Goal: Task Accomplishment & Management: Manage account settings

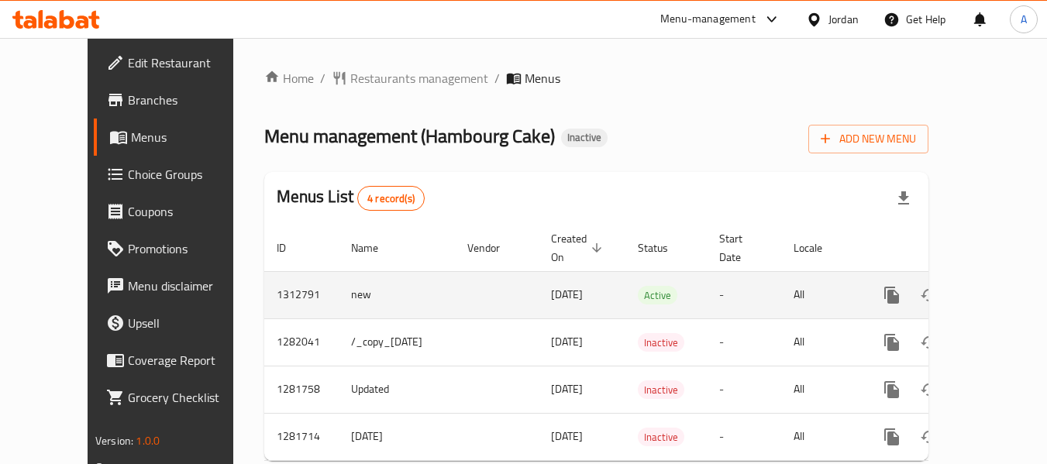
click at [995, 294] on icon "enhanced table" at bounding box center [1004, 295] width 19 height 19
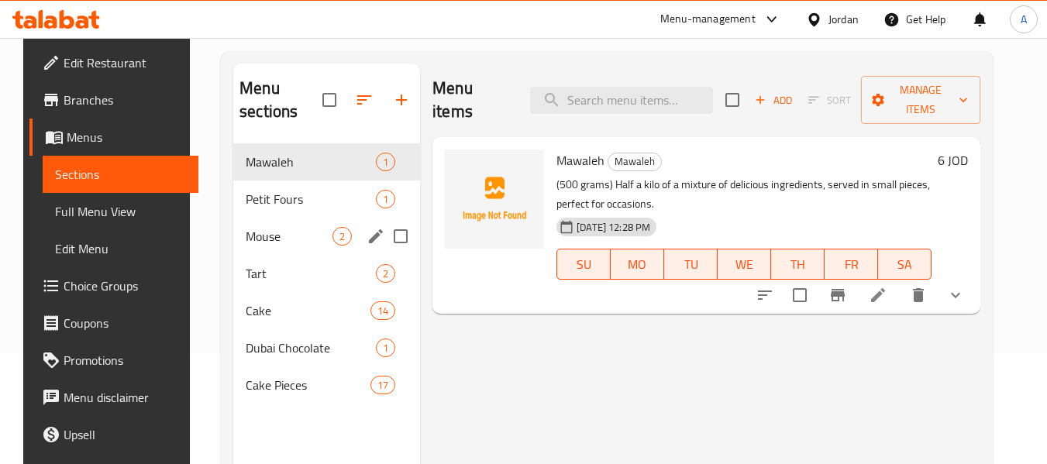
scroll to position [217, 0]
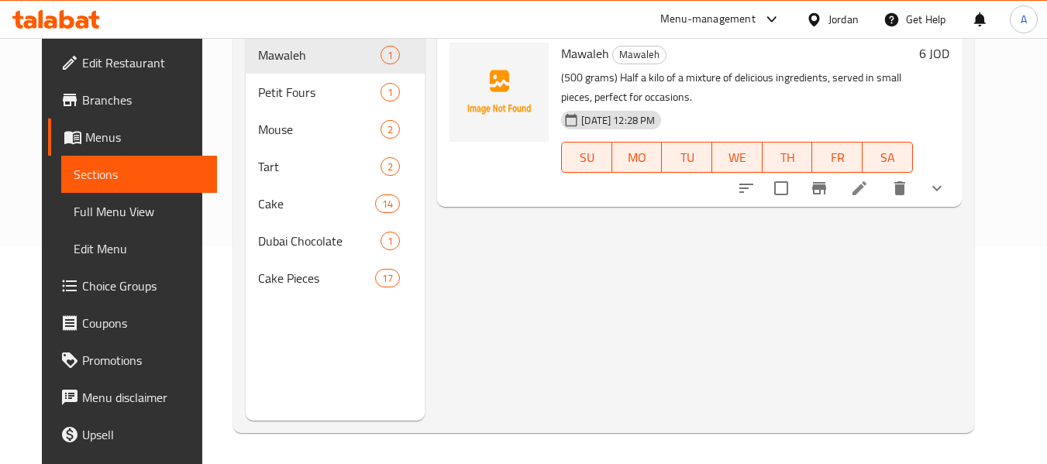
click at [83, 62] on span "Edit Restaurant" at bounding box center [143, 62] width 123 height 19
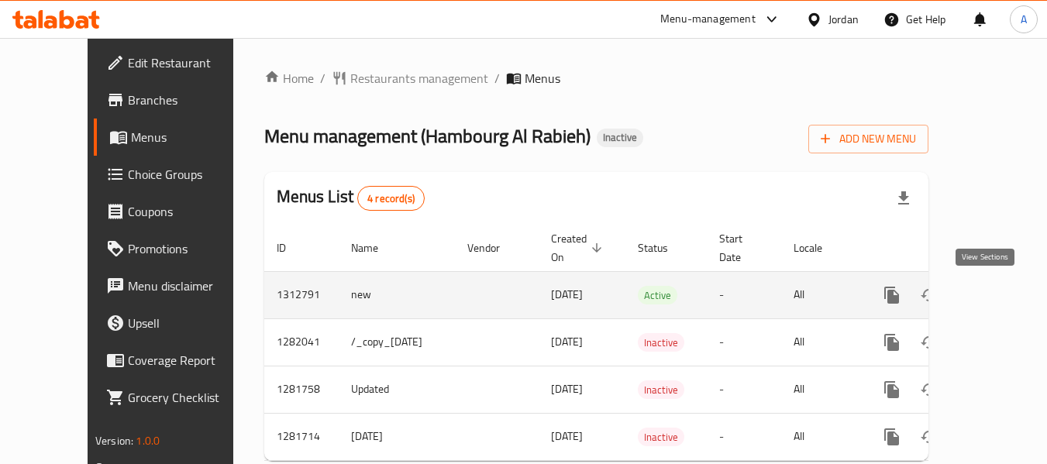
click at [995, 294] on icon "enhanced table" at bounding box center [1004, 295] width 19 height 19
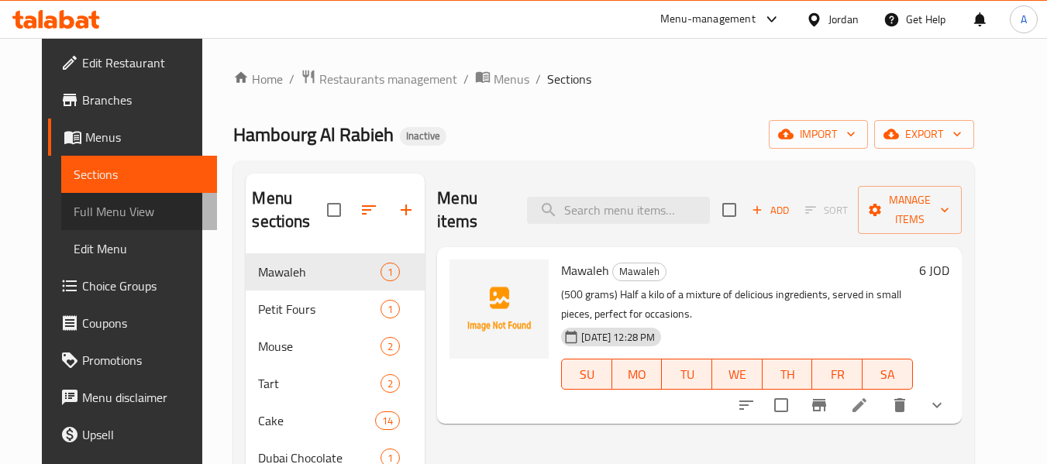
click at [103, 212] on span "Full Menu View" at bounding box center [139, 211] width 131 height 19
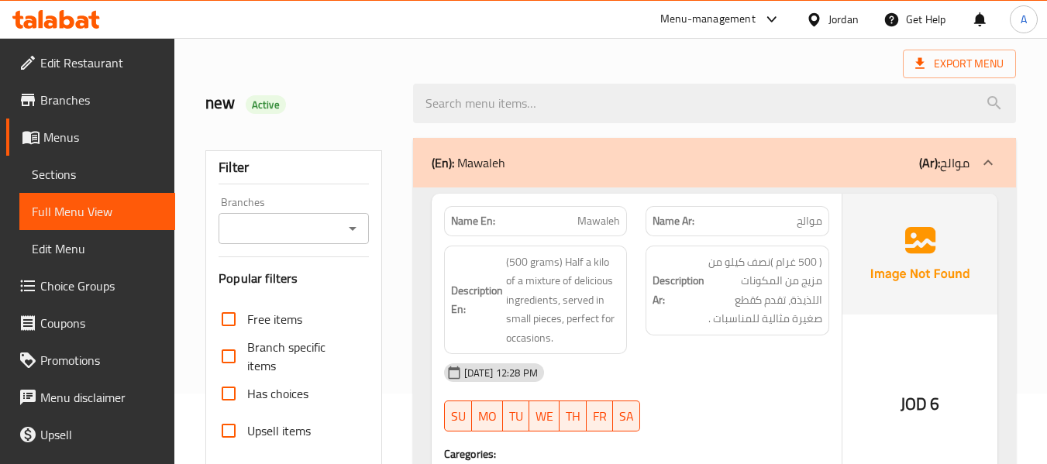
scroll to position [233, 0]
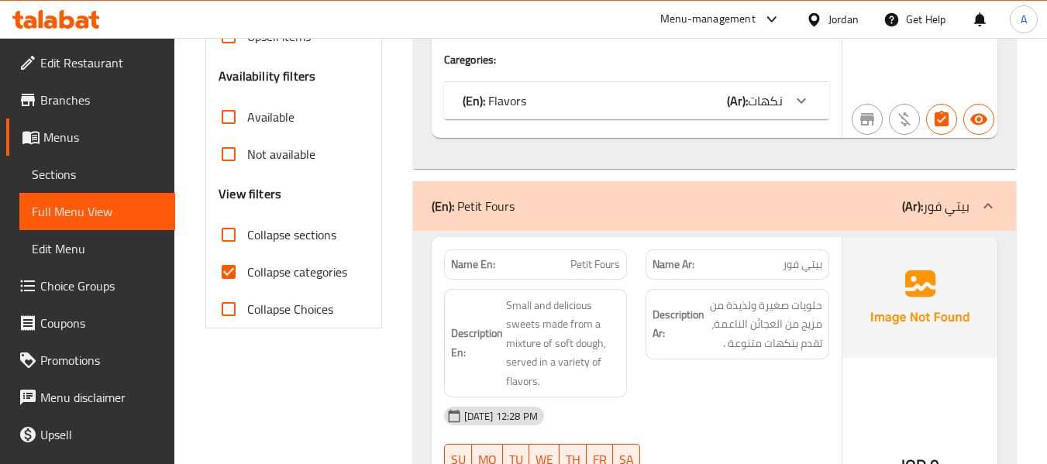
click at [323, 264] on span "Collapse categories" at bounding box center [297, 272] width 100 height 19
click at [247, 264] on input "Collapse categories" at bounding box center [228, 272] width 37 height 37
checkbox input "false"
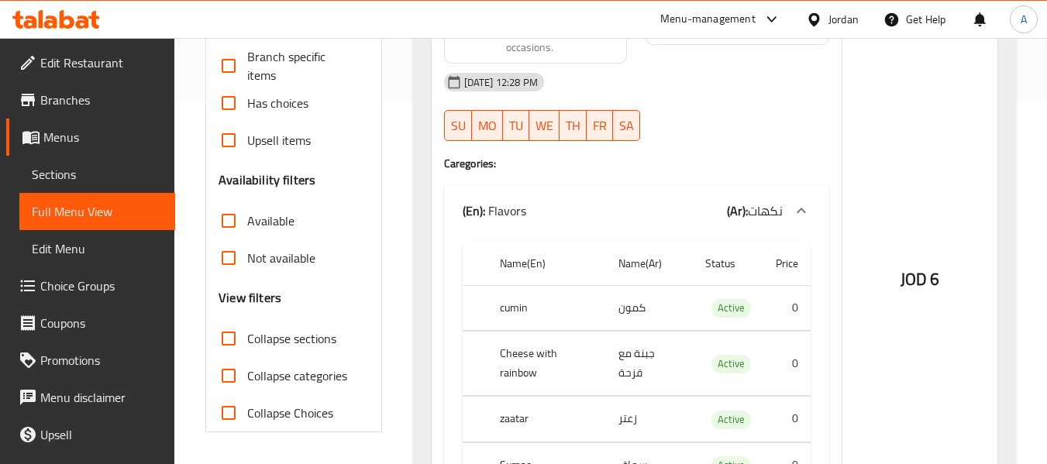
scroll to position [388, 0]
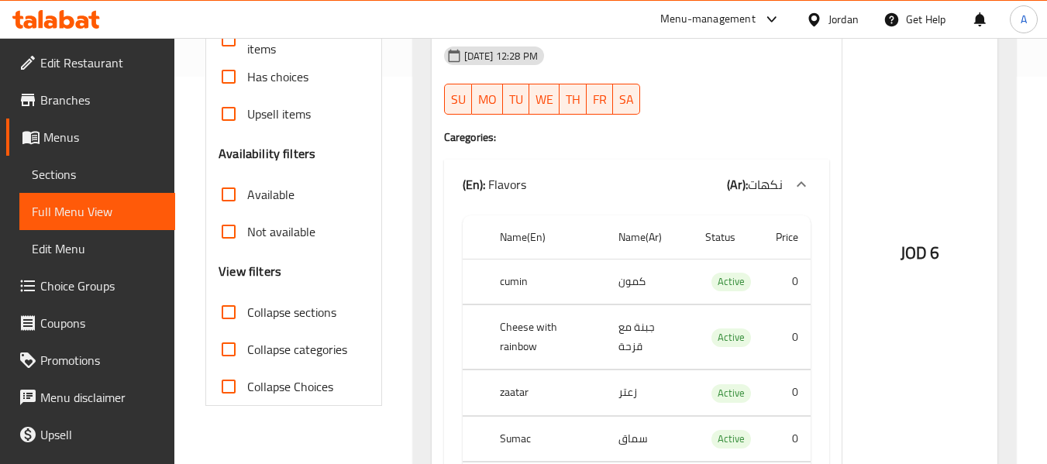
click at [516, 282] on th "cumin" at bounding box center [547, 282] width 119 height 46
copy th "cumin"
drag, startPoint x: 495, startPoint y: 326, endPoint x: 592, endPoint y: 333, distance: 96.4
click at [592, 333] on th "Cheese with rainbow" at bounding box center [547, 337] width 119 height 64
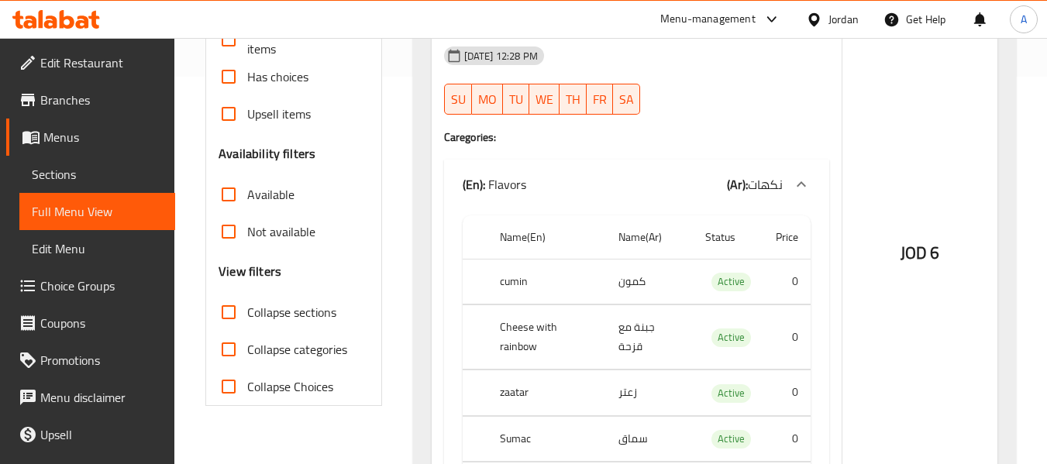
click at [622, 327] on td "جبنة مع قزحة" at bounding box center [649, 337] width 87 height 64
drag, startPoint x: 622, startPoint y: 327, endPoint x: 642, endPoint y: 327, distance: 20.2
click at [642, 327] on td "جبنة مع قزحة" at bounding box center [649, 337] width 87 height 64
copy td "قزحة"
click at [491, 341] on th "Cheese with rainbow" at bounding box center [547, 337] width 119 height 64
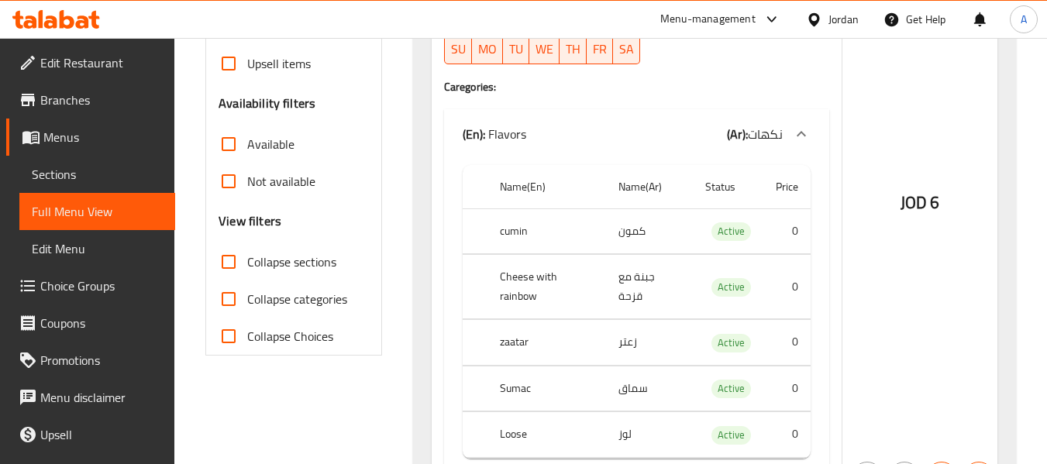
scroll to position [465, 0]
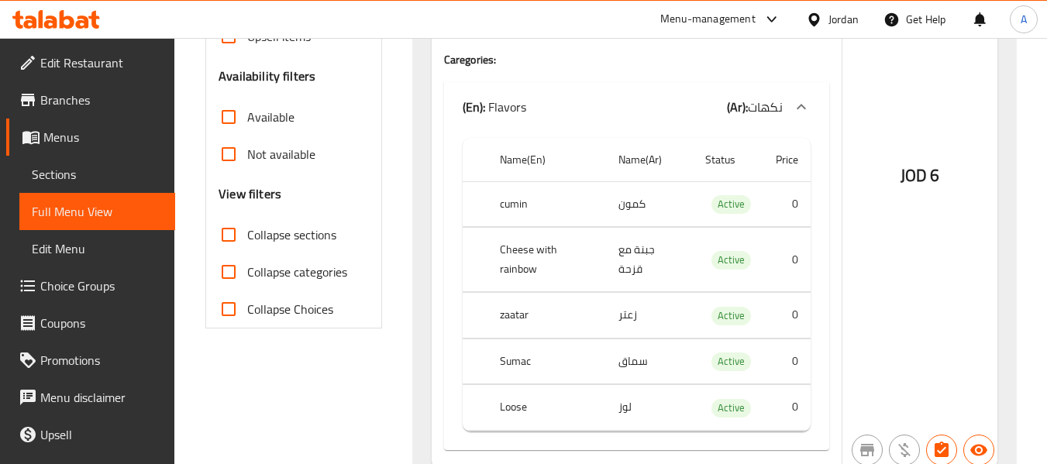
click at [523, 340] on th "Sumac" at bounding box center [547, 362] width 119 height 46
copy th "Sumac"
click at [626, 390] on td "لوز" at bounding box center [649, 408] width 87 height 46
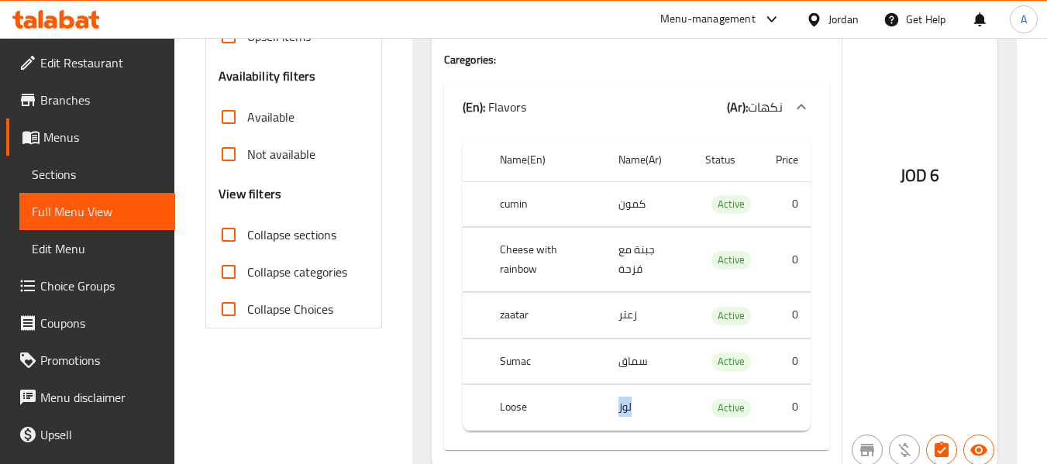
copy td "لوز"
click at [519, 385] on th "Loose" at bounding box center [547, 408] width 119 height 46
copy th "Loose"
click at [626, 385] on td "لوز" at bounding box center [649, 408] width 87 height 46
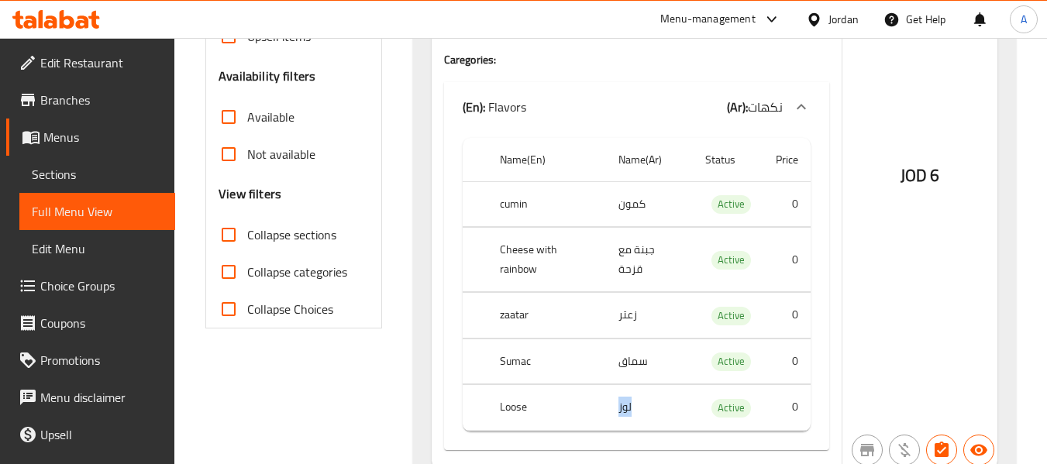
click at [626, 385] on td "لوز" at bounding box center [649, 408] width 87 height 46
copy td "لوز"
click at [501, 390] on th "Loose" at bounding box center [547, 408] width 119 height 46
copy th "Loose"
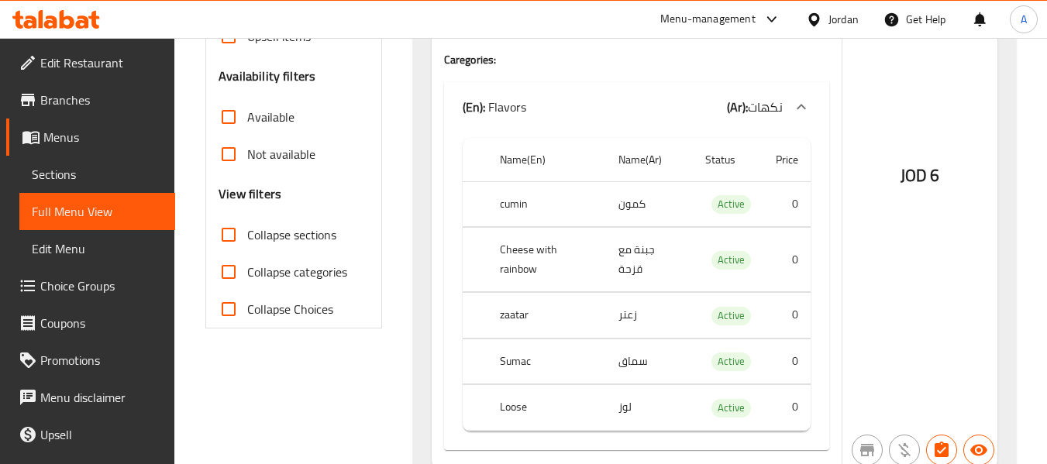
click at [456, 209] on div "Name(En) Name(Ar) Status Price cumin كمون Active 0 Cheese with rainbow جبنة مع …" at bounding box center [636, 291] width 385 height 319
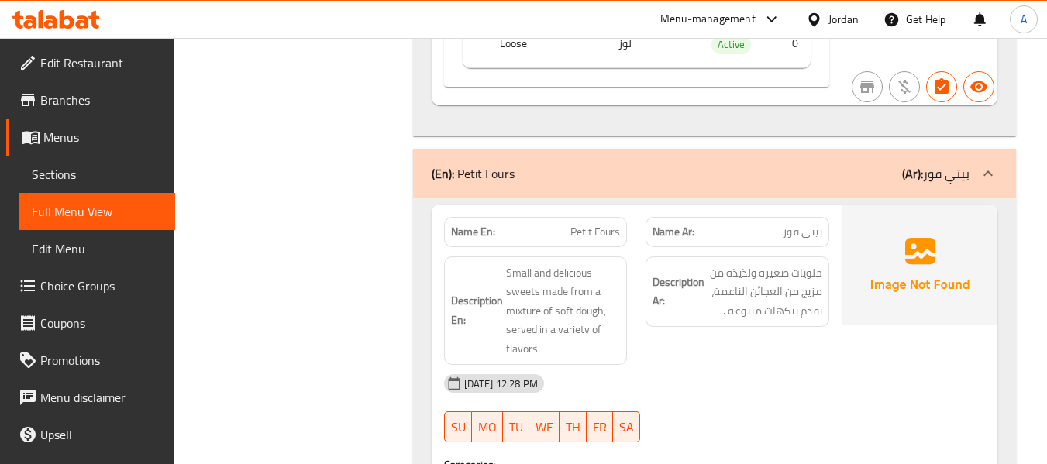
scroll to position [853, 0]
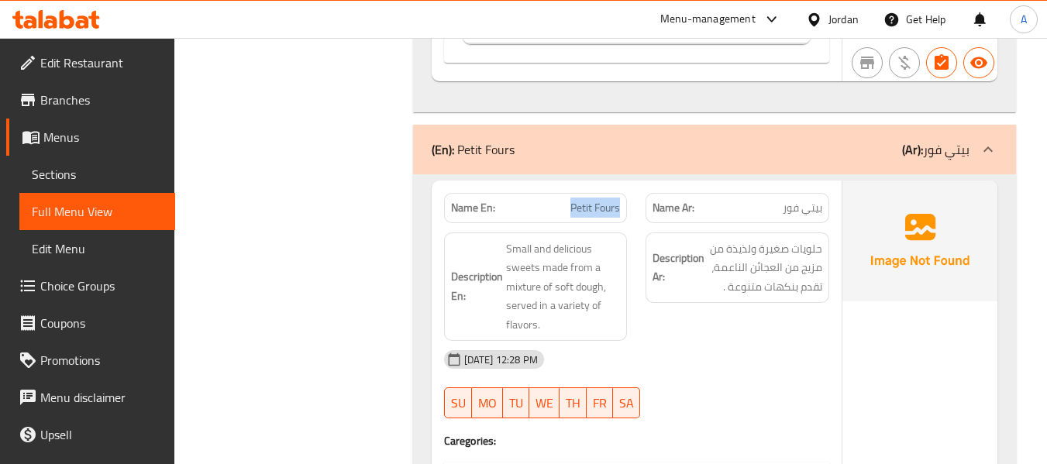
drag, startPoint x: 557, startPoint y: 181, endPoint x: 626, endPoint y: 195, distance: 69.5
click at [626, 195] on div "Name En: Petit Fours" at bounding box center [536, 208] width 184 height 30
copy span "Petit Fours"
drag, startPoint x: 782, startPoint y: 205, endPoint x: 783, endPoint y: 198, distance: 7.9
click at [782, 223] on div "Description Ar: حلويات صغيرة ولذيذة من مزيج من العجائن الناعمة، تقدم بنكهات متن…" at bounding box center [738, 287] width 202 height 128
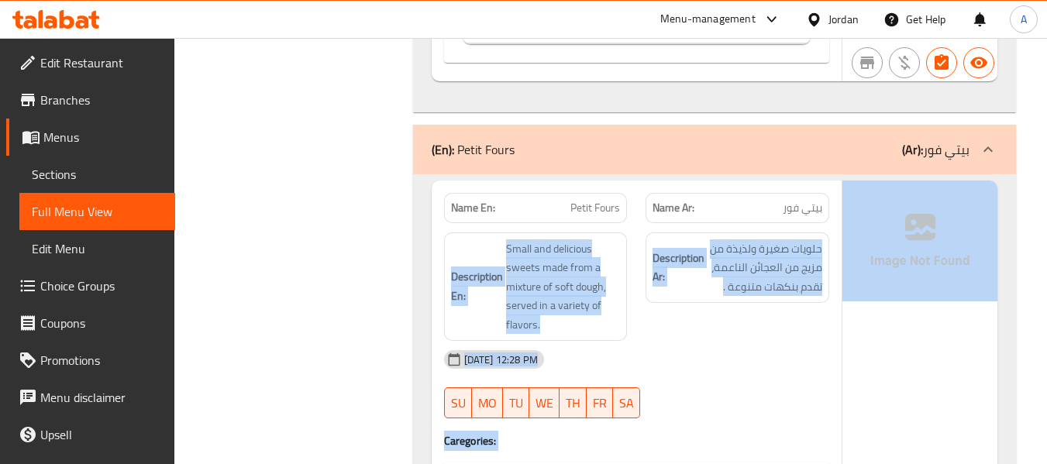
drag, startPoint x: 775, startPoint y: 186, endPoint x: 845, endPoint y: 194, distance: 70.2
click at [775, 198] on div "Name Ar: بيتي فور" at bounding box center [738, 208] width 184 height 30
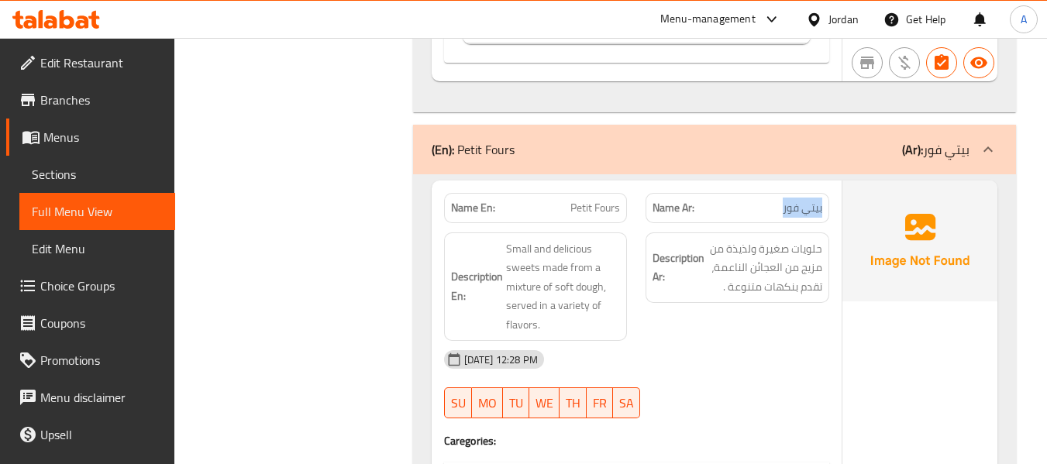
drag, startPoint x: 775, startPoint y: 192, endPoint x: 831, endPoint y: 195, distance: 56.7
click at [831, 195] on div "Name Ar: بيتي فور" at bounding box center [738, 208] width 202 height 49
copy span "بيتي فور"
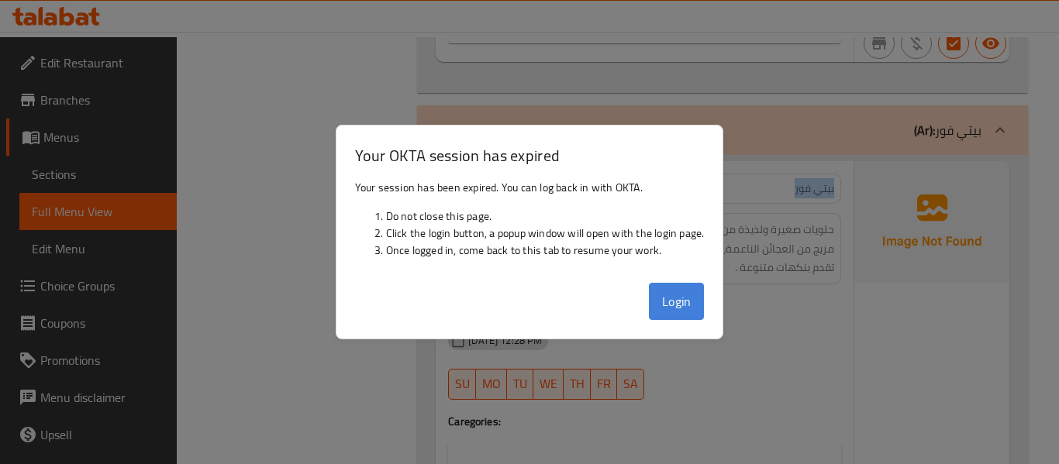
click at [671, 306] on button "Login" at bounding box center [677, 301] width 56 height 37
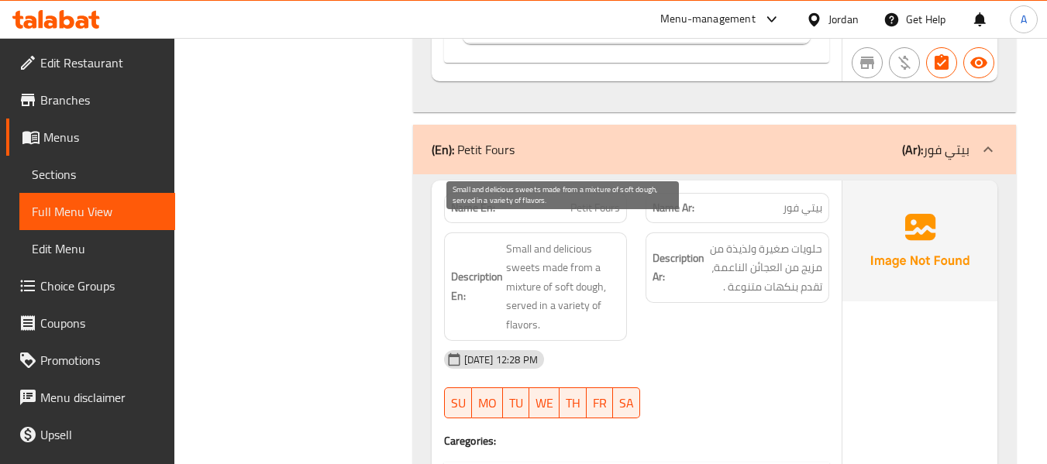
click at [530, 240] on span "Small and delicious sweets made from a mixture of soft dough, served in a varie…" at bounding box center [563, 287] width 115 height 95
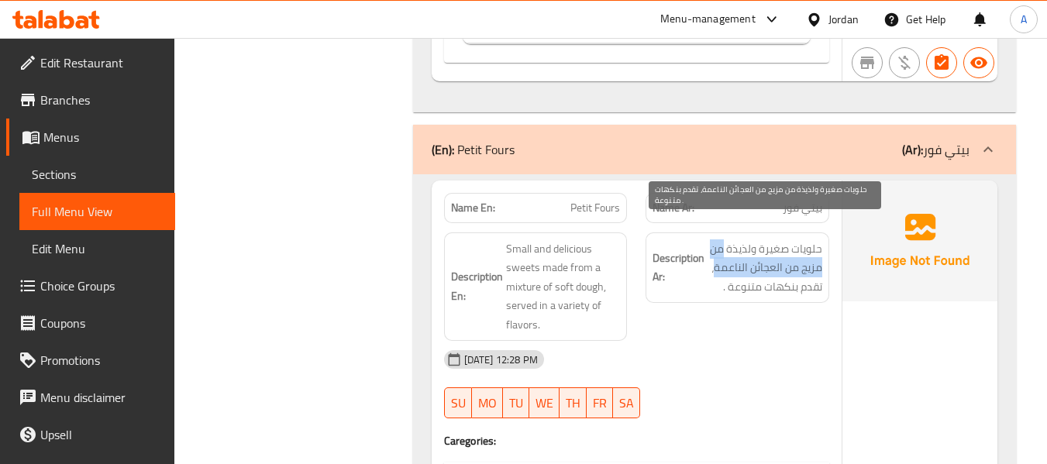
drag, startPoint x: 725, startPoint y: 227, endPoint x: 715, endPoint y: 248, distance: 23.2
click at [715, 248] on span "حلويات صغيرة ولذيذة من مزيج من العجائن الناعمة، تقدم بنكهات متنوعة ." at bounding box center [765, 268] width 115 height 57
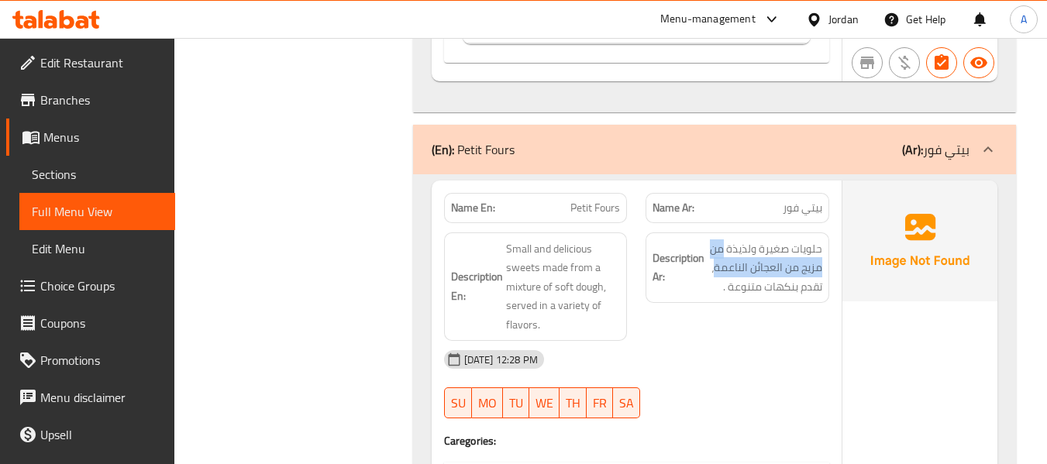
copy span "من مزيج من العجائن الناعمة"
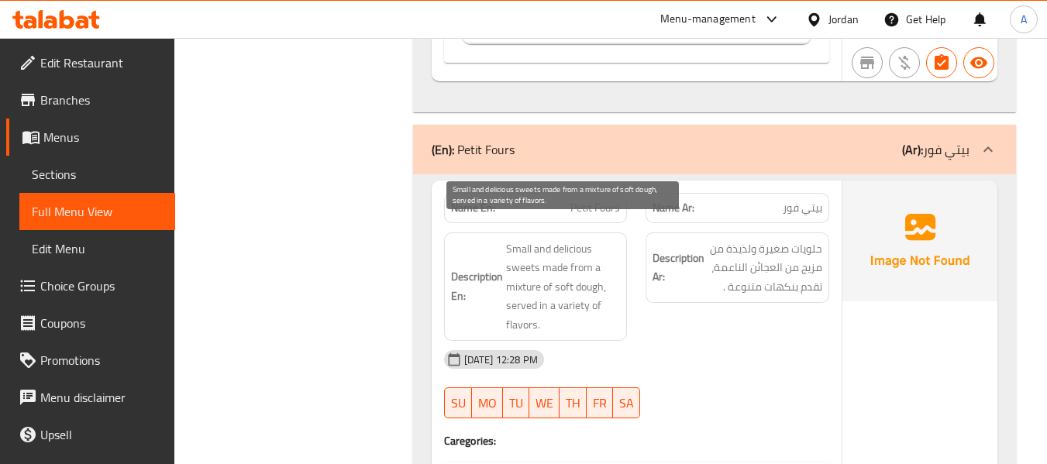
click at [561, 286] on span "Small and delicious sweets made from a mixture of soft dough, served in a varie…" at bounding box center [563, 287] width 115 height 95
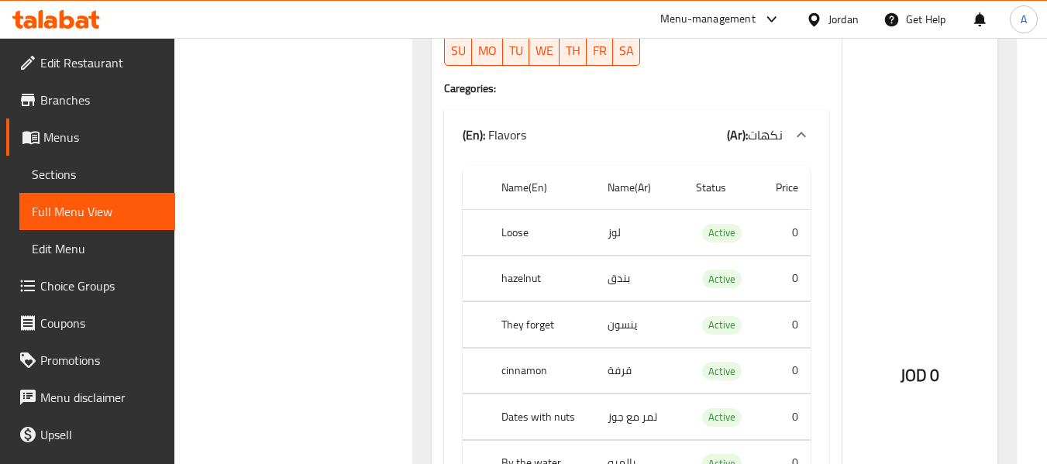
scroll to position [1241, 0]
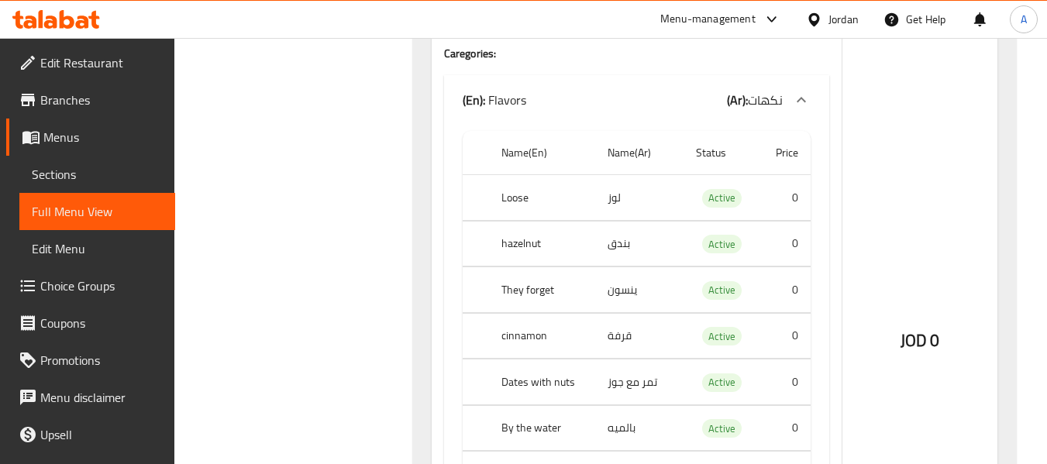
click at [623, 270] on td "ينسون" at bounding box center [639, 290] width 88 height 46
click at [509, 267] on th "They forget" at bounding box center [542, 290] width 106 height 46
drag, startPoint x: 495, startPoint y: 266, endPoint x: 637, endPoint y: 268, distance: 141.1
click at [637, 268] on tr "They forget ينسون Active 0" at bounding box center [637, 290] width 348 height 46
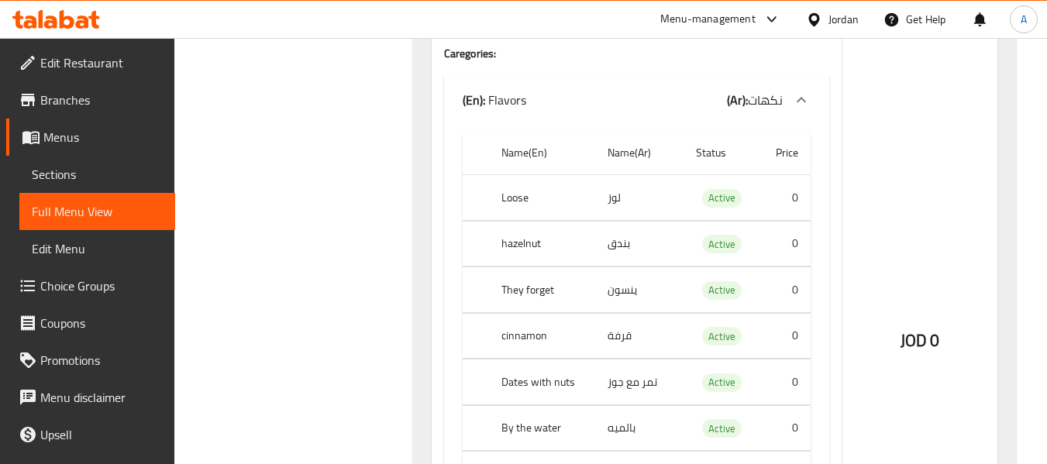
click at [626, 271] on td "ينسون" at bounding box center [639, 290] width 88 height 46
click at [625, 271] on td "ينسون" at bounding box center [639, 290] width 88 height 46
click at [626, 267] on td "ينسون" at bounding box center [639, 290] width 88 height 46
click at [624, 269] on td "ينسون" at bounding box center [639, 290] width 88 height 46
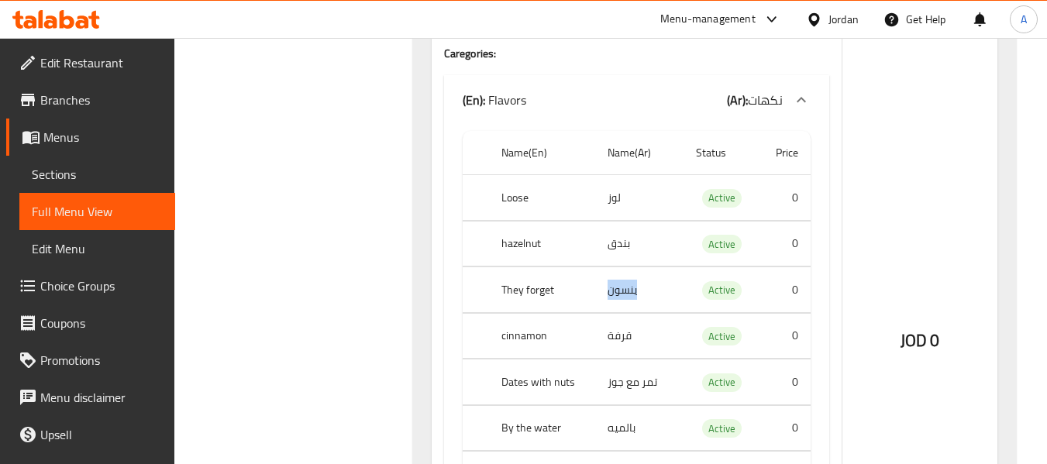
click at [624, 269] on td "ينسون" at bounding box center [639, 290] width 88 height 46
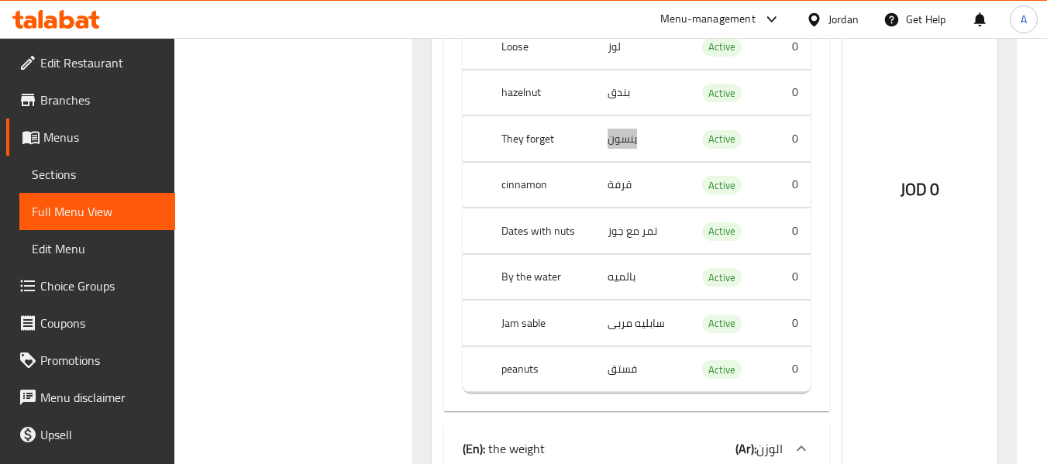
scroll to position [1396, 0]
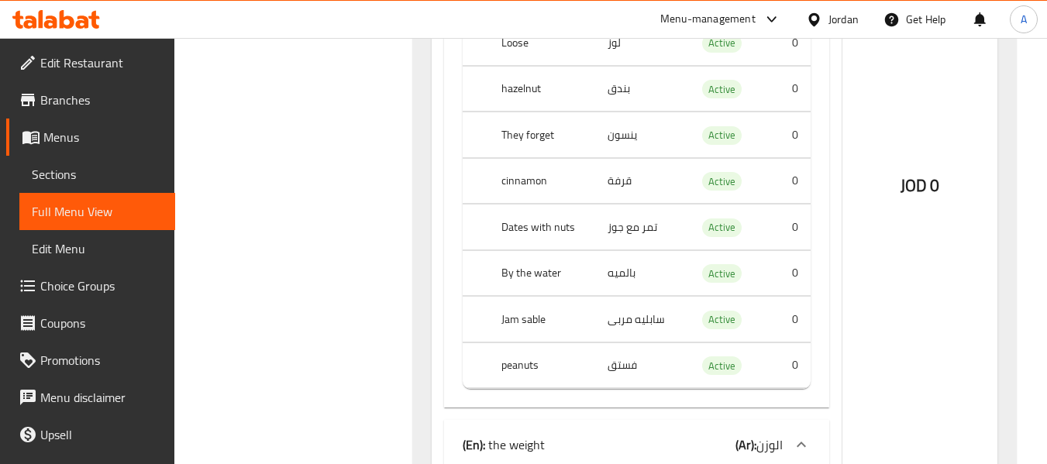
click at [619, 207] on td "تمر مع جوز" at bounding box center [639, 228] width 88 height 46
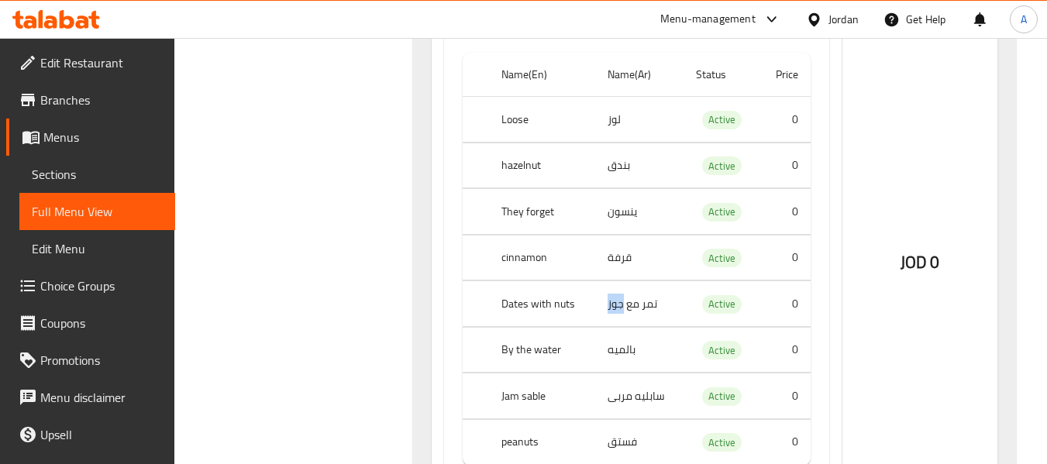
scroll to position [1318, 0]
click at [624, 201] on td "ينسون" at bounding box center [639, 213] width 88 height 46
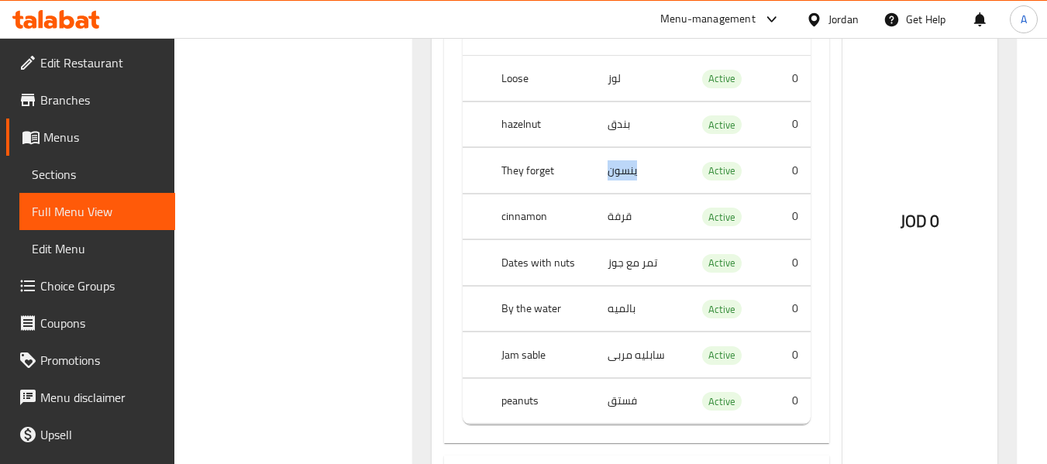
scroll to position [1396, 0]
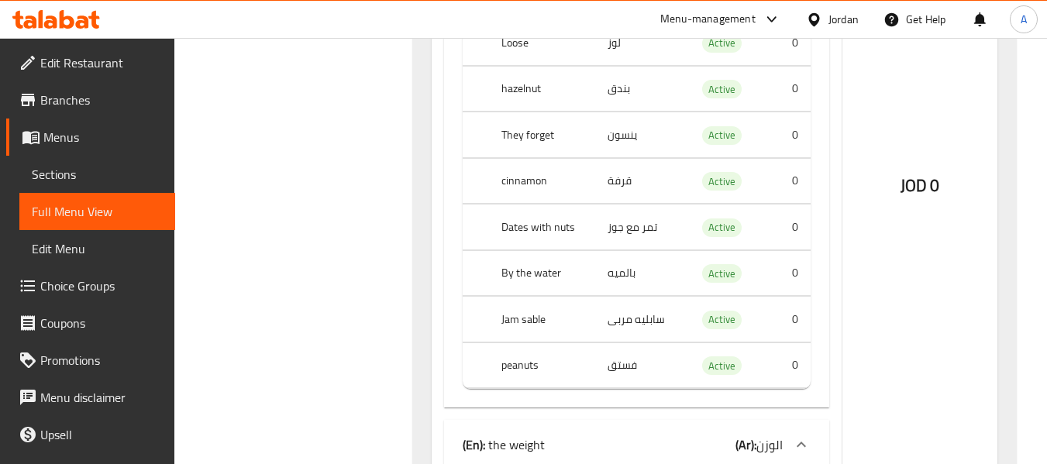
click at [628, 250] on td "بالميه" at bounding box center [639, 273] width 88 height 46
click at [609, 297] on td "سابليه مربى" at bounding box center [639, 320] width 88 height 46
click at [651, 301] on td "سابليه مربى" at bounding box center [639, 320] width 88 height 46
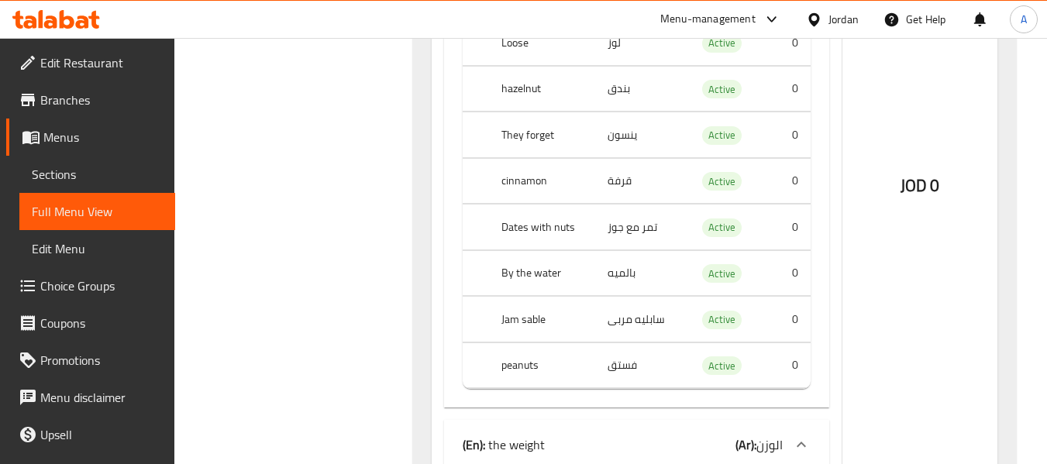
click at [619, 350] on td "فستق" at bounding box center [639, 366] width 88 height 46
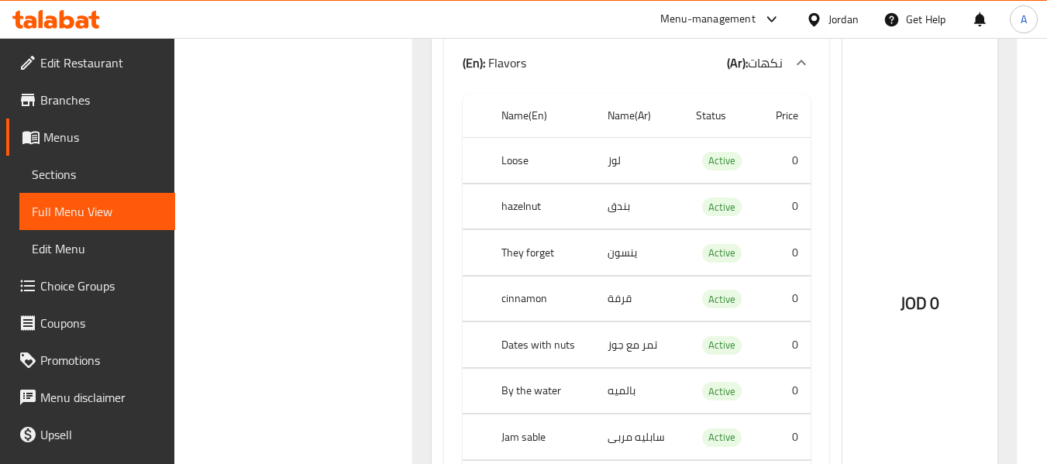
scroll to position [1241, 0]
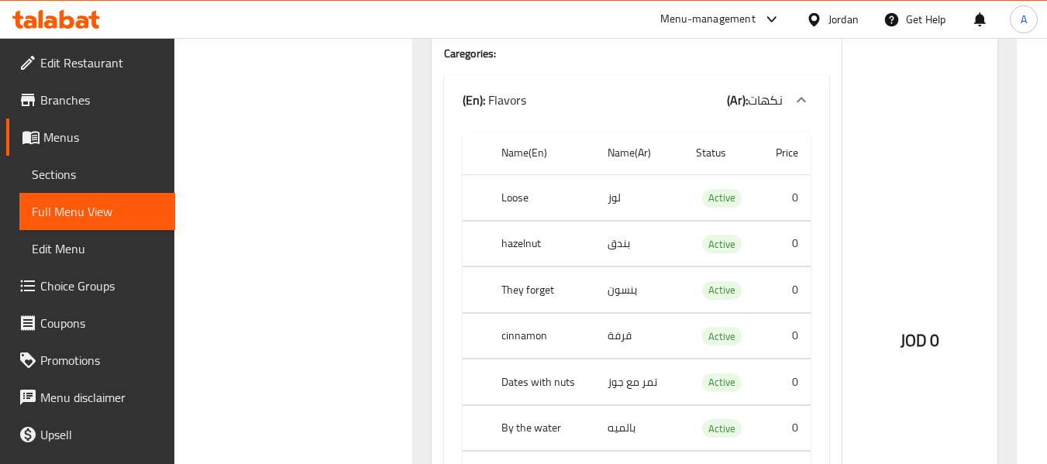
click at [616, 274] on td "ينسون" at bounding box center [639, 290] width 88 height 46
drag, startPoint x: 508, startPoint y: 277, endPoint x: 563, endPoint y: 284, distance: 55.5
click at [563, 284] on th "They forget" at bounding box center [542, 290] width 106 height 46
click at [597, 271] on td "ينسون" at bounding box center [639, 290] width 88 height 46
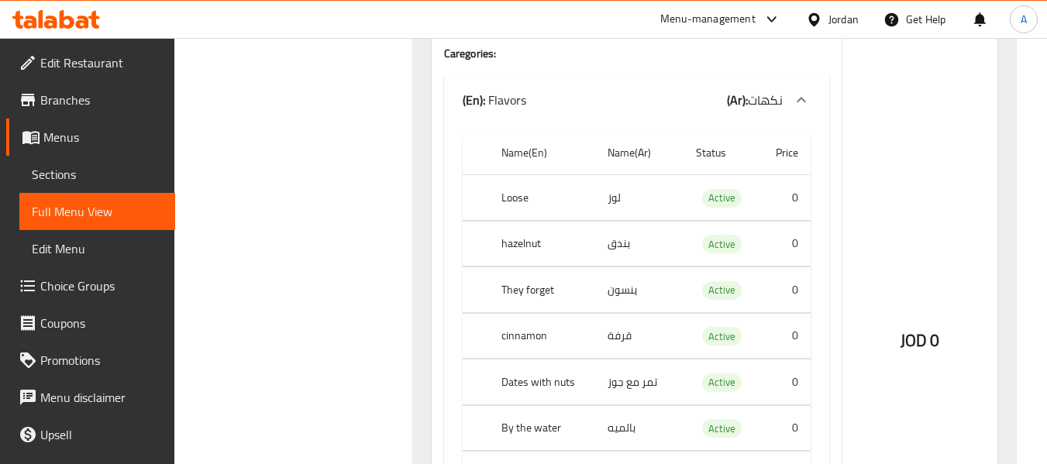
click at [634, 267] on td "ينسون" at bounding box center [639, 290] width 88 height 46
click at [620, 418] on td "بالميه" at bounding box center [639, 429] width 88 height 46
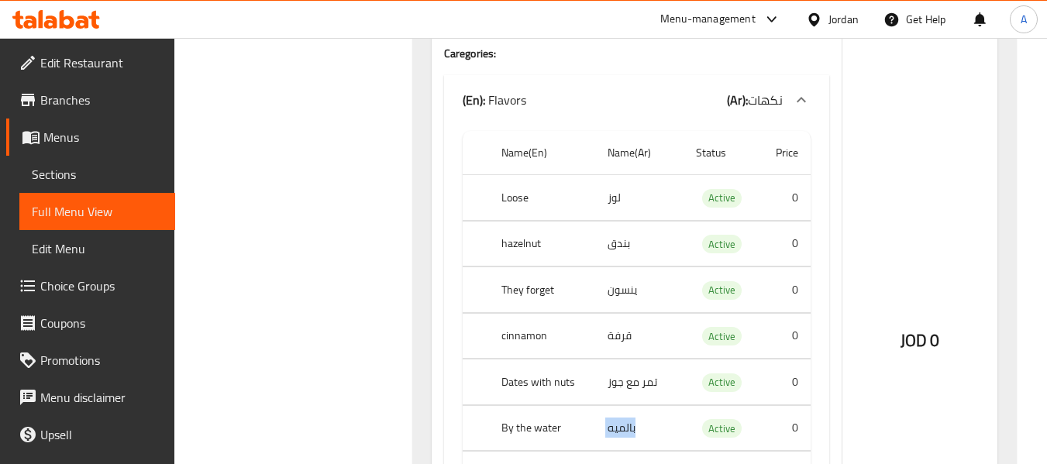
click at [620, 418] on td "بالميه" at bounding box center [639, 429] width 88 height 46
drag, startPoint x: 492, startPoint y: 402, endPoint x: 600, endPoint y: 392, distance: 109.0
click at [555, 416] on th "By the water" at bounding box center [542, 429] width 106 height 46
click at [622, 274] on td "ينسون" at bounding box center [639, 290] width 88 height 46
click at [621, 274] on td "ينسون" at bounding box center [639, 290] width 88 height 46
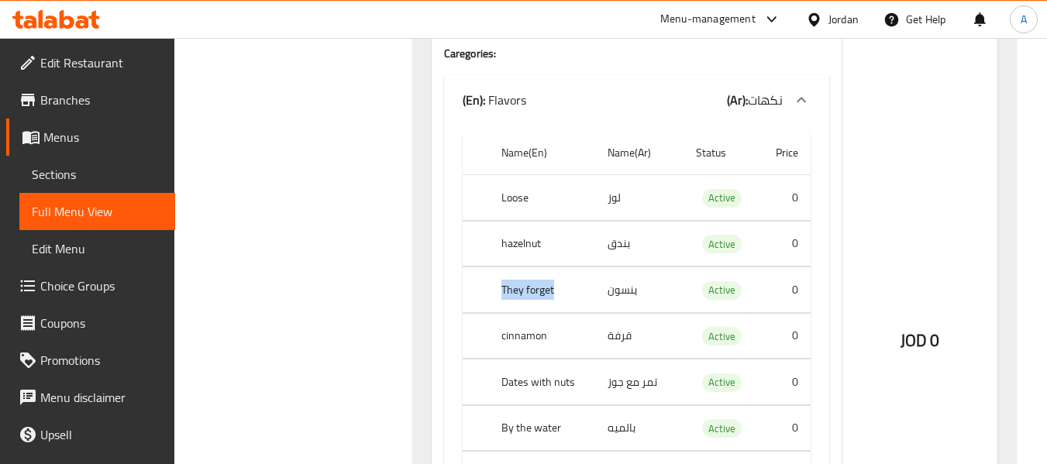
drag, startPoint x: 490, startPoint y: 276, endPoint x: 592, endPoint y: 273, distance: 102.4
click at [590, 274] on th "They forget" at bounding box center [542, 290] width 106 height 46
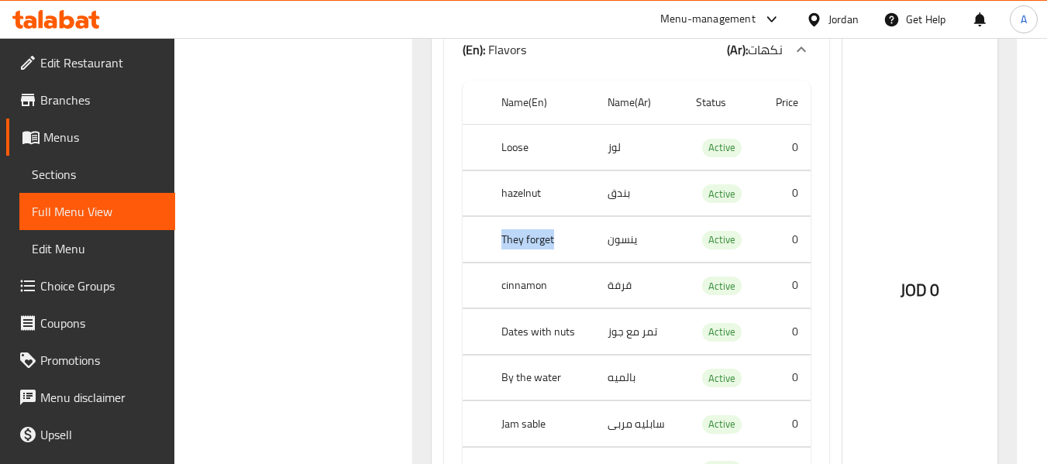
scroll to position [1318, 0]
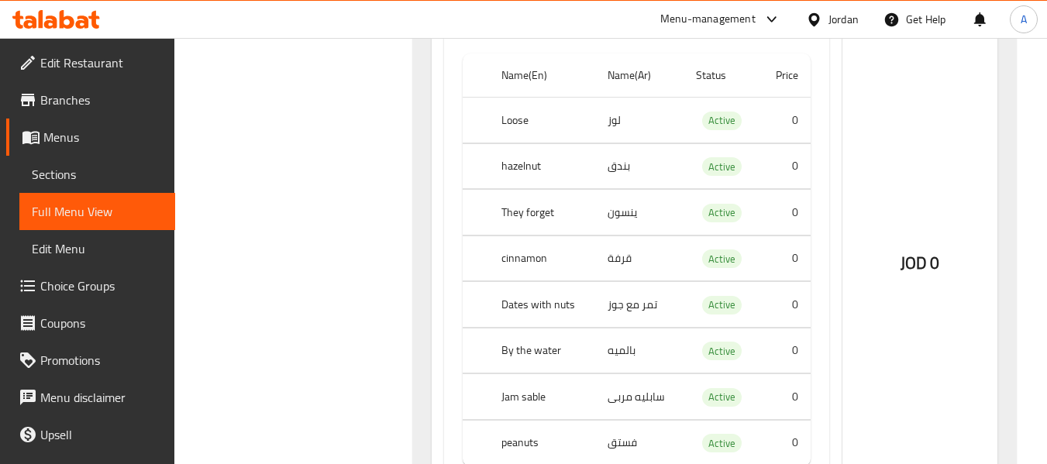
click at [626, 330] on td "بالميه" at bounding box center [639, 351] width 88 height 46
click at [610, 328] on td "بالميه" at bounding box center [639, 351] width 88 height 46
drag, startPoint x: 497, startPoint y: 195, endPoint x: 567, endPoint y: 195, distance: 69.8
click at [567, 195] on th "They forget" at bounding box center [542, 213] width 106 height 46
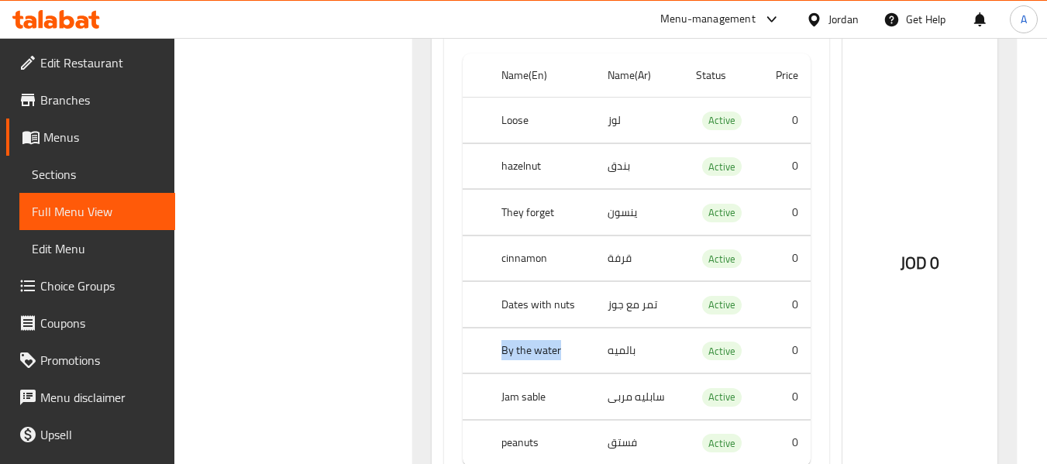
drag, startPoint x: 501, startPoint y: 330, endPoint x: 569, endPoint y: 339, distance: 68.9
click at [569, 339] on th "By the water" at bounding box center [542, 351] width 106 height 46
drag, startPoint x: 501, startPoint y: 426, endPoint x: 549, endPoint y: 422, distance: 48.2
click at [549, 422] on th "peanuts" at bounding box center [542, 443] width 106 height 46
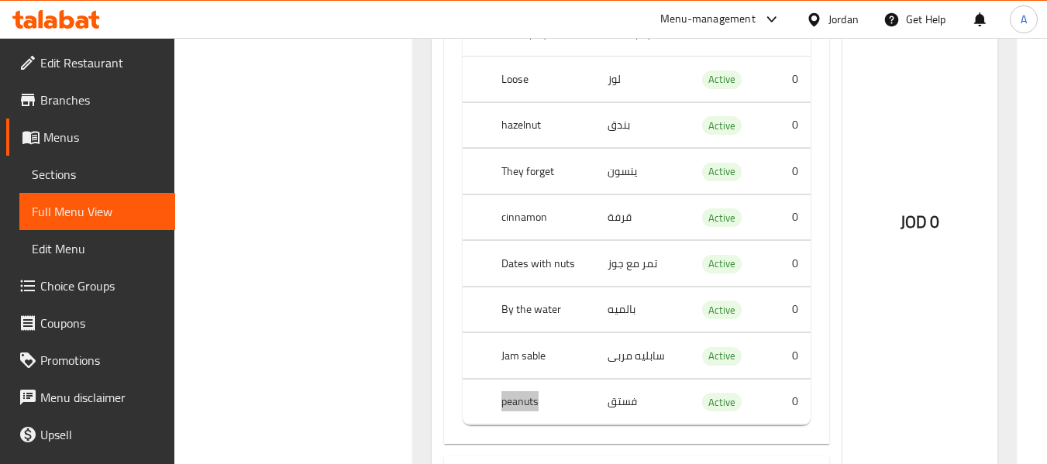
scroll to position [1396, 0]
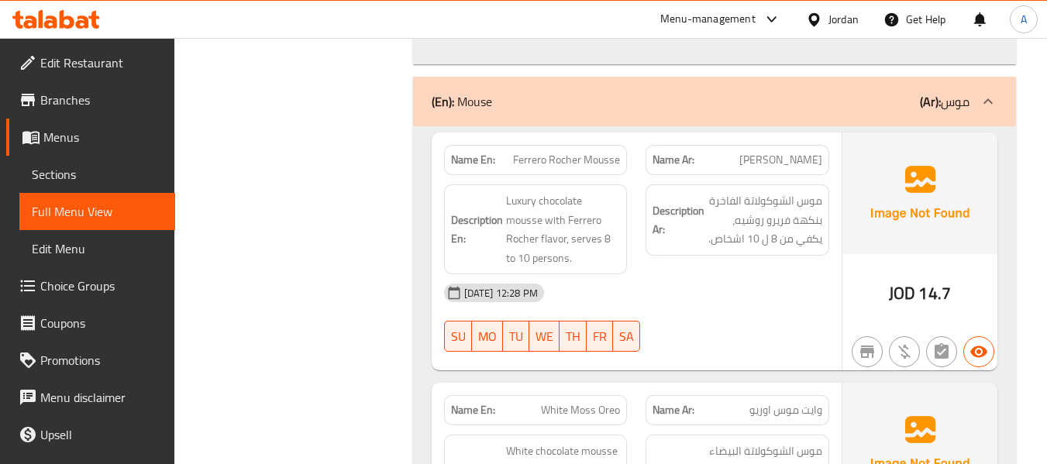
scroll to position [2016, 0]
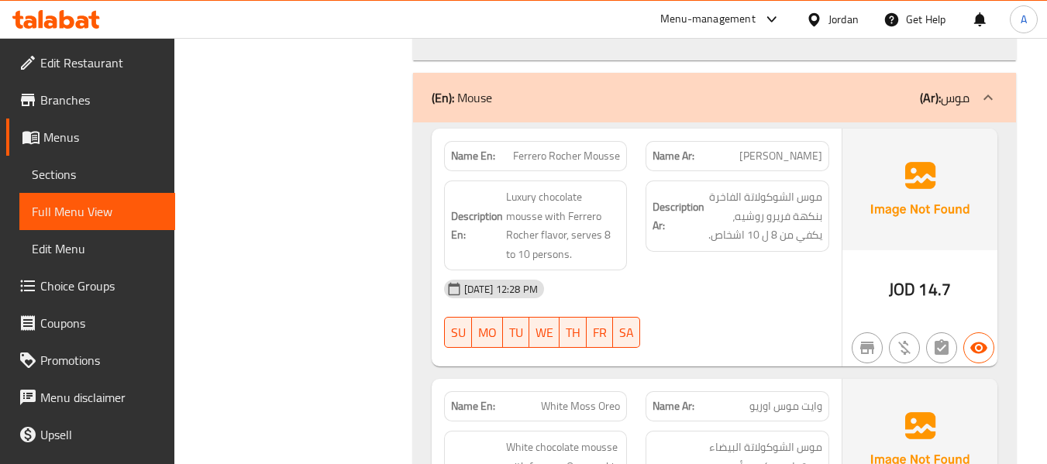
click at [663, 283] on div "18-09-2025 12:28 PM" at bounding box center [637, 289] width 404 height 37
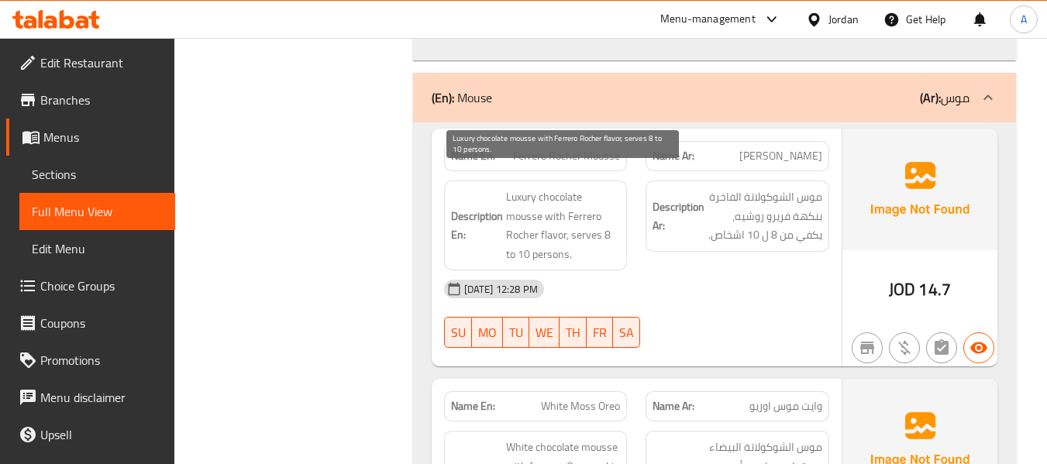
click at [530, 197] on span "Luxury chocolate mousse with Ferrero Rocher flavor, serves 8 to 10 persons." at bounding box center [563, 226] width 115 height 76
click at [567, 188] on span "Luxury chocolate mousse with Ferrero Rocher flavor, serves 8 to 10 persons." at bounding box center [563, 226] width 115 height 76
click at [515, 188] on span "Luxury chocolate mousse with Ferrero Rocher flavor, serves 8 to 10 persons." at bounding box center [563, 226] width 115 height 76
click at [551, 198] on span "Luxury chocolate mousse with Ferrero Rocher flavor, serves 8 to 10 persons." at bounding box center [563, 226] width 115 height 76
click at [555, 216] on span "Luxury chocolate mousse with Ferrero Rocher flavor, serves 8 to 10 persons." at bounding box center [563, 226] width 115 height 76
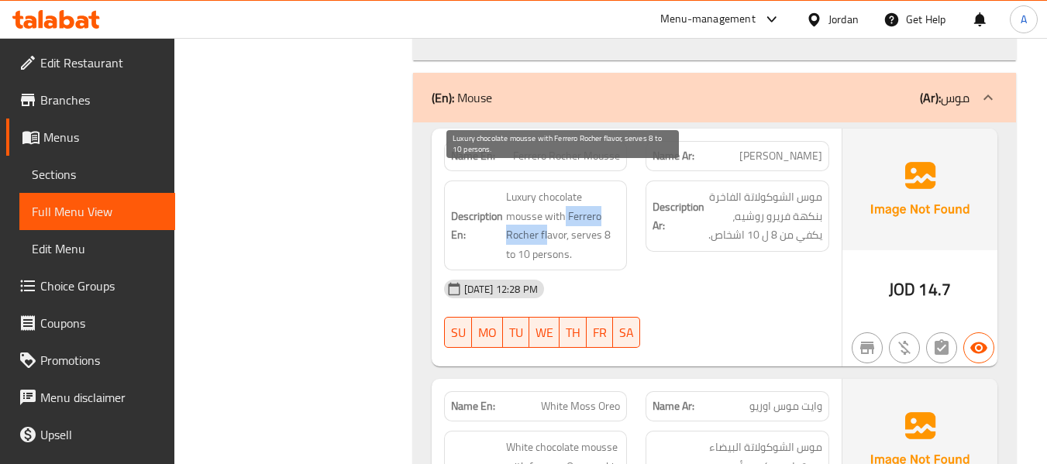
drag, startPoint x: 565, startPoint y: 199, endPoint x: 544, endPoint y: 214, distance: 26.2
click at [546, 216] on span "Luxury chocolate mousse with Ferrero Rocher flavor, serves 8 to 10 persons." at bounding box center [563, 226] width 115 height 76
click at [559, 192] on span "Luxury chocolate mousse with Ferrero Rocher flavor, serves 8 to 10 persons." at bounding box center [563, 226] width 115 height 76
drag, startPoint x: 567, startPoint y: 196, endPoint x: 537, endPoint y: 214, distance: 35.1
click at [537, 214] on span "Luxury chocolate mousse with Ferrero Rocher flavor, serves 8 to 10 persons." at bounding box center [563, 226] width 115 height 76
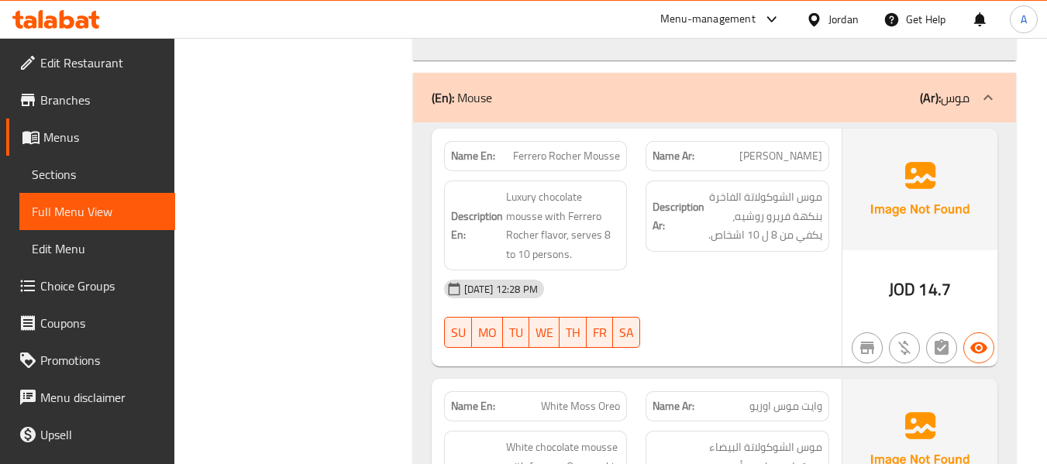
click at [648, 210] on div "Description Ar: موس الشوكولاتة الفاخرة بنكهة فريرو روشيه، يكفي من 8 ل 10 اشخاص." at bounding box center [738, 216] width 184 height 71
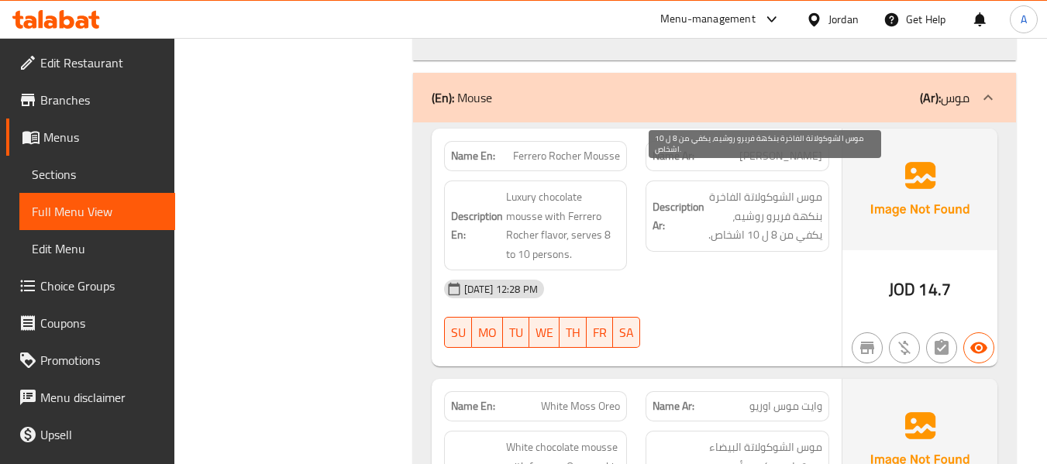
click at [813, 215] on span "موس الشوكولاتة الفاخرة بنكهة فريرو روشيه، يكفي من 8 ل 10 اشخاص." at bounding box center [765, 216] width 115 height 57
click at [813, 217] on span "موس الشوكولاتة الفاخرة بنكهة فريرو روشيه، يكفي من 8 ل 10 اشخاص." at bounding box center [765, 216] width 115 height 57
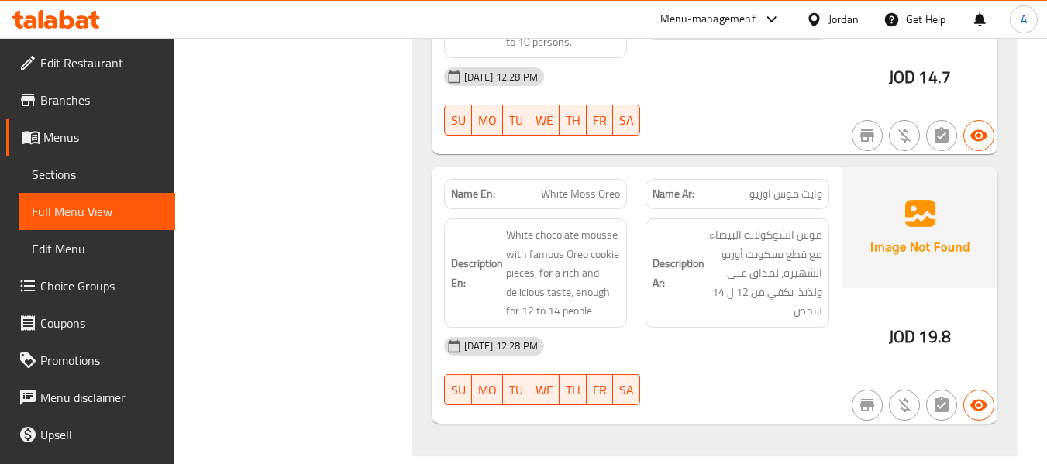
scroll to position [2248, 0]
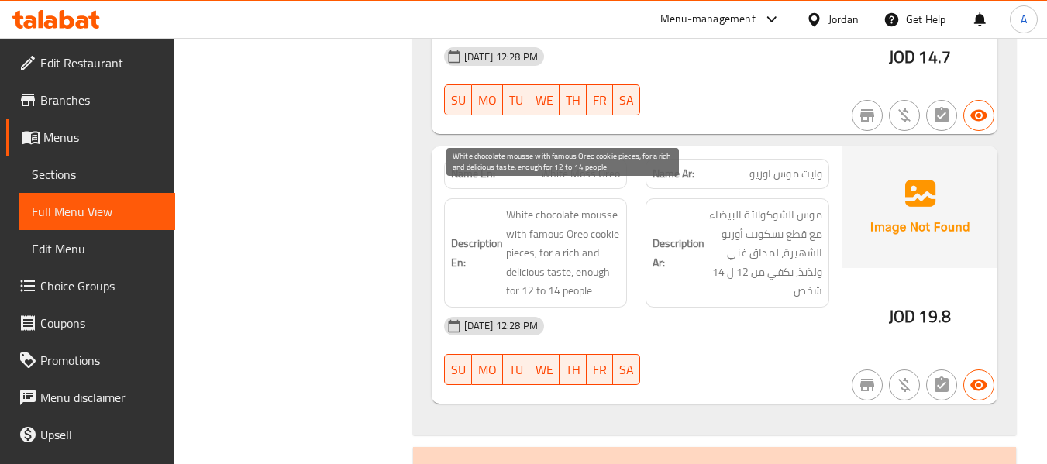
click at [547, 219] on span "White chocolate mousse with famous Oreo cookie pieces, for a rich and delicious…" at bounding box center [563, 252] width 115 height 95
click at [516, 233] on span "White chocolate mousse with famous Oreo cookie pieces, for a rich and delicious…" at bounding box center [563, 252] width 115 height 95
click at [577, 216] on span "White chocolate mousse with famous Oreo cookie pieces, for a rich and delicious…" at bounding box center [563, 252] width 115 height 95
click at [519, 233] on span "White chocolate mousse with famous Oreo cookie pieces, for a rich and delicious…" at bounding box center [563, 252] width 115 height 95
click at [592, 212] on span "White chocolate mousse with famous Oreo cookie pieces, for a rich and delicious…" at bounding box center [563, 252] width 115 height 95
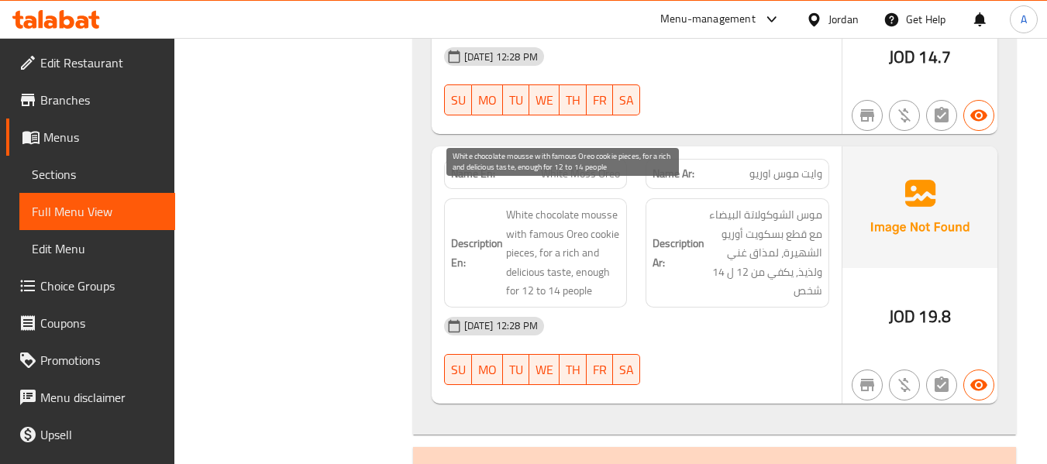
click at [564, 219] on span "White chocolate mousse with famous Oreo cookie pieces, for a rich and delicious…" at bounding box center [563, 252] width 115 height 95
click at [599, 223] on span "White chocolate mousse with famous Oreo cookie pieces, for a rich and delicious…" at bounding box center [563, 252] width 115 height 95
click at [584, 219] on span "White chocolate mousse with famous Oreo cookie pieces, for a rich and delicious…" at bounding box center [563, 252] width 115 height 95
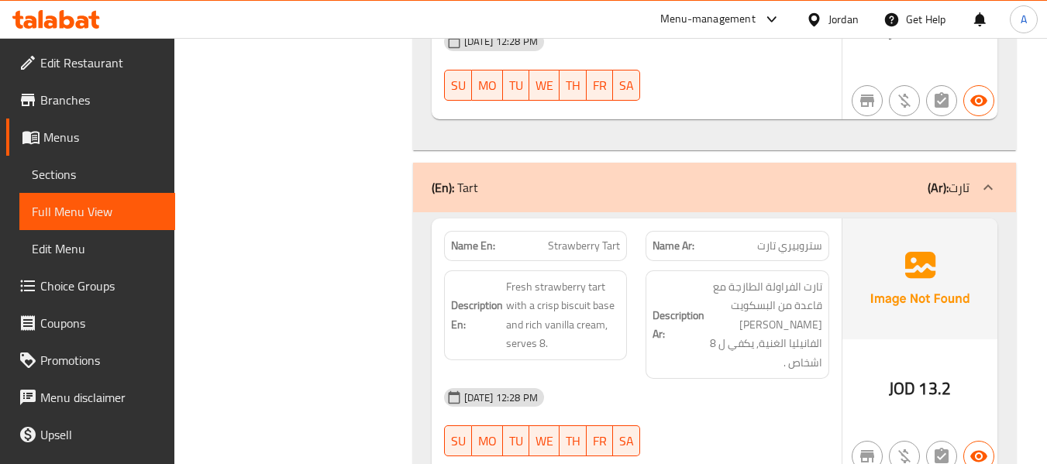
scroll to position [2559, 0]
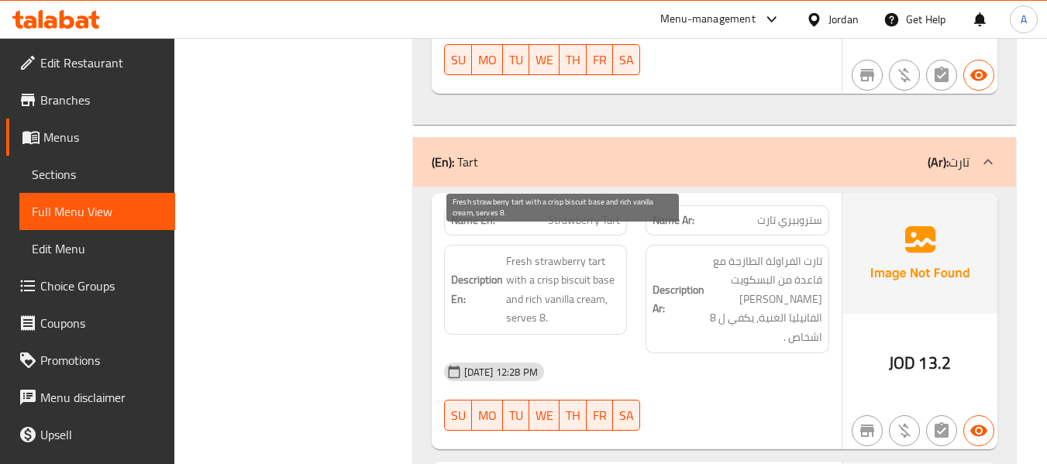
click at [522, 260] on span "Fresh strawberry tart with a crisp biscuit base and rich vanilla cream, serves …" at bounding box center [563, 290] width 115 height 76
click at [541, 262] on span "Fresh strawberry tart with a crisp biscuit base and rich vanilla cream, serves …" at bounding box center [563, 290] width 115 height 76
click at [547, 264] on span "Fresh strawberry tart with a crisp biscuit base and rich vanilla cream, serves …" at bounding box center [563, 290] width 115 height 76
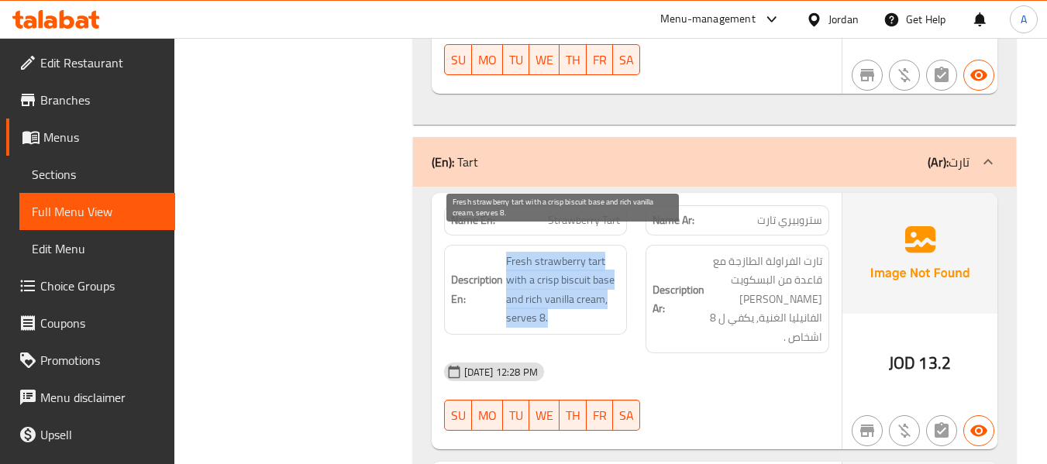
click at [547, 264] on span "Fresh strawberry tart with a crisp biscuit base and rich vanilla cream, serves …" at bounding box center [563, 290] width 115 height 76
click at [550, 264] on span "Fresh strawberry tart with a crisp biscuit base and rich vanilla cream, serves …" at bounding box center [563, 290] width 115 height 76
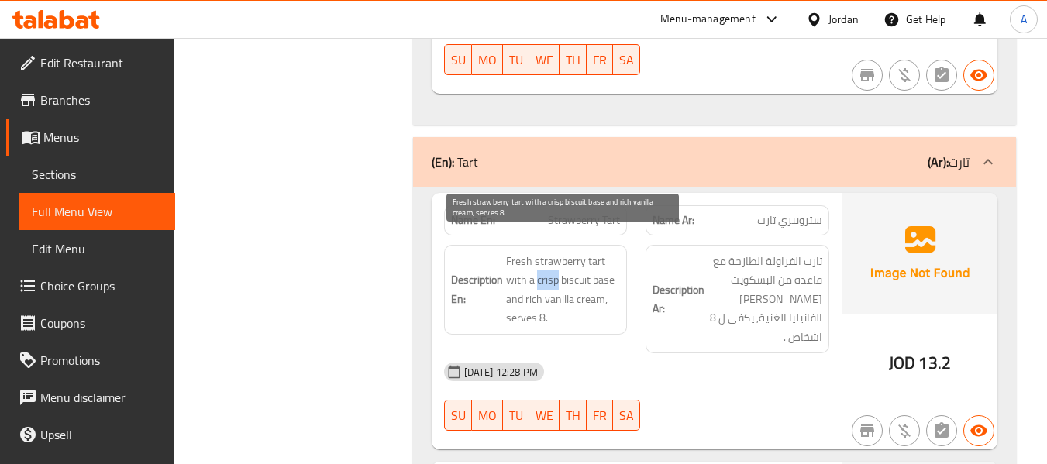
drag, startPoint x: 537, startPoint y: 258, endPoint x: 557, endPoint y: 264, distance: 20.9
click at [557, 264] on span "Fresh strawberry tart with a crisp biscuit base and rich vanilla cream, serves …" at bounding box center [563, 290] width 115 height 76
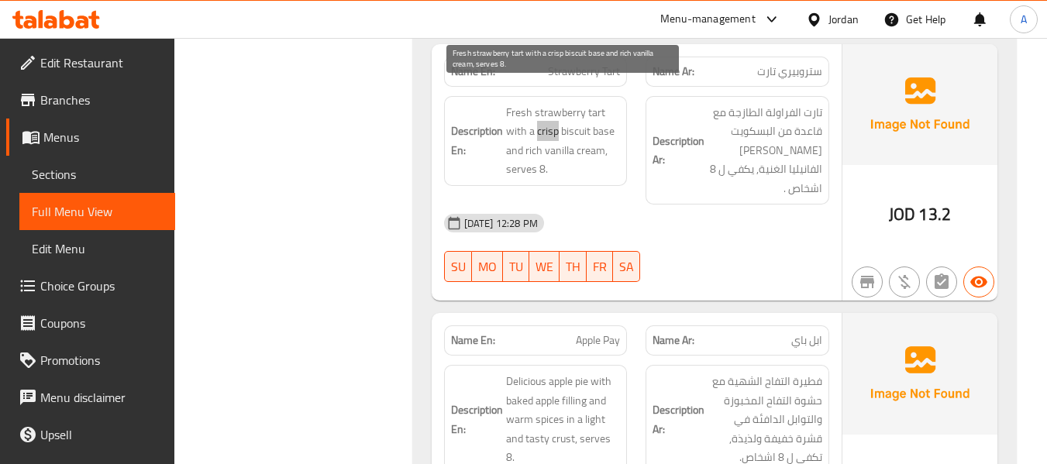
scroll to position [2714, 0]
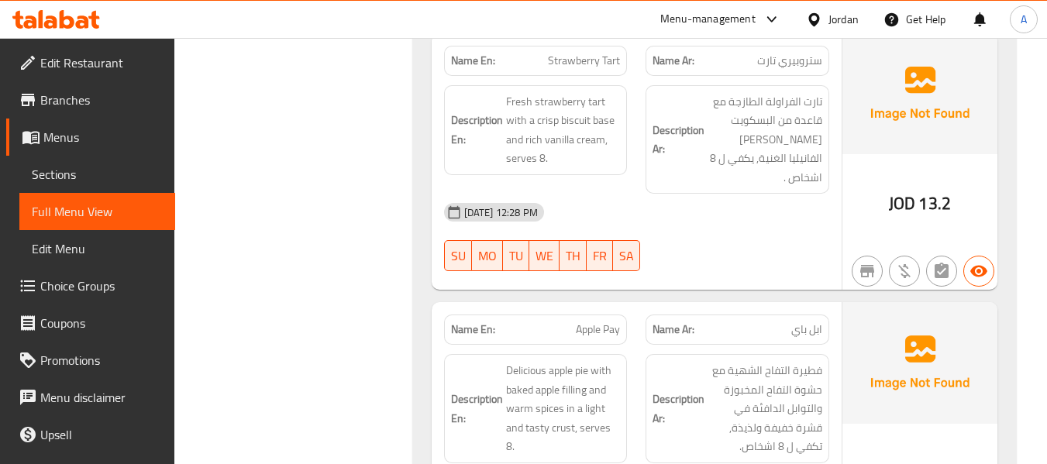
scroll to position [2869, 0]
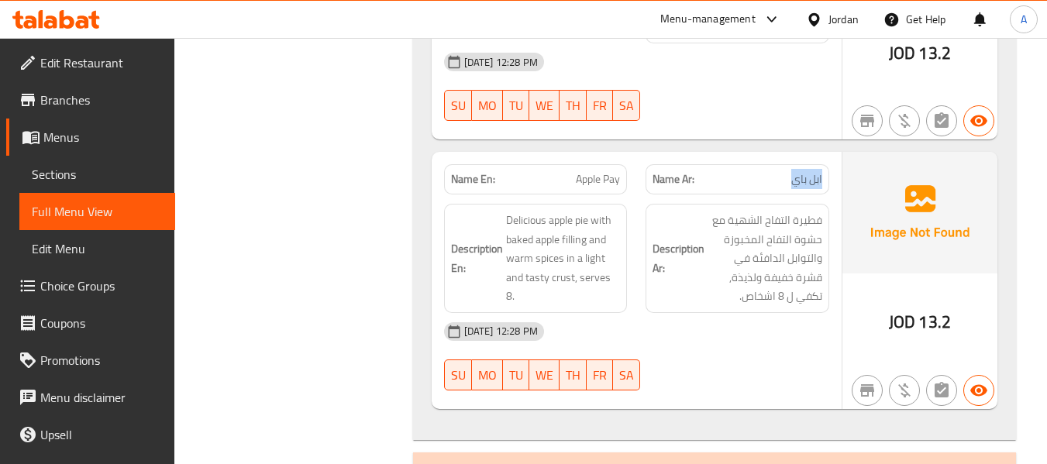
drag, startPoint x: 789, startPoint y: 155, endPoint x: 833, endPoint y: 157, distance: 43.5
click at [833, 157] on div "Name Ar: ابل باي" at bounding box center [738, 179] width 202 height 49
drag, startPoint x: 575, startPoint y: 151, endPoint x: 630, endPoint y: 162, distance: 56.1
click at [630, 162] on div "Name En: Apple Pay" at bounding box center [536, 179] width 202 height 49
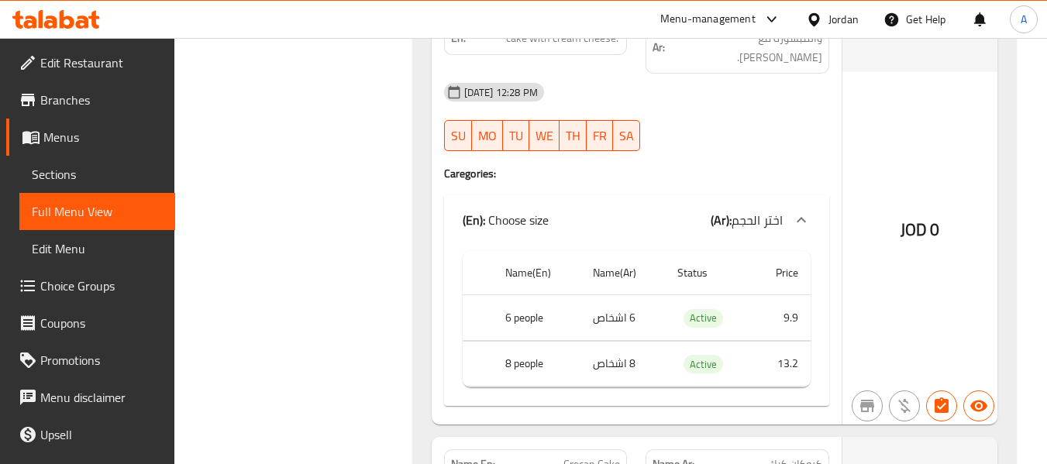
scroll to position [3954, 0]
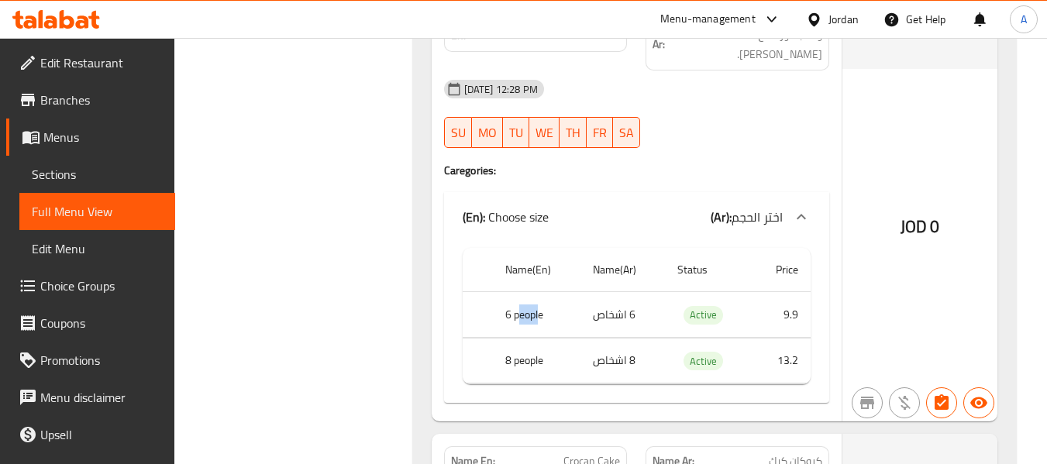
drag, startPoint x: 541, startPoint y: 279, endPoint x: 522, endPoint y: 277, distance: 19.5
click at [522, 292] on th "6 people" at bounding box center [537, 315] width 88 height 46
drag, startPoint x: 509, startPoint y: 270, endPoint x: 529, endPoint y: 271, distance: 19.4
click at [529, 292] on th "6 people" at bounding box center [537, 315] width 88 height 46
click at [532, 292] on th "6 people" at bounding box center [537, 315] width 88 height 46
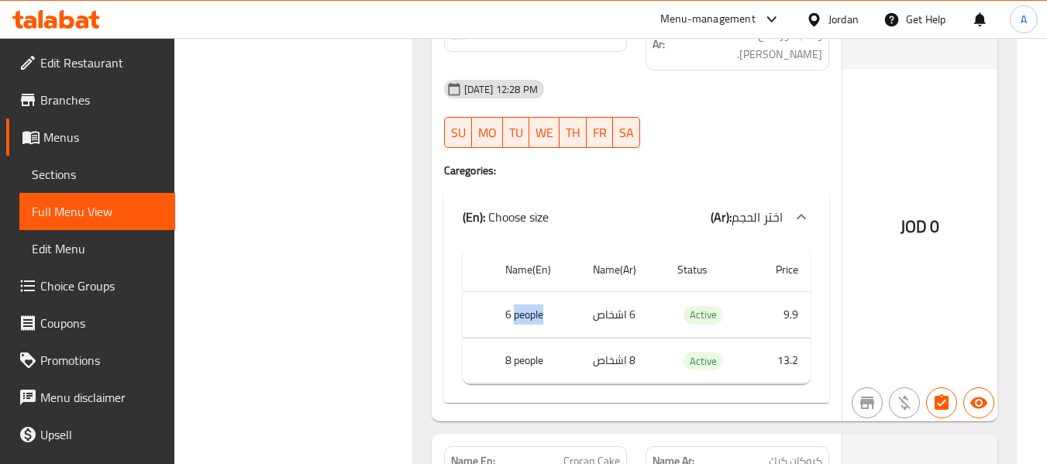
click at [532, 292] on th "6 people" at bounding box center [537, 315] width 88 height 46
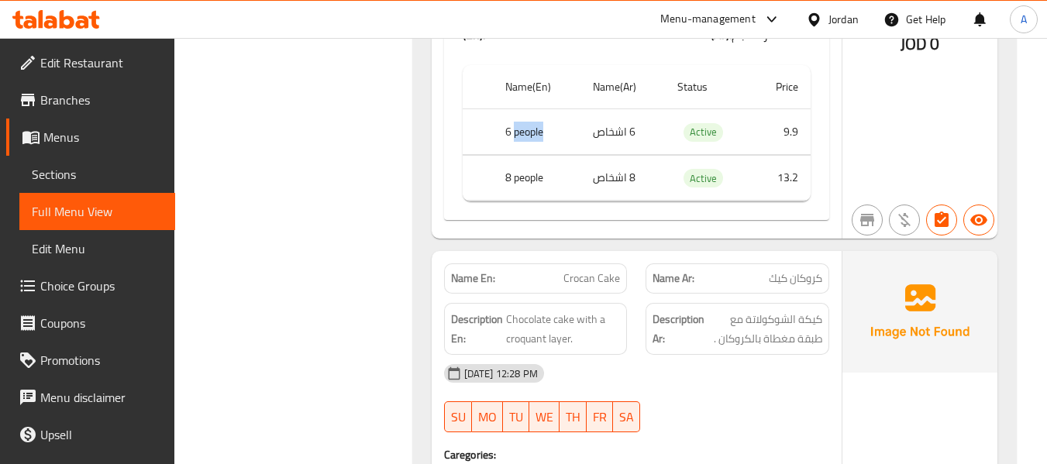
scroll to position [4187, 0]
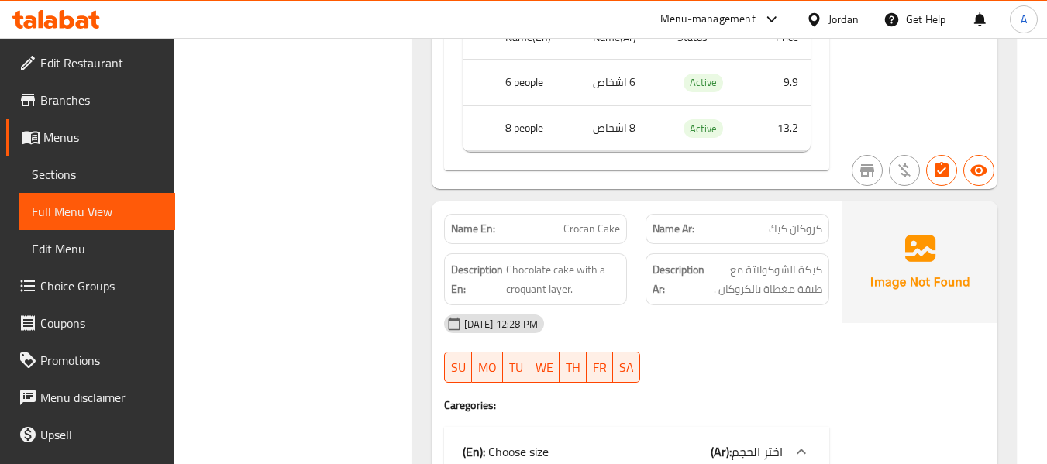
click at [578, 221] on span "Crocan Cake" at bounding box center [592, 229] width 57 height 16
click at [553, 261] on span "Chocolate cake with a croquant layer." at bounding box center [563, 280] width 115 height 38
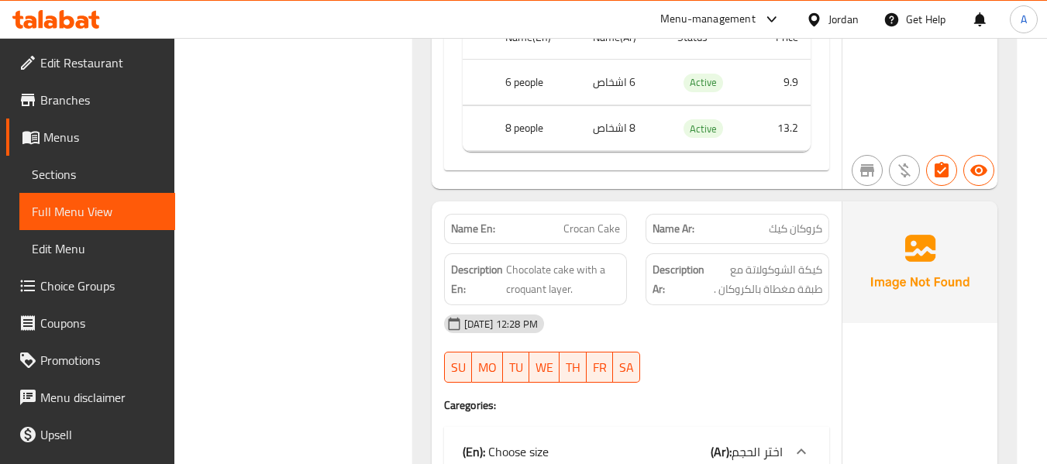
click at [536, 263] on div "Description En: Chocolate cake with a croquant layer." at bounding box center [536, 280] width 184 height 52
click at [775, 261] on span "كيكة الشوكولاتة مع طبقة مغطاة بالكروكان ." at bounding box center [765, 280] width 115 height 38
drag, startPoint x: 561, startPoint y: 185, endPoint x: 625, endPoint y: 194, distance: 64.3
click at [625, 214] on div "Name En: Crocan Cake" at bounding box center [536, 229] width 184 height 30
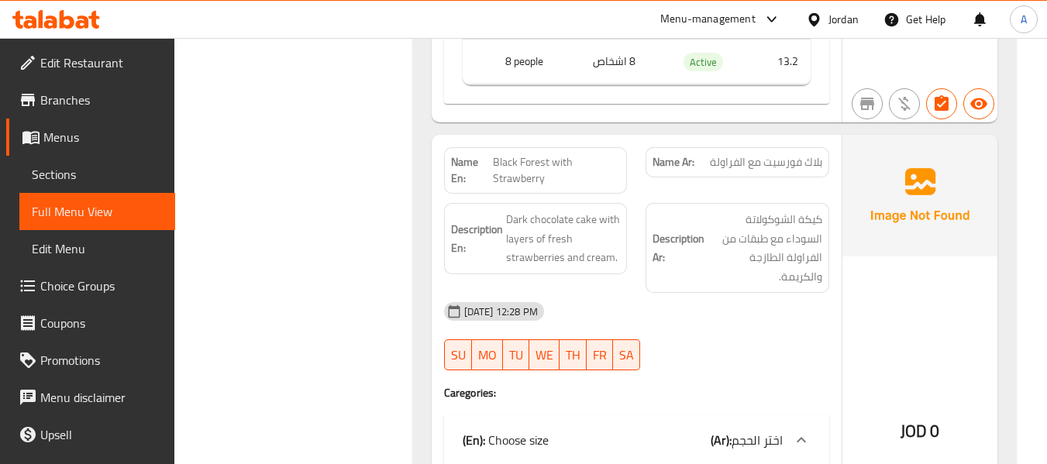
scroll to position [4730, 0]
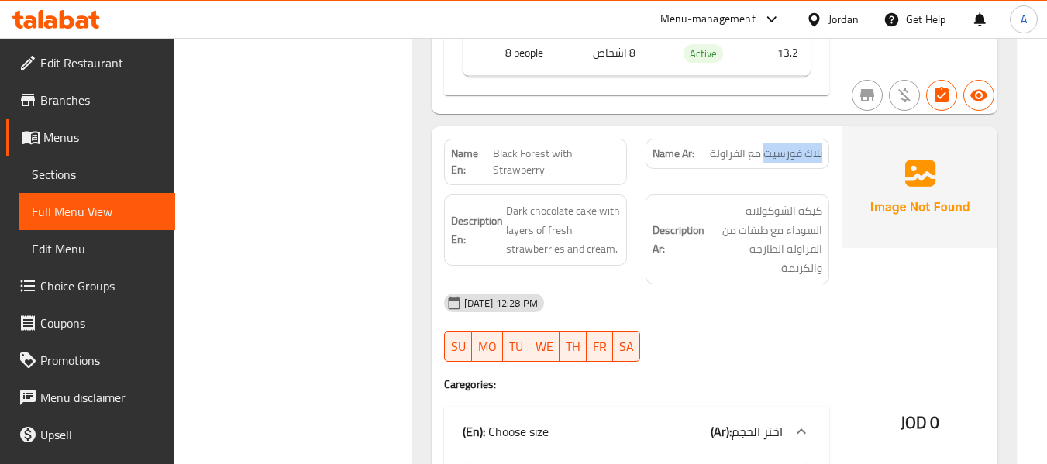
drag, startPoint x: 765, startPoint y: 117, endPoint x: 823, endPoint y: 123, distance: 58.4
click at [823, 139] on div "Name Ar: بلاك فورسيت مع الفراولة" at bounding box center [738, 154] width 184 height 30
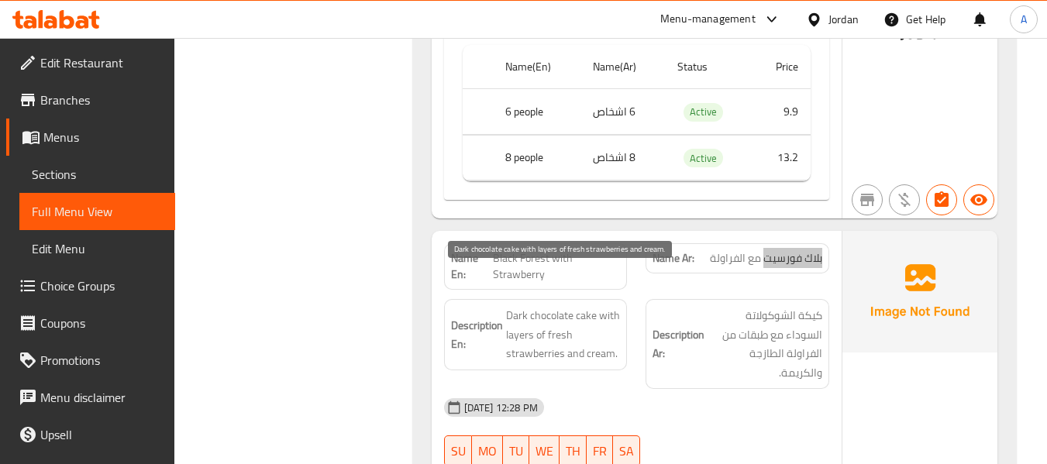
scroll to position [4652, 0]
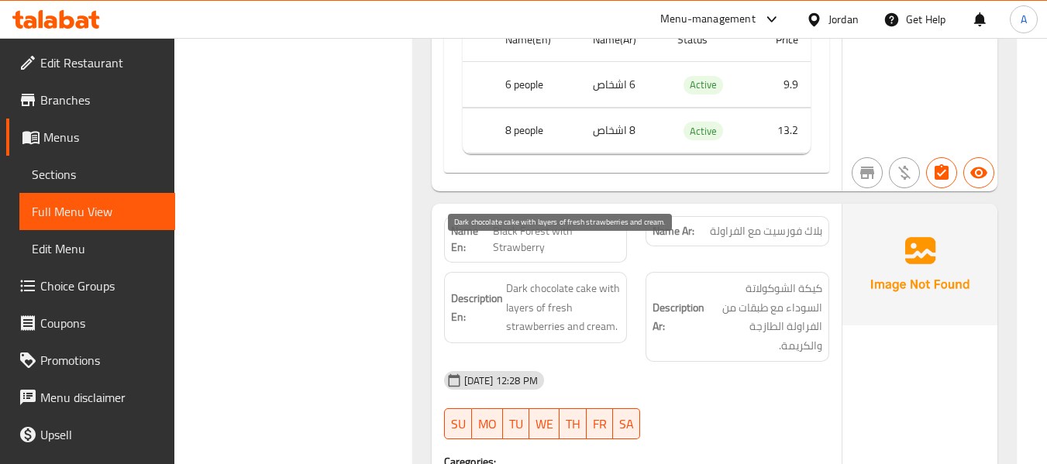
click at [511, 279] on span "Dark chocolate cake with layers of fresh strawberries and cream." at bounding box center [563, 307] width 115 height 57
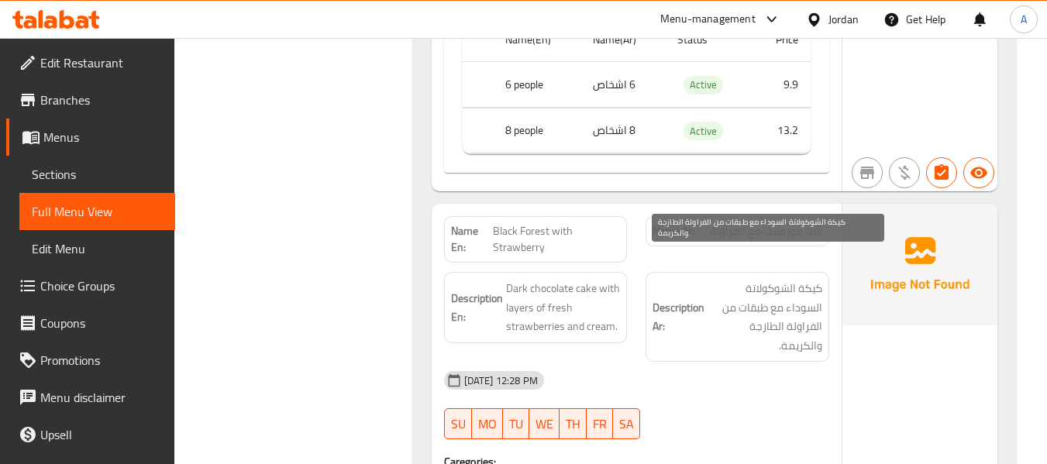
click at [729, 279] on span "كيكة الشوكولاتة السوداء مع طبقات من الفراولة الطازجة والكريمة." at bounding box center [765, 317] width 115 height 76
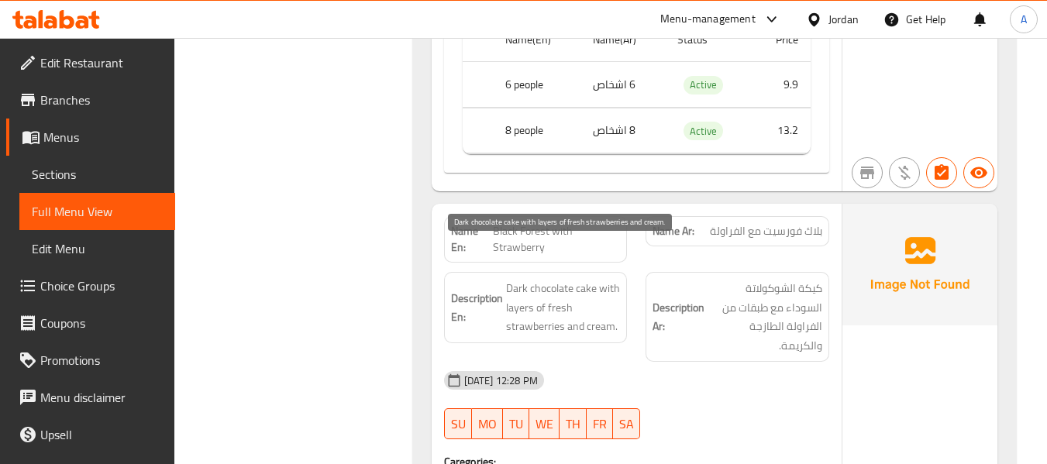
click at [577, 279] on span "Dark chocolate cake with layers of fresh strawberries and cream." at bounding box center [563, 307] width 115 height 57
click at [567, 284] on span "Dark chocolate cake with layers of fresh strawberries and cream." at bounding box center [563, 307] width 115 height 57
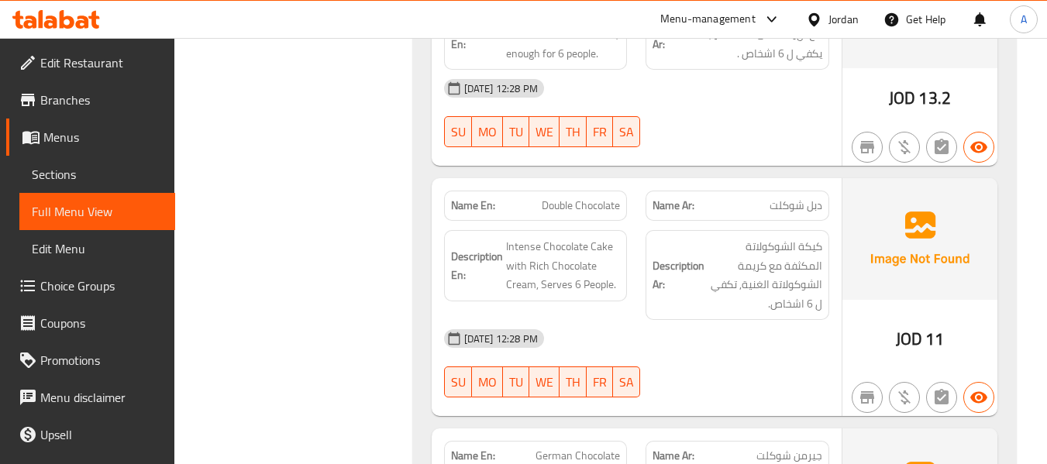
scroll to position [6048, 0]
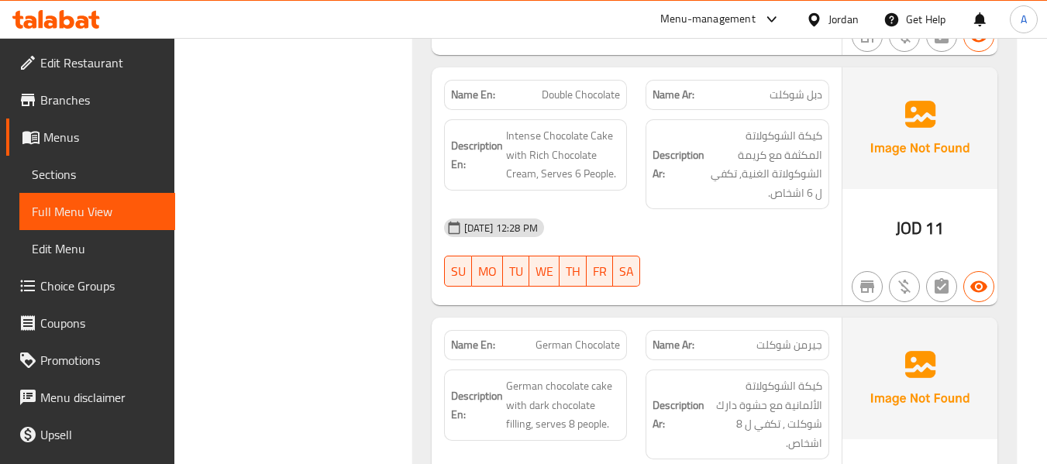
click at [603, 318] on div "Name En: German Chocolate Name Ar: جيرمن شوكلت Description En: German chocolate…" at bounding box center [637, 437] width 410 height 238
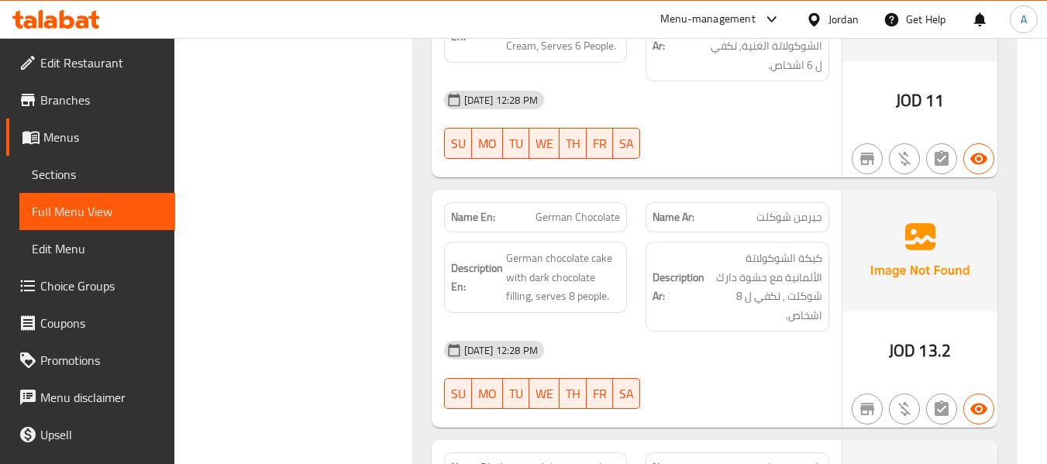
scroll to position [6203, 0]
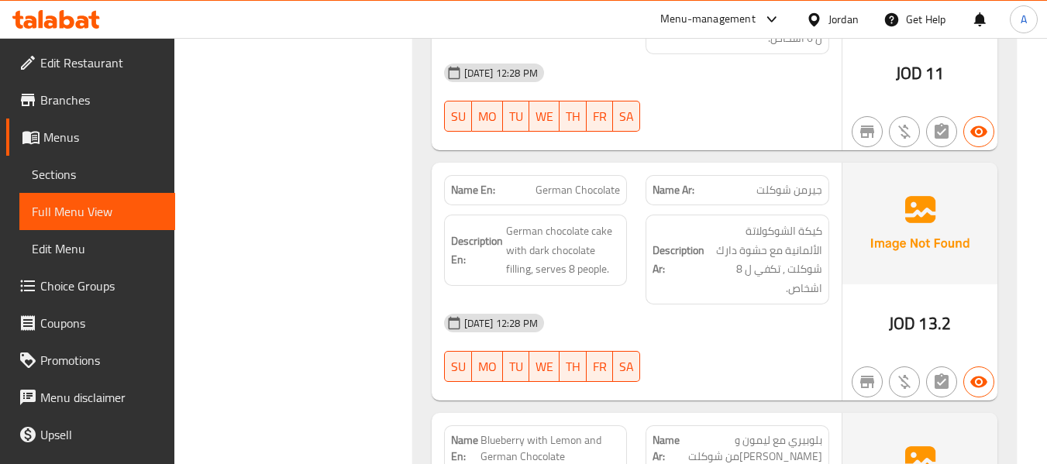
click at [699, 236] on h6 "Description Ar: كيكة الشوكولاتة الألمانية مع حشوة دارك شوكلت , تكفي ل 8 اشخاص." at bounding box center [738, 260] width 170 height 76
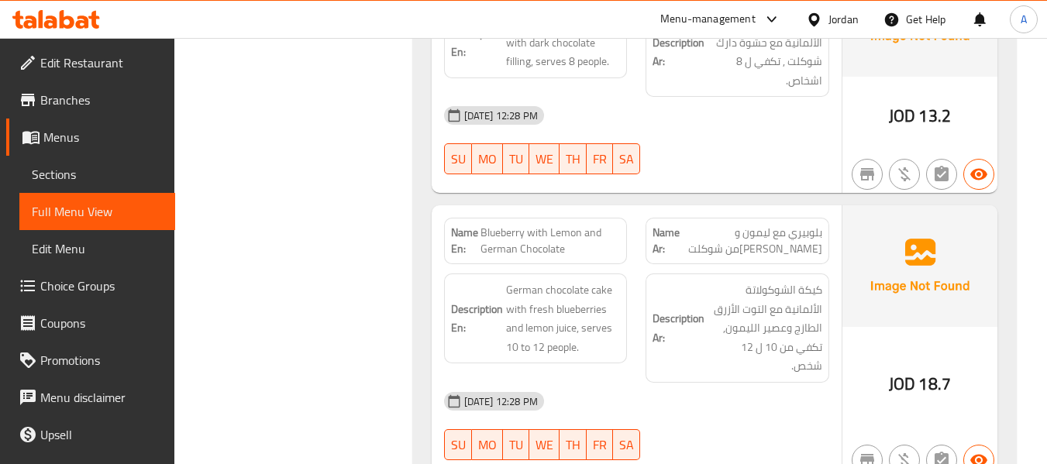
scroll to position [6435, 0]
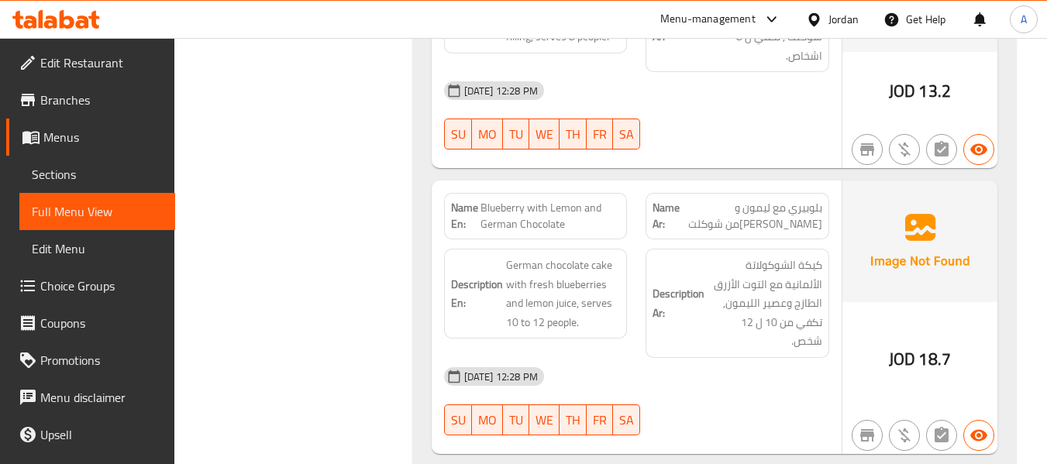
click at [714, 358] on div "18-09-2025 12:28 PM" at bounding box center [637, 376] width 404 height 37
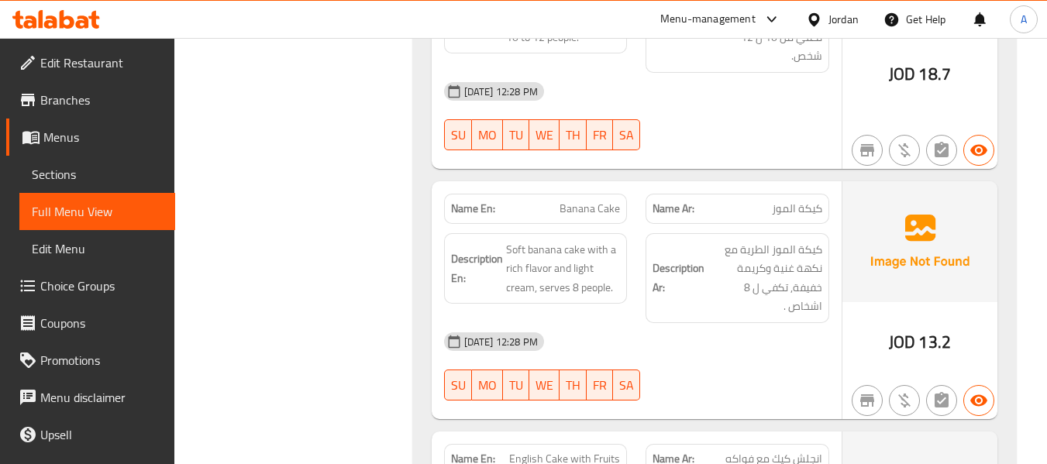
scroll to position [6745, 0]
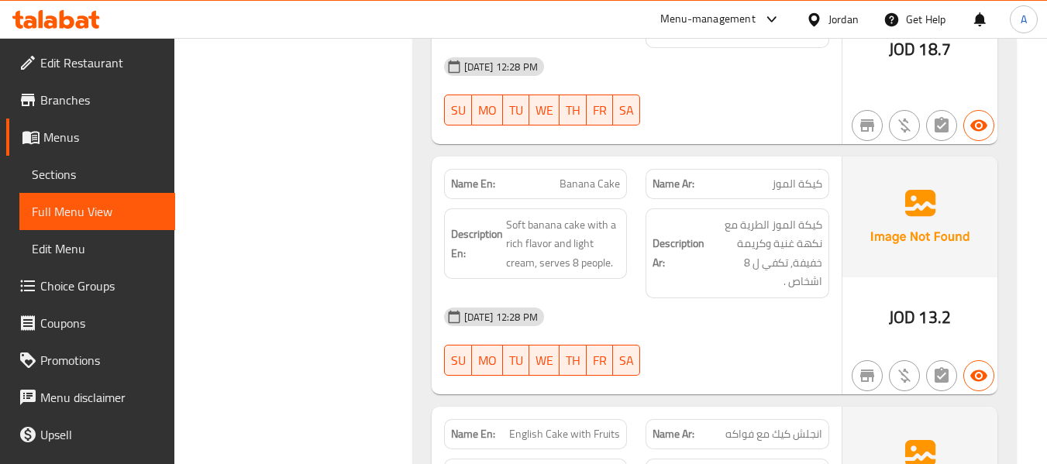
click at [683, 305] on div "18-09-2025 12:28 PM SU MO TU WE TH FR SA" at bounding box center [637, 342] width 404 height 87
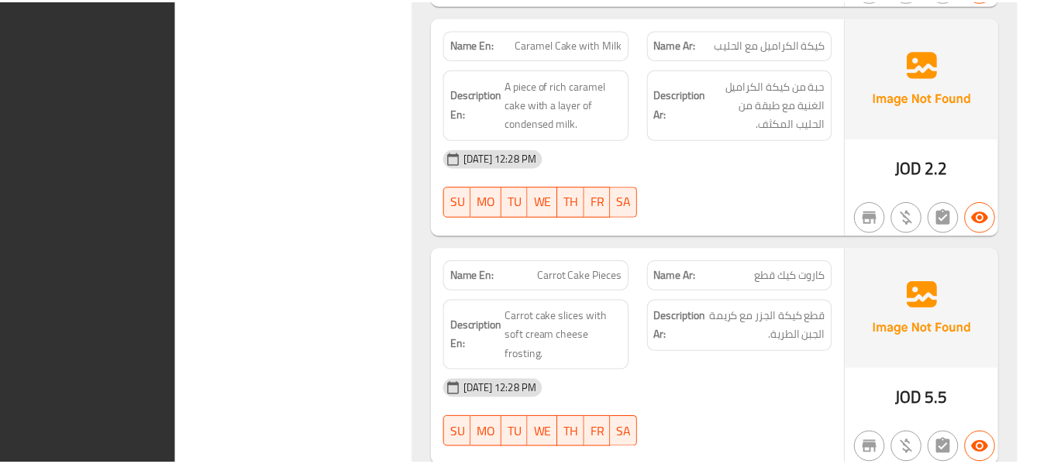
scroll to position [12679, 0]
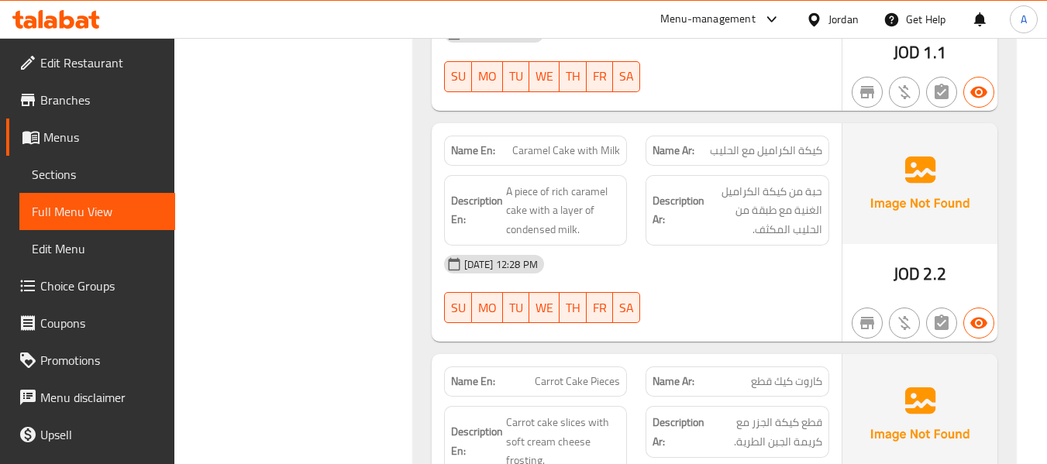
click at [51, 13] on icon at bounding box center [56, 19] width 88 height 19
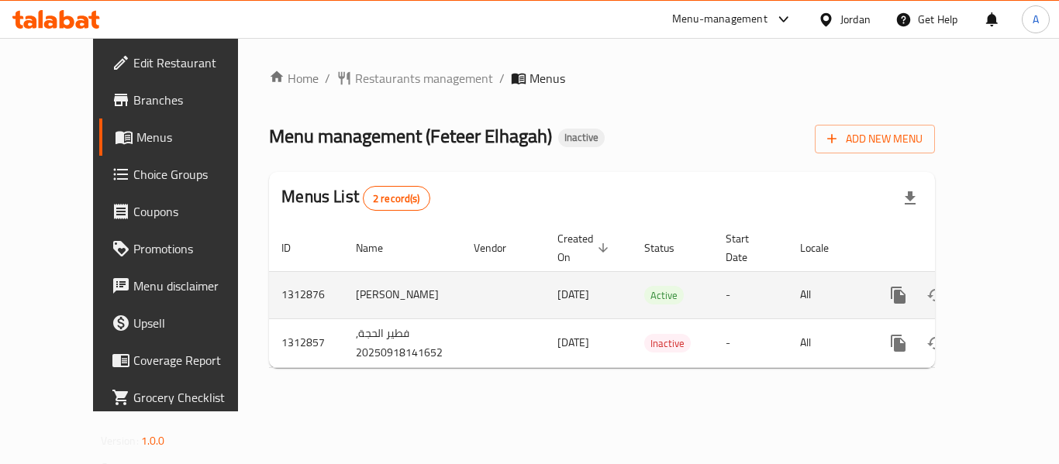
click at [1003, 288] on icon "enhanced table" at bounding box center [1010, 295] width 14 height 14
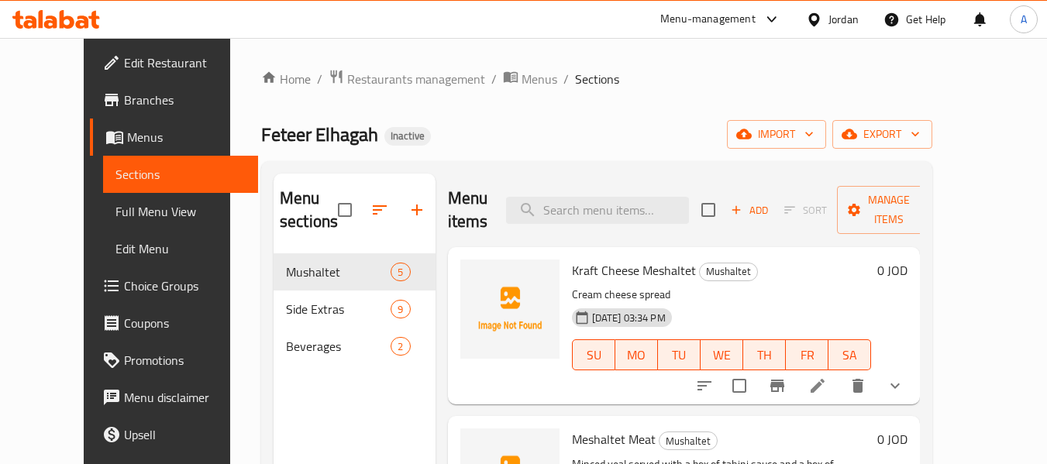
click at [116, 219] on span "Full Menu View" at bounding box center [181, 211] width 131 height 19
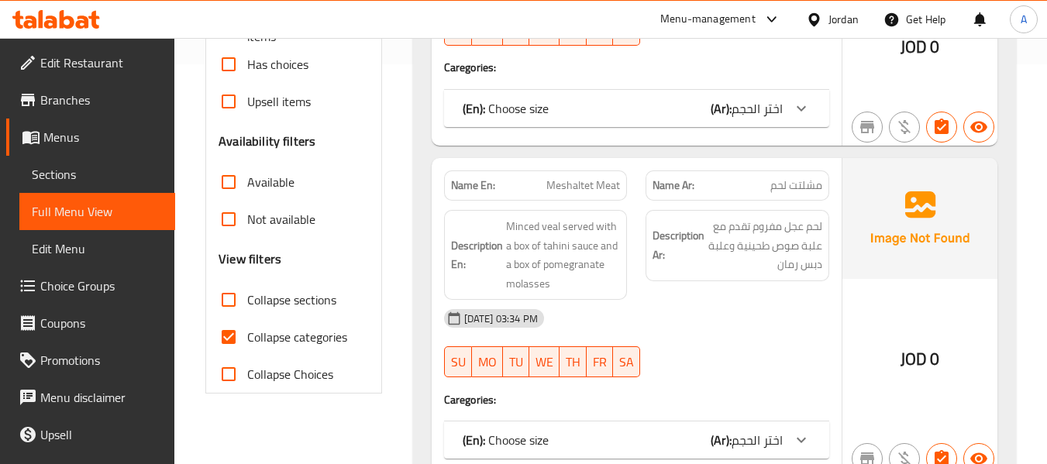
scroll to position [543, 0]
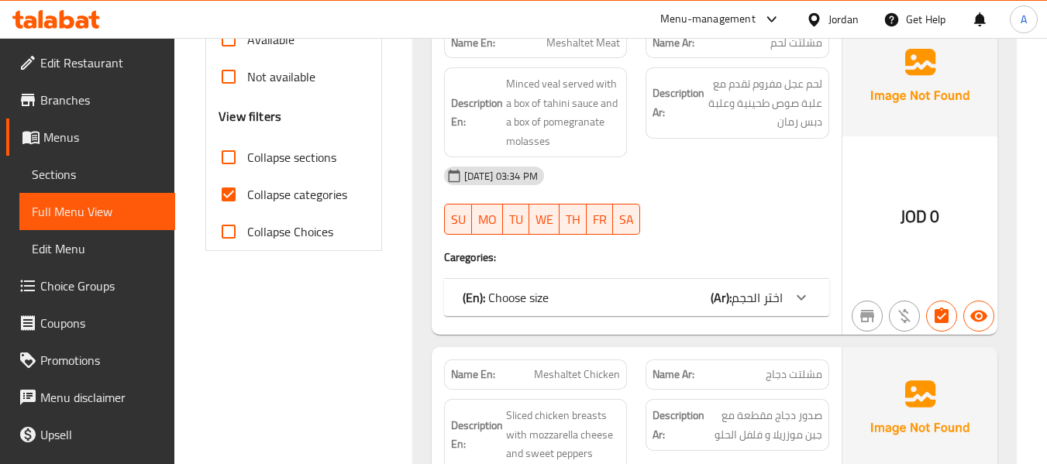
click at [312, 200] on span "Collapse categories" at bounding box center [297, 194] width 100 height 19
click at [247, 200] on input "Collapse categories" at bounding box center [228, 194] width 37 height 37
checkbox input "false"
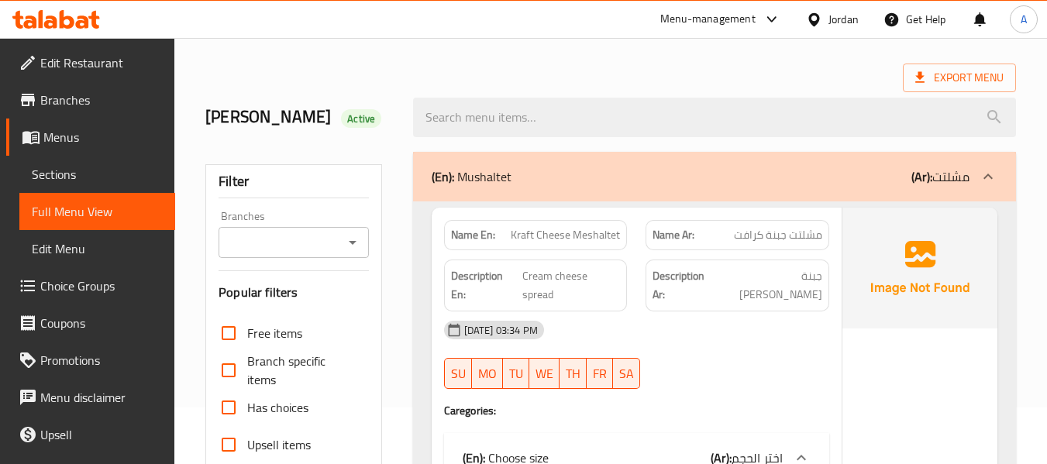
scroll to position [0, 0]
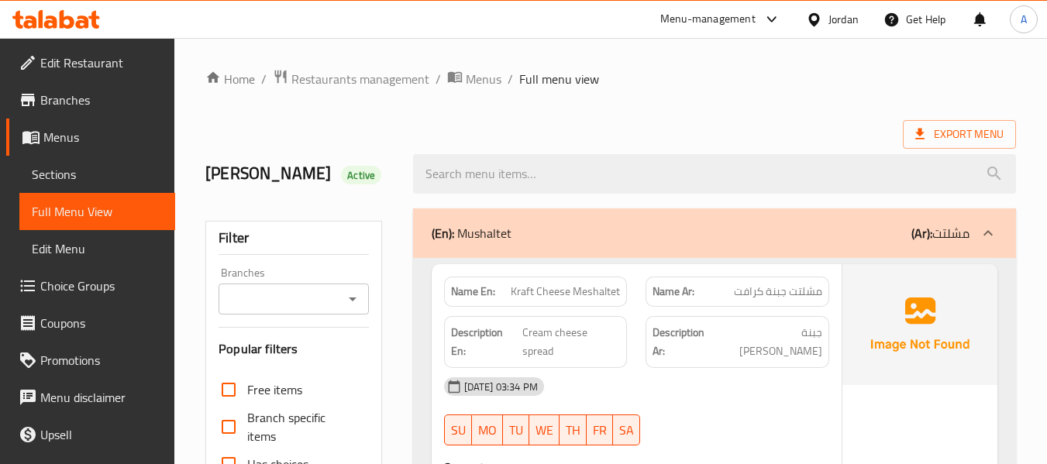
click at [809, 298] on span "مشلتت جبنة كرافت" at bounding box center [778, 292] width 88 height 16
copy span "مشلتت"
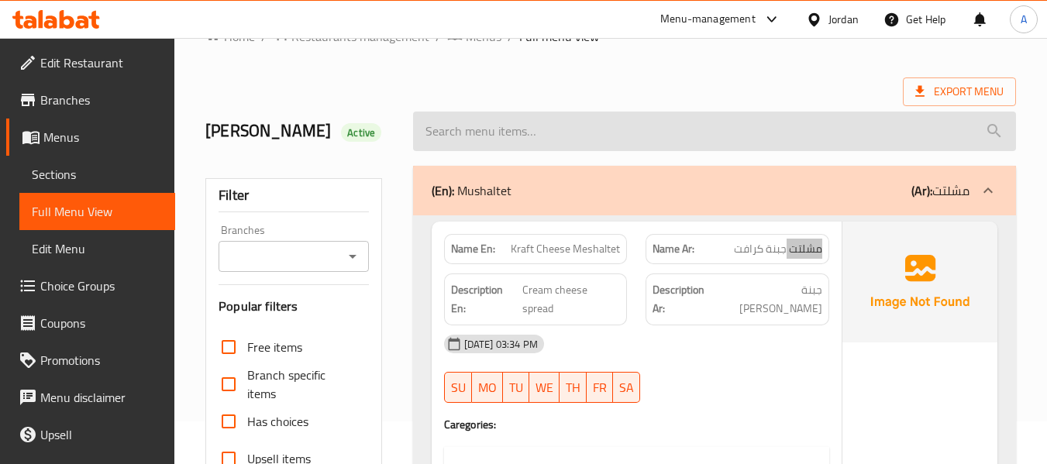
scroll to position [78, 0]
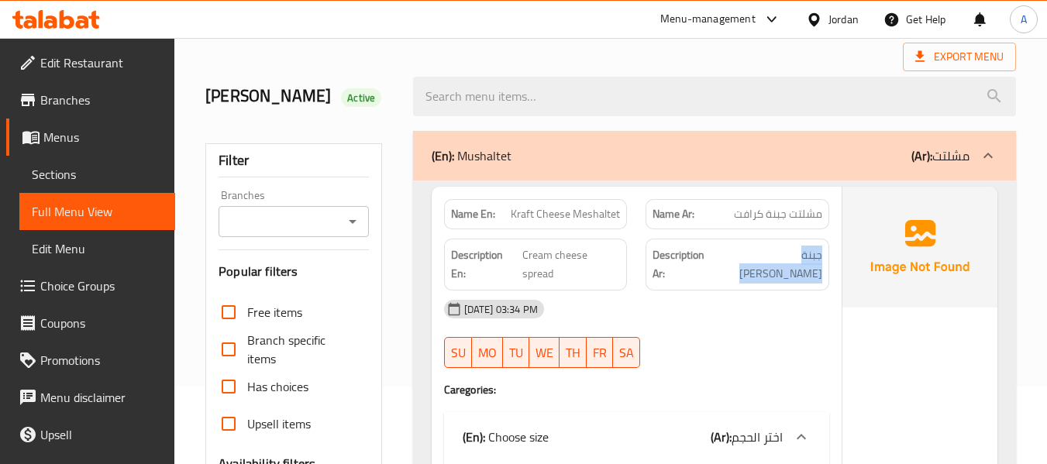
drag, startPoint x: 732, startPoint y: 250, endPoint x: 827, endPoint y: 258, distance: 95.0
click at [827, 258] on div "Description Ar: جبنة كريمية سبيريد" at bounding box center [738, 265] width 184 height 52
copy span "جبنة كريمية سبيريد"
click at [694, 339] on div "18-09-2025 03:34 PM SU MO TU WE TH FR SA" at bounding box center [637, 334] width 404 height 87
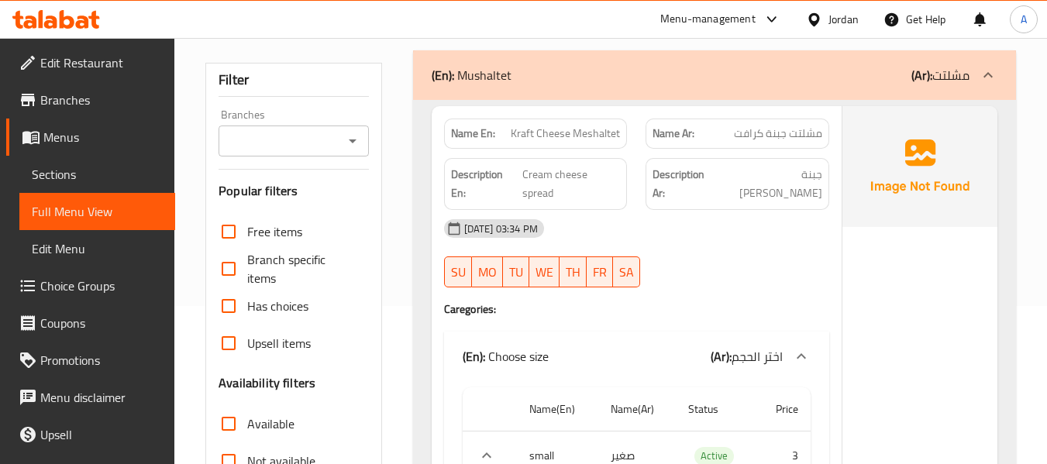
scroll to position [155, 0]
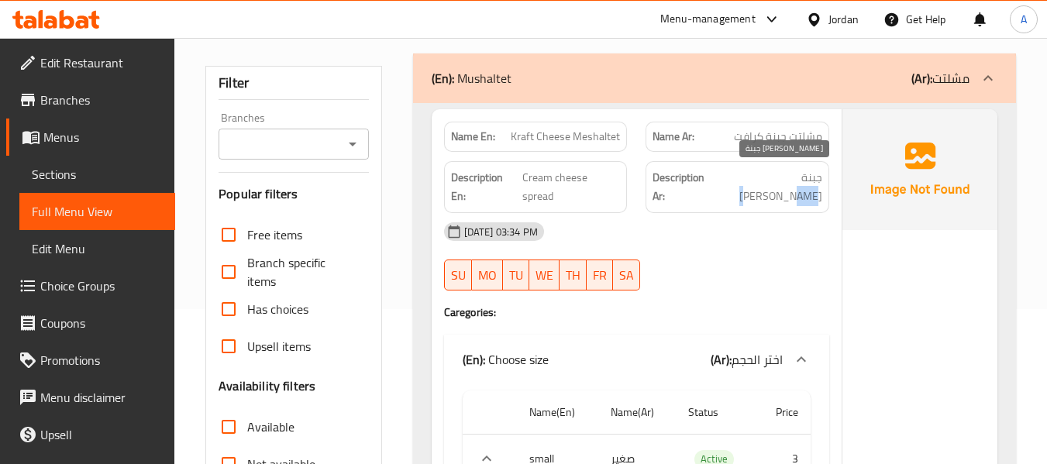
drag, startPoint x: 737, startPoint y: 177, endPoint x: 750, endPoint y: 178, distance: 13.3
click at [750, 178] on span "جبنة كريمية سبيريد" at bounding box center [771, 187] width 102 height 38
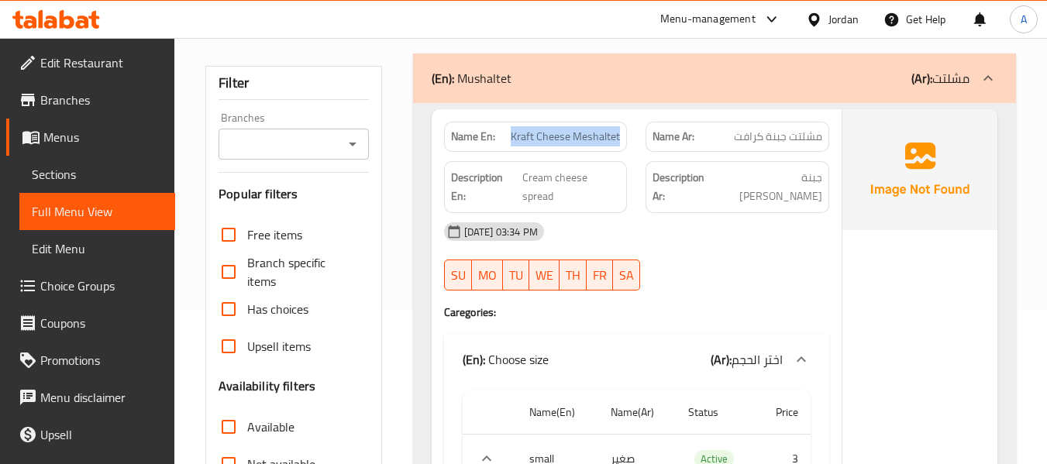
drag, startPoint x: 512, startPoint y: 139, endPoint x: 632, endPoint y: 136, distance: 120.2
click at [632, 136] on div "Name En: Kraft Cheese Meshaltet" at bounding box center [536, 136] width 202 height 49
copy span "Kraft Cheese Meshaltet"
click at [676, 237] on div "18-09-2025 03:34 PM SU MO TU WE TH FR SA" at bounding box center [637, 256] width 404 height 87
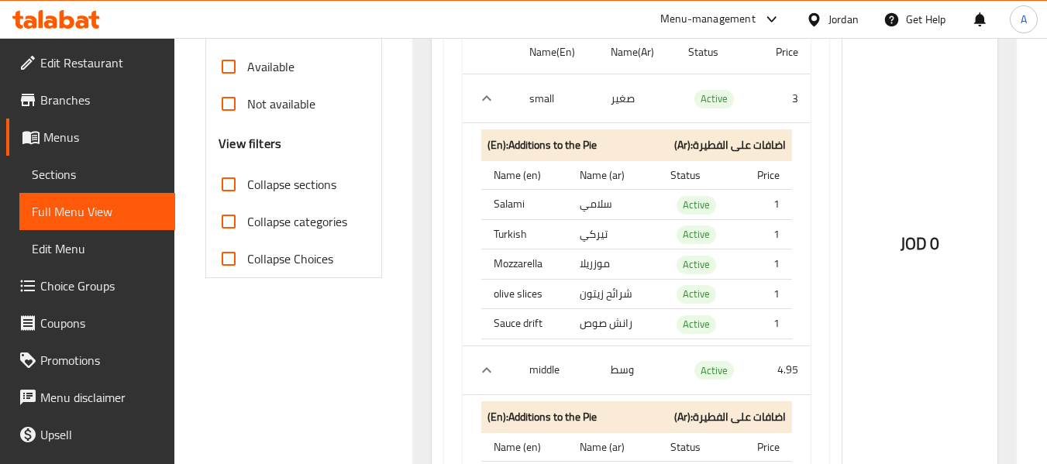
scroll to position [543, 0]
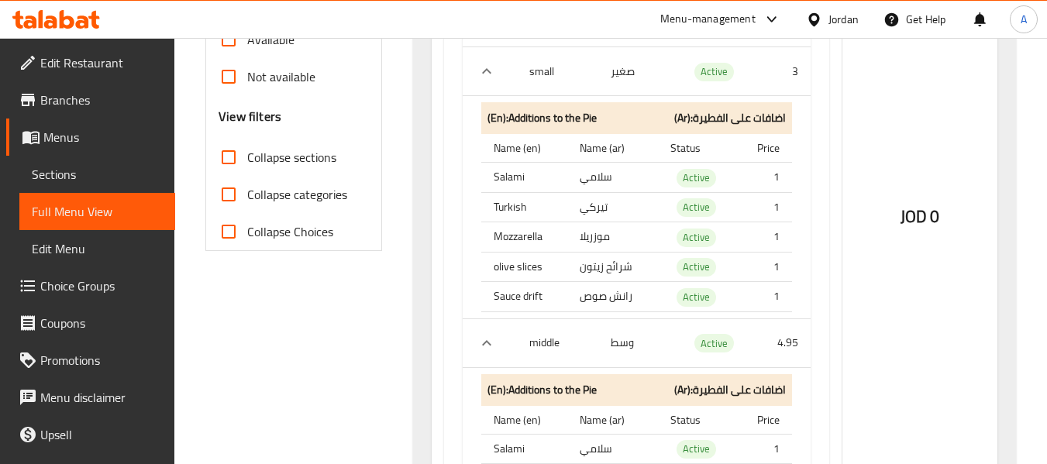
click at [596, 192] on td "تيركي" at bounding box center [613, 207] width 91 height 30
copy td "تيركي"
click at [556, 225] on th "Mozzarella" at bounding box center [524, 238] width 86 height 30
click at [530, 282] on th "Sauce drift" at bounding box center [524, 297] width 86 height 30
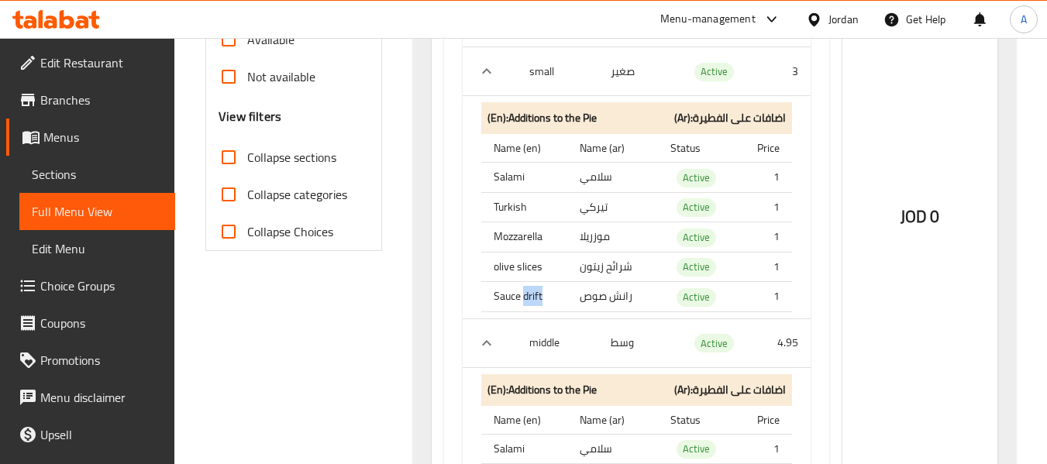
click at [530, 282] on th "Sauce drift" at bounding box center [524, 297] width 86 height 30
copy th "drift"
drag, startPoint x: 582, startPoint y: 284, endPoint x: 624, endPoint y: 282, distance: 42.7
click at [624, 282] on td "رانش صوص" at bounding box center [613, 297] width 91 height 30
click at [610, 282] on td "رانش صوص" at bounding box center [613, 297] width 91 height 30
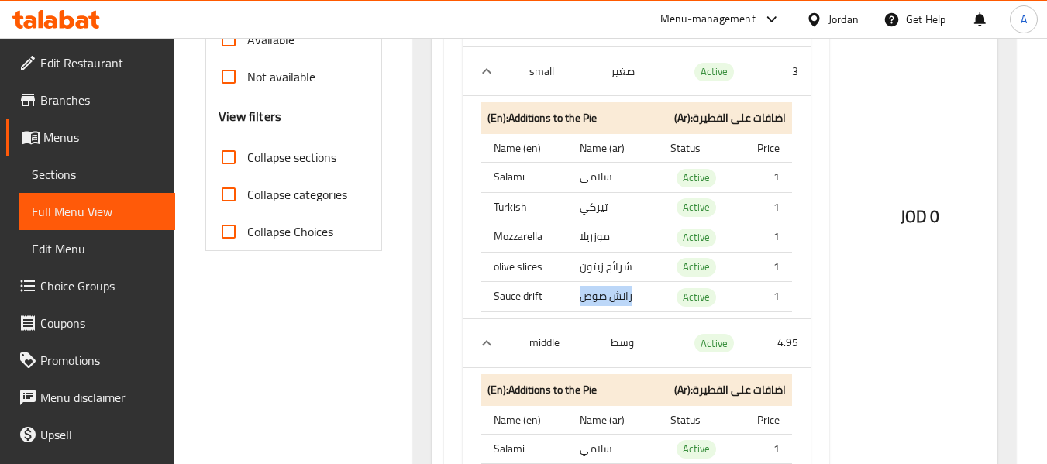
drag, startPoint x: 585, startPoint y: 276, endPoint x: 634, endPoint y: 279, distance: 48.9
click at [634, 282] on td "رانش صوص" at bounding box center [613, 297] width 91 height 30
copy td "رانش صوص"
drag, startPoint x: 610, startPoint y: 328, endPoint x: 647, endPoint y: 325, distance: 36.6
click at [647, 325] on td "وسط" at bounding box center [638, 343] width 78 height 49
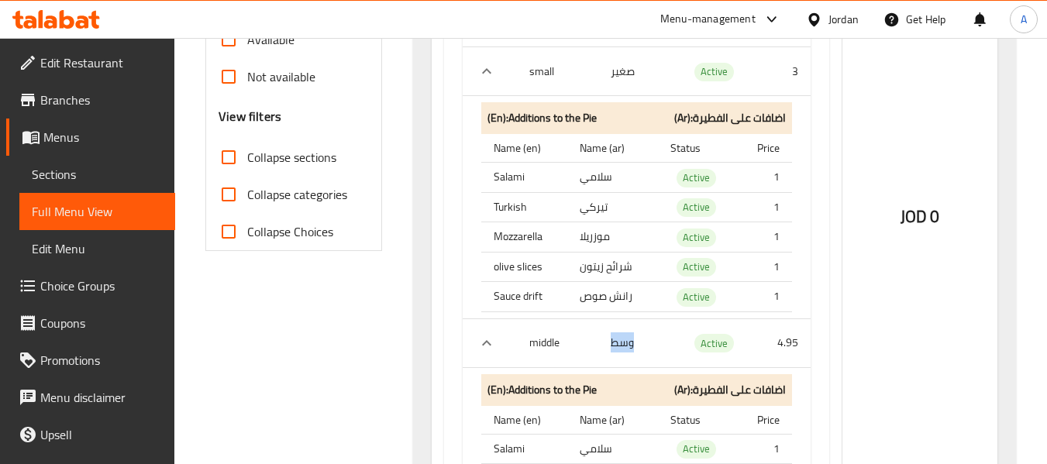
copy td "وسط"
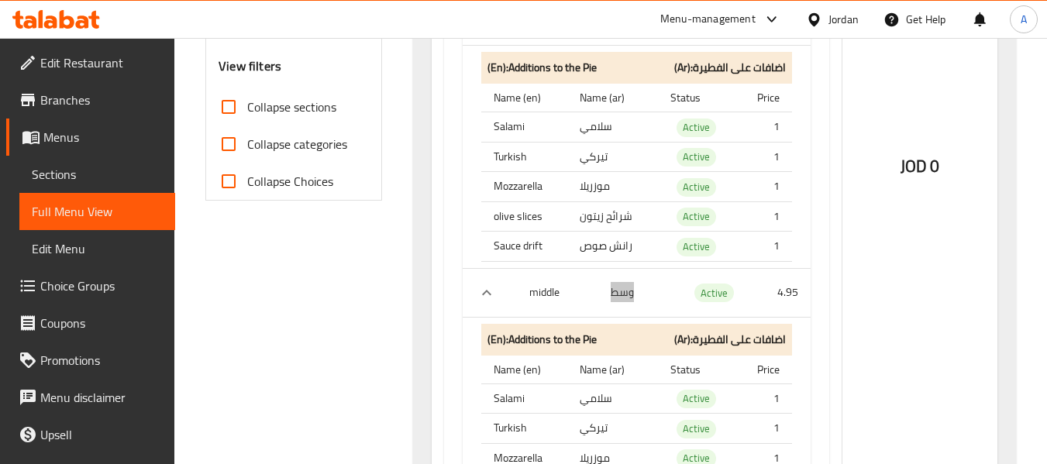
scroll to position [620, 0]
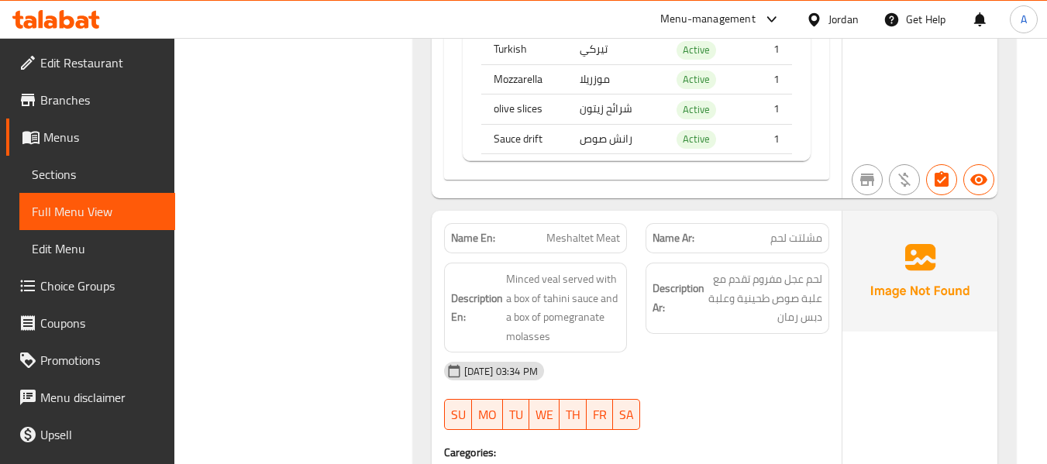
scroll to position [1008, 0]
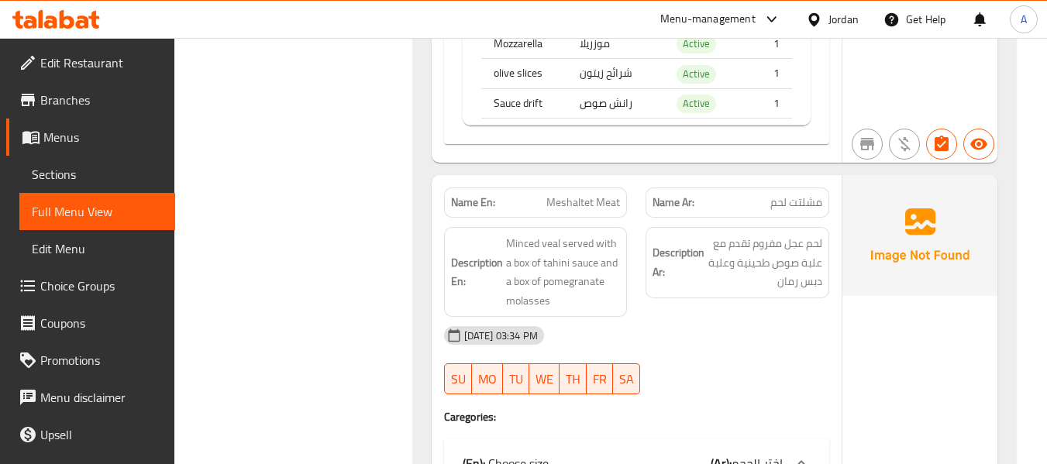
click at [96, 289] on span "Choice Groups" at bounding box center [101, 286] width 123 height 19
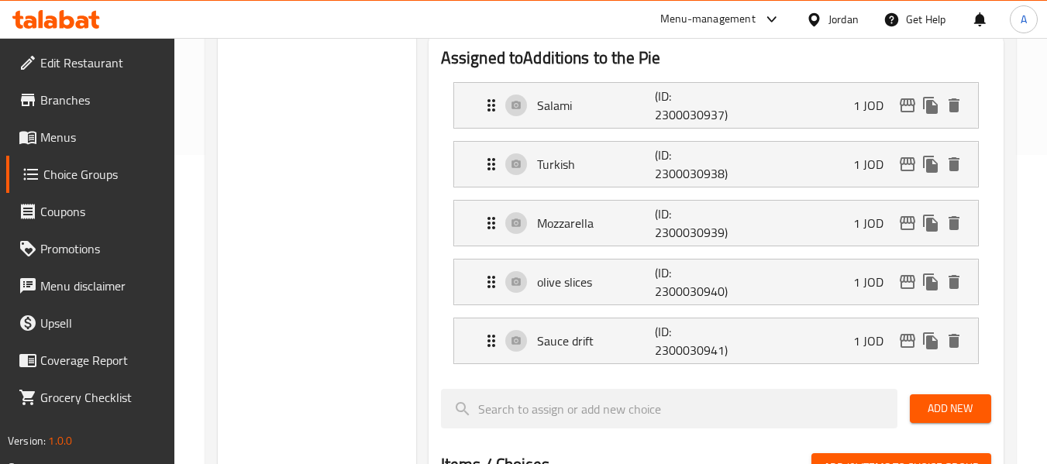
scroll to position [310, 0]
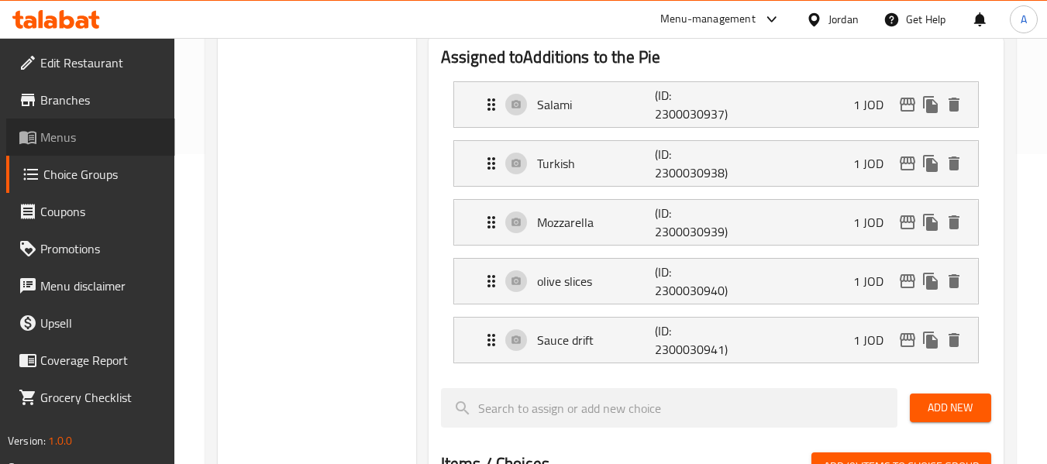
click at [86, 133] on span "Menus" at bounding box center [101, 137] width 123 height 19
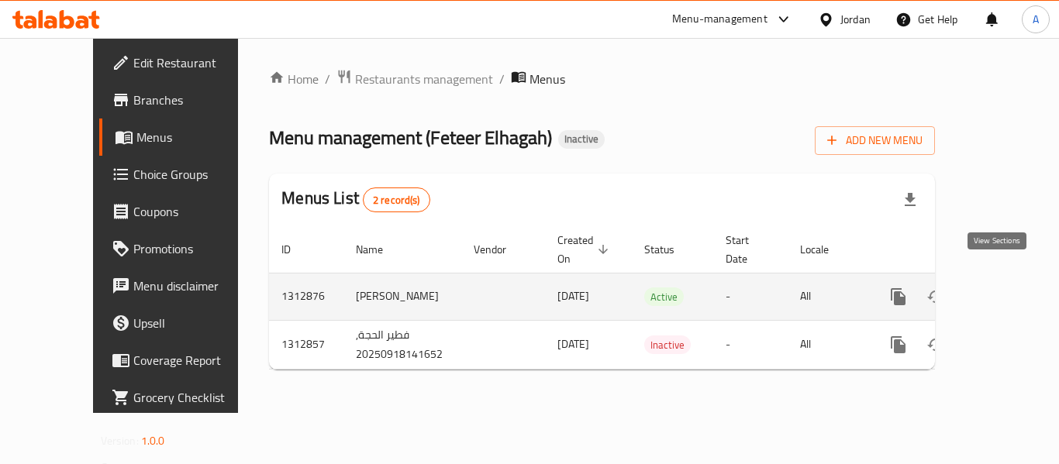
click at [992, 278] on link "enhanced table" at bounding box center [1010, 296] width 37 height 37
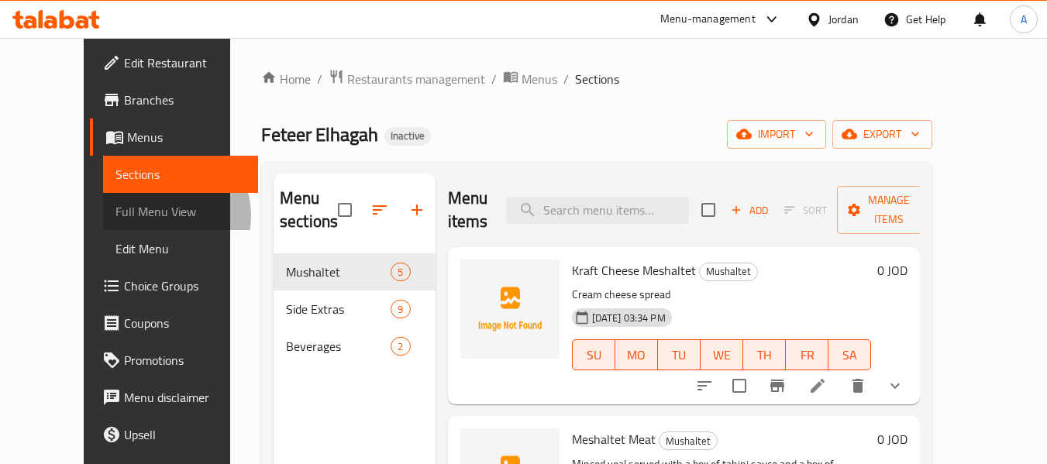
click at [116, 216] on span "Full Menu View" at bounding box center [181, 211] width 131 height 19
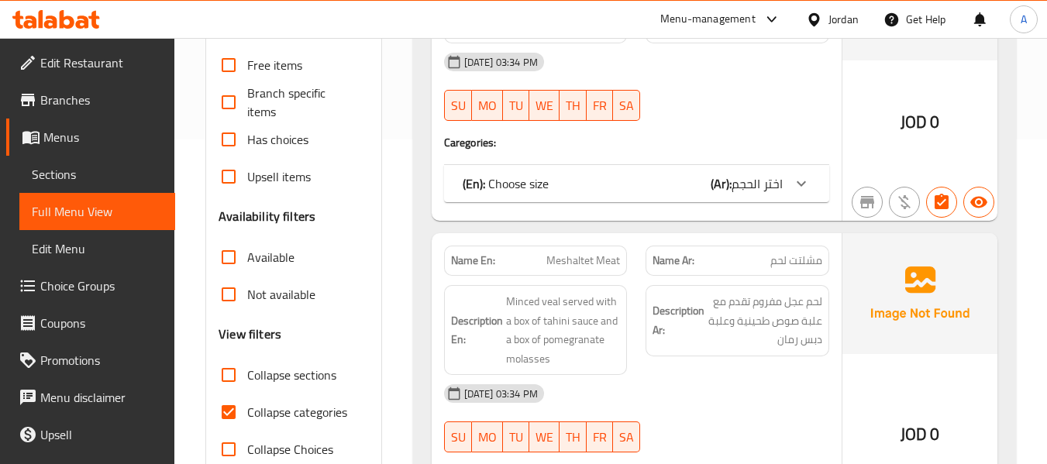
scroll to position [465, 0]
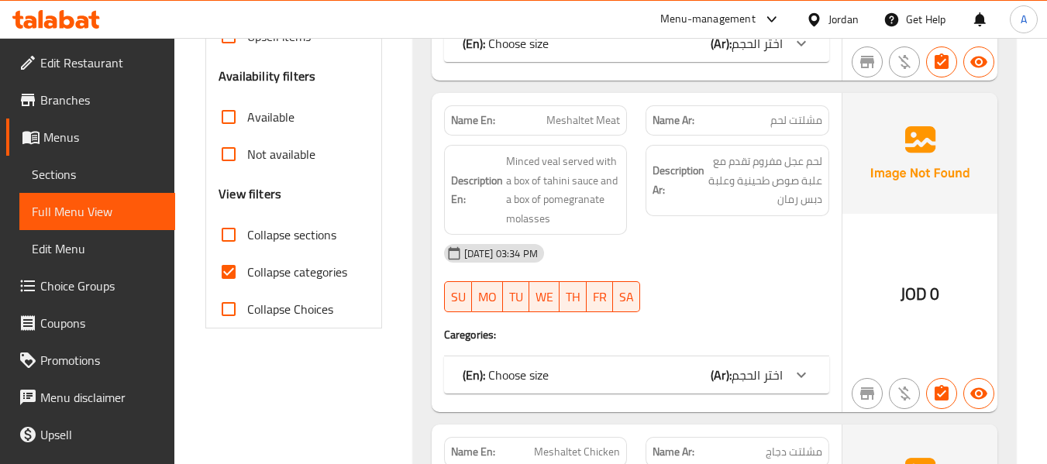
click at [311, 278] on span "Collapse categories" at bounding box center [297, 272] width 100 height 19
click at [247, 278] on input "Collapse categories" at bounding box center [228, 272] width 37 height 37
checkbox input "false"
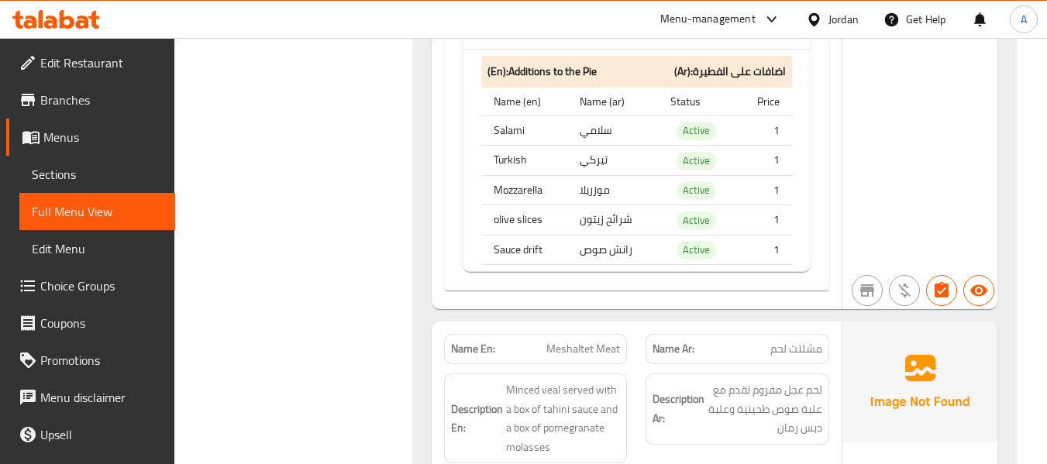
scroll to position [1008, 0]
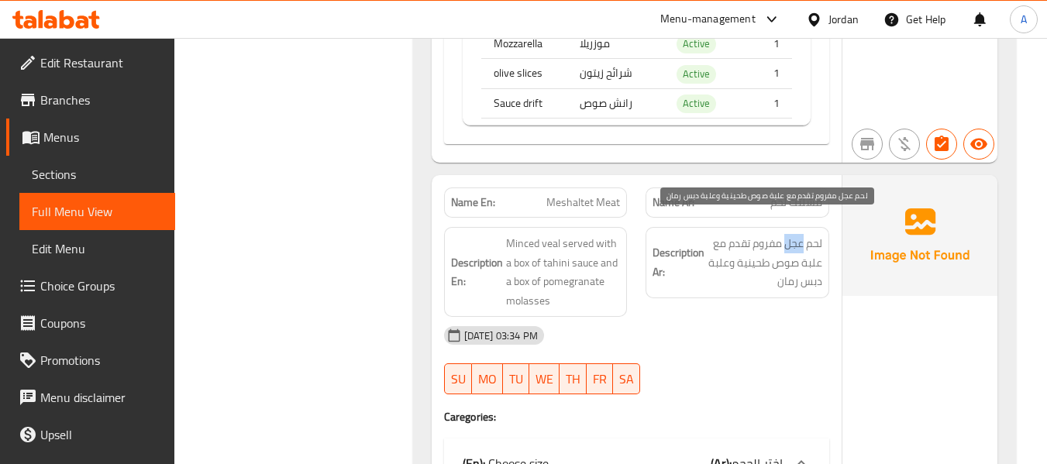
drag, startPoint x: 784, startPoint y: 223, endPoint x: 802, endPoint y: 223, distance: 17.8
click at [802, 234] on span "لحم عجل مفروم تقدم مع علبة صوص طحينية وعلبة دبس رمان" at bounding box center [765, 262] width 115 height 57
copy span "عجل"
drag, startPoint x: 738, startPoint y: 240, endPoint x: 769, endPoint y: 242, distance: 31.1
click at [769, 242] on span "لحم عجل مفروم تقدم مع علبة صوص طحينية وعلبة دبس رمان" at bounding box center [765, 262] width 115 height 57
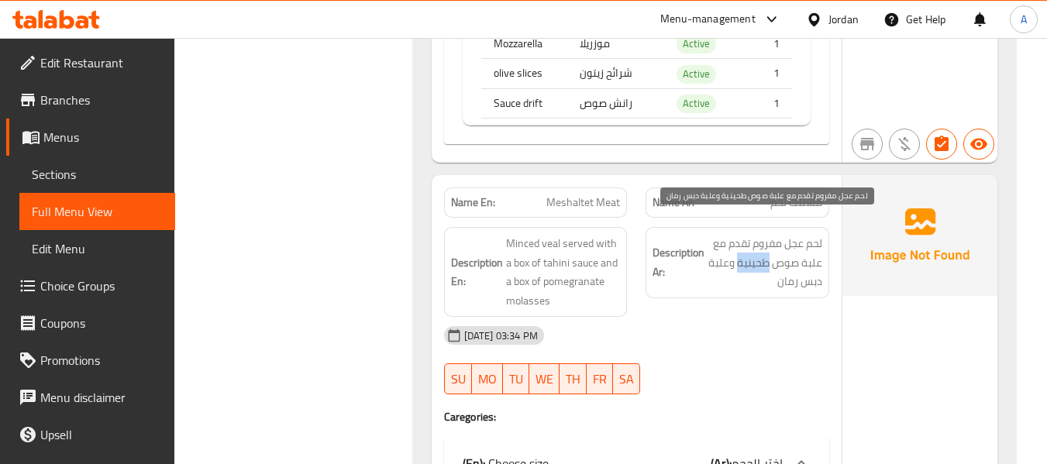
copy span "طحينية"
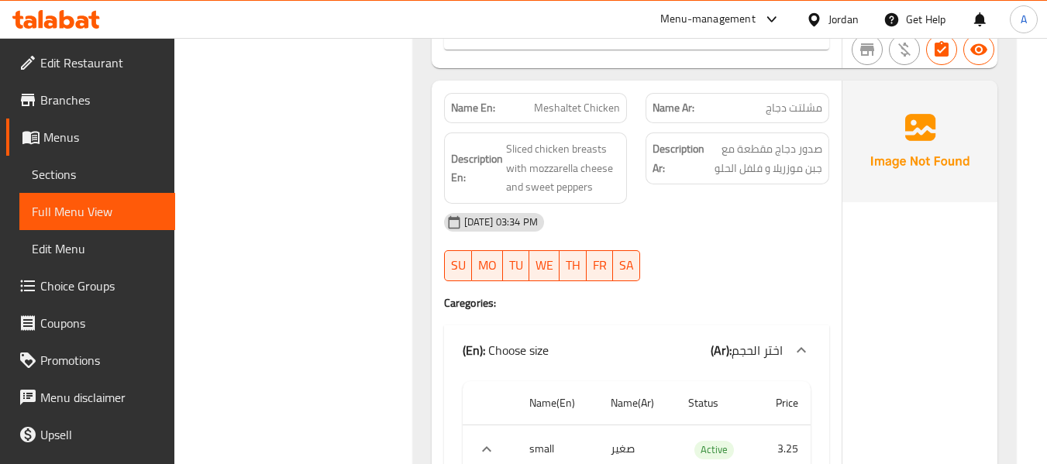
scroll to position [2093, 0]
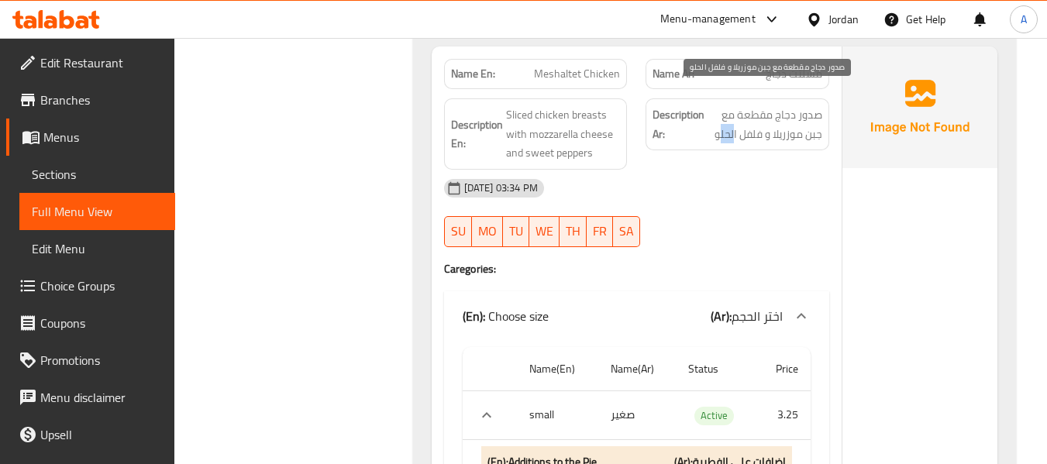
drag, startPoint x: 717, startPoint y: 119, endPoint x: 733, endPoint y: 124, distance: 16.4
click at [733, 124] on span "صدور دجاج مقطعة مع جبن موزريلا و فلفل الحلو" at bounding box center [765, 124] width 115 height 38
drag, startPoint x: 713, startPoint y: 118, endPoint x: 763, endPoint y: 126, distance: 51.1
click at [763, 126] on div "Description Ar: صدور دجاج مقطعة مع جبن موزريلا و فلفل الحلو" at bounding box center [738, 124] width 184 height 52
copy span "فلفل الحلو"
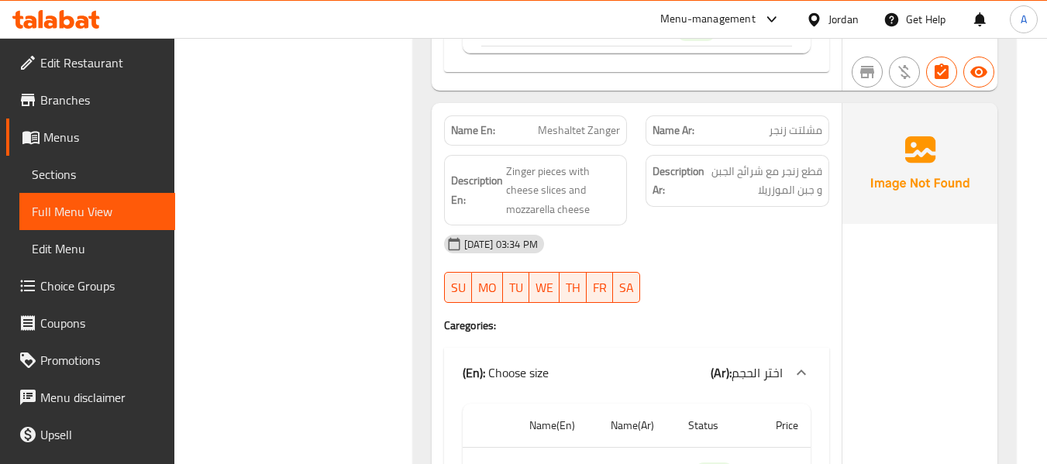
scroll to position [3024, 0]
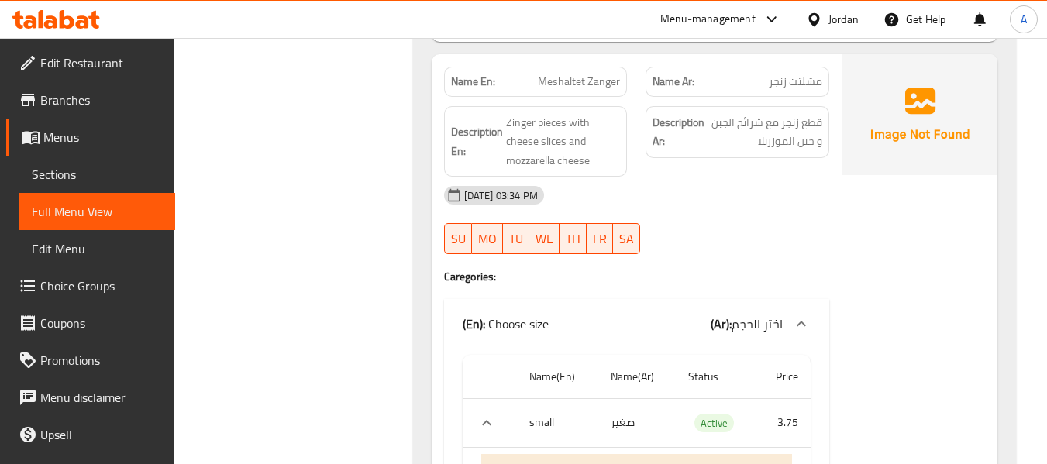
click at [601, 74] on span "Meshaltet Zanger" at bounding box center [579, 82] width 82 height 16
click at [775, 74] on span "مشلتت زنجر" at bounding box center [795, 82] width 53 height 16
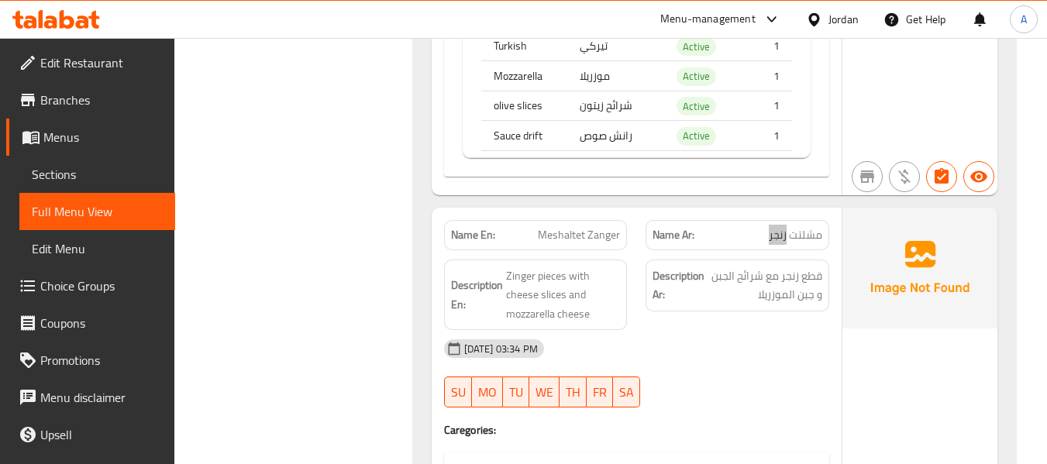
scroll to position [2869, 0]
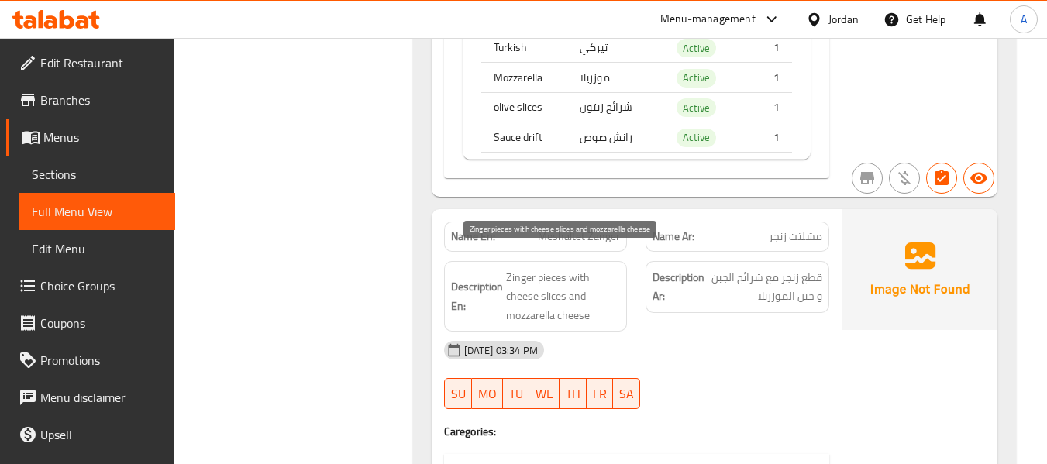
click at [561, 268] on span "Zinger pieces with cheese slices and mozzarella cheese" at bounding box center [563, 296] width 115 height 57
click at [574, 268] on span "Zinger pieces with cheese slices and mozzarella cheese" at bounding box center [563, 296] width 115 height 57
click at [559, 268] on span "Zinger pieces with cheese slices and mozzarella cheese" at bounding box center [563, 296] width 115 height 57
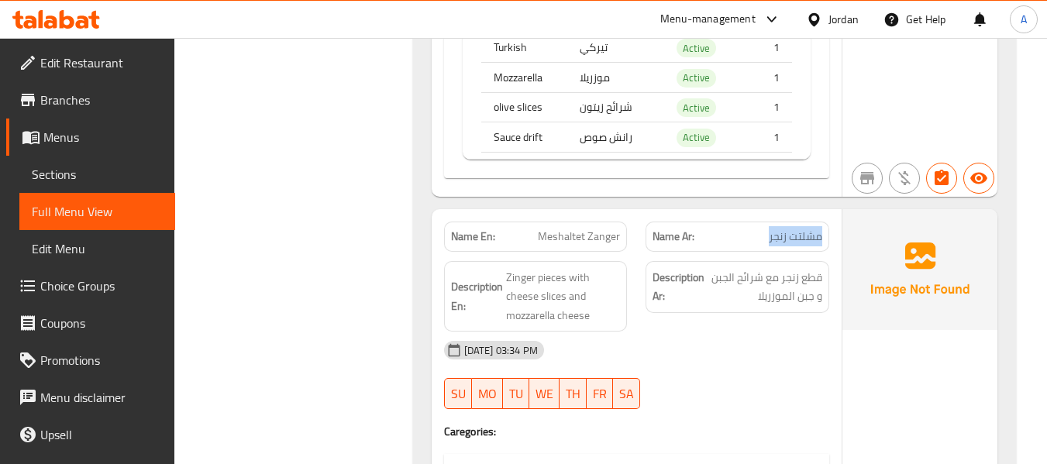
drag, startPoint x: 765, startPoint y: 216, endPoint x: 810, endPoint y: 216, distance: 45.0
click at [822, 229] on p "Name Ar: مشلتت زنجر" at bounding box center [738, 237] width 170 height 16
click at [578, 229] on span "Meshaltet Zanger" at bounding box center [579, 237] width 82 height 16
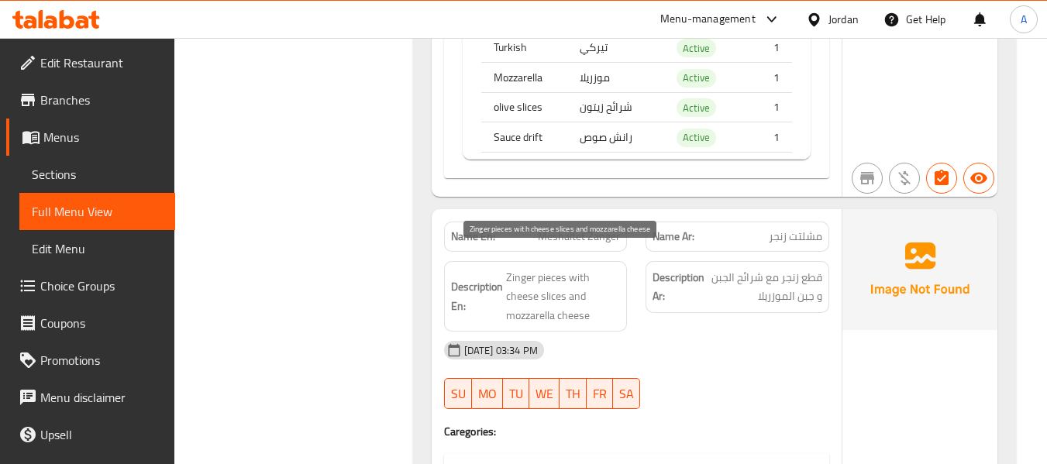
click at [561, 268] on span "Zinger pieces with cheese slices and mozzarella cheese" at bounding box center [563, 296] width 115 height 57
click at [596, 268] on span "Zinger pieces with cheese slices and mozzarella cheese" at bounding box center [563, 296] width 115 height 57
click at [547, 282] on span "Zinger pieces with cheese slices and mozzarella cheese" at bounding box center [563, 296] width 115 height 57
click at [515, 273] on span "Zinger pieces with cheese slices and mozzarella cheese" at bounding box center [563, 296] width 115 height 57
click at [586, 274] on span "Zinger pieces with cheese slices and mozzarella cheese" at bounding box center [563, 296] width 115 height 57
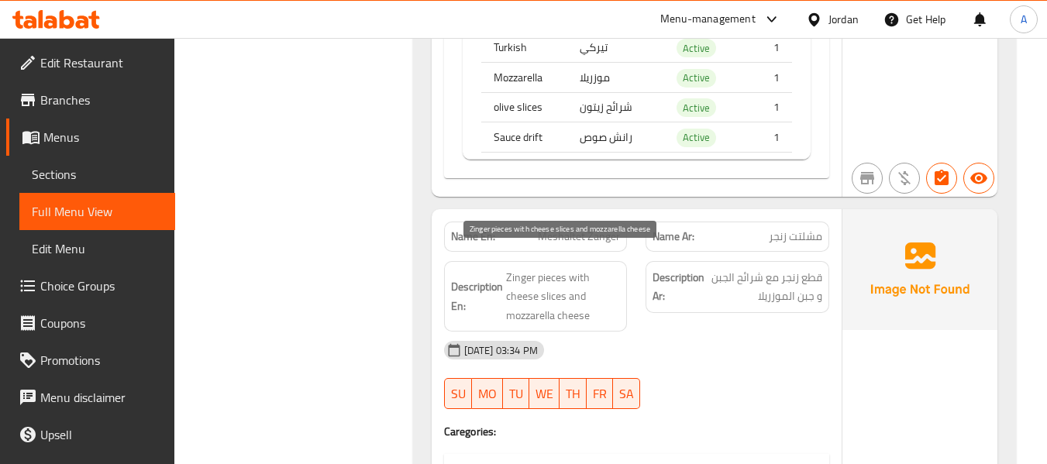
drag, startPoint x: 540, startPoint y: 299, endPoint x: 547, endPoint y: 284, distance: 16.3
click at [540, 298] on span "Zinger pieces with cheese slices and mozzarella cheese" at bounding box center [563, 296] width 115 height 57
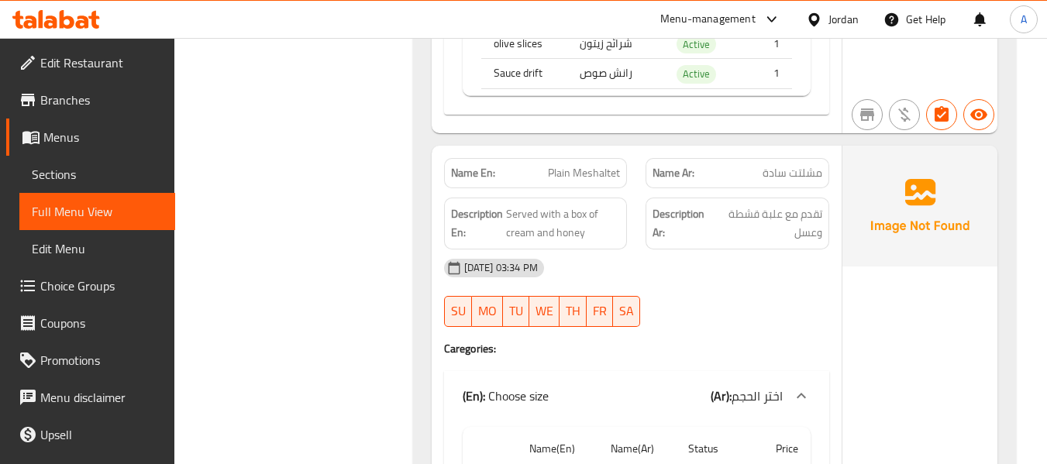
scroll to position [3877, 0]
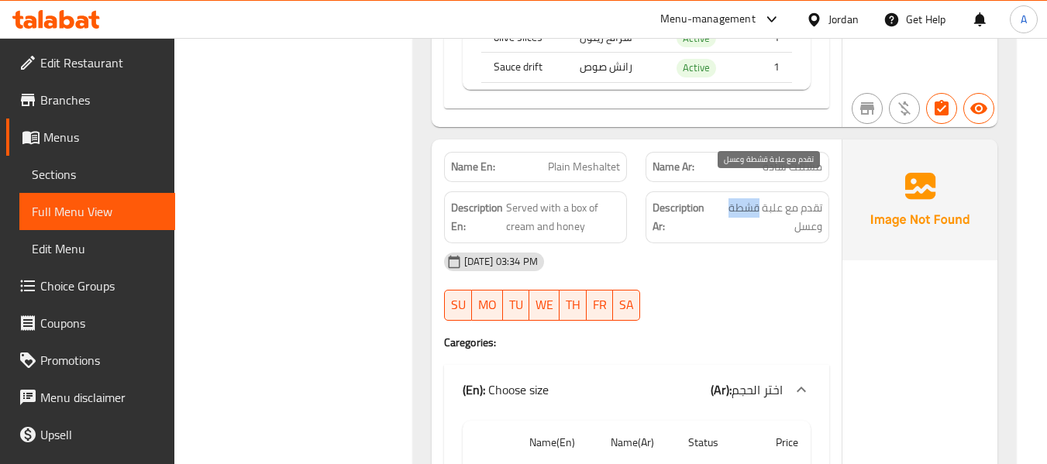
drag, startPoint x: 760, startPoint y: 188, endPoint x: 726, endPoint y: 189, distance: 34.1
click at [726, 198] on span "تقدم مع علبة قشطة وعسل" at bounding box center [768, 217] width 109 height 38
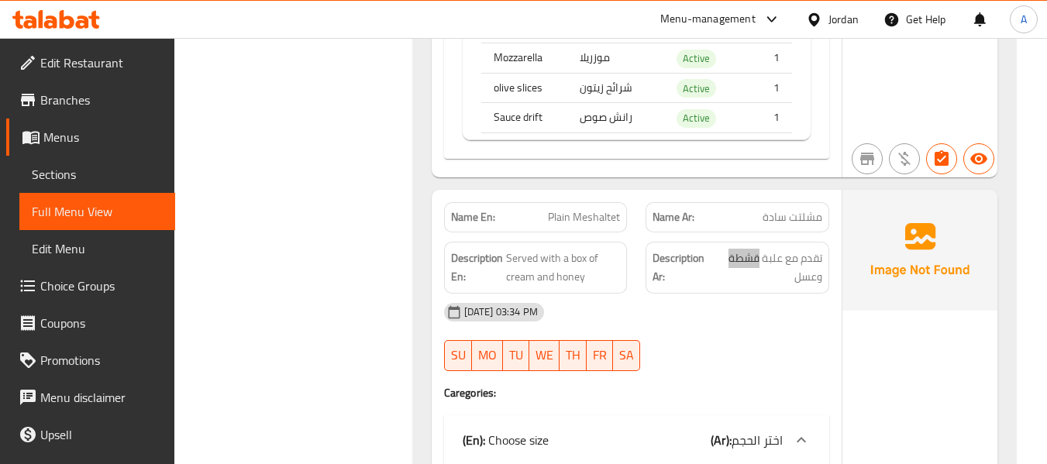
scroll to position [3799, 0]
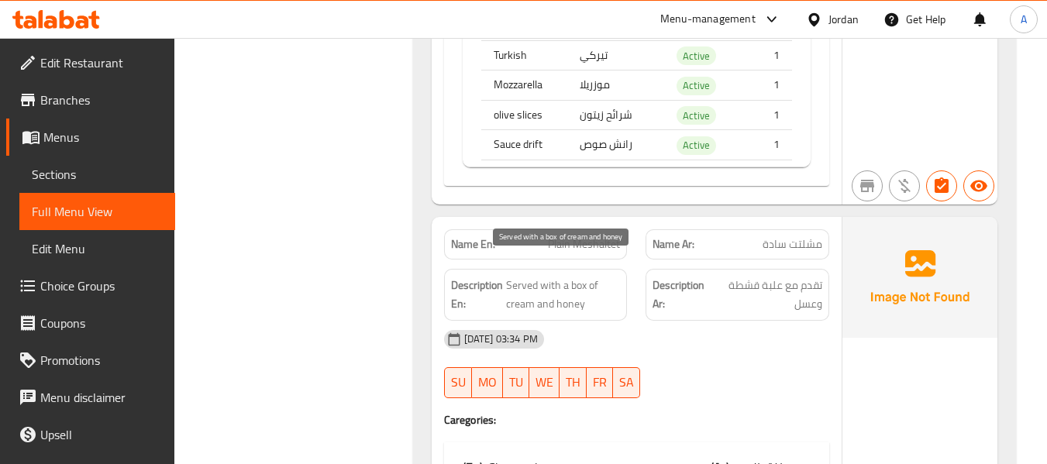
click at [531, 276] on span "Served with a box of cream and honey" at bounding box center [563, 295] width 115 height 38
click at [583, 269] on div "Description En: Served with a box of cream and honey" at bounding box center [536, 295] width 184 height 52
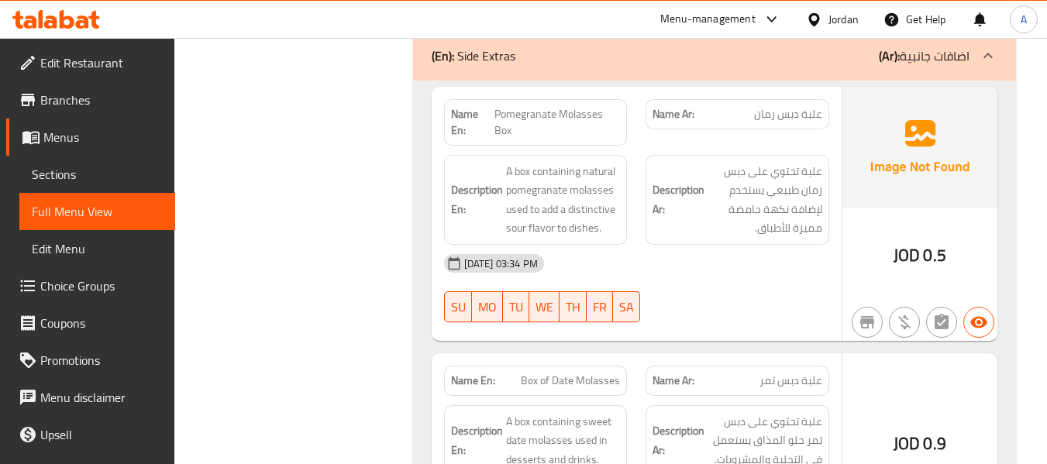
scroll to position [4962, 0]
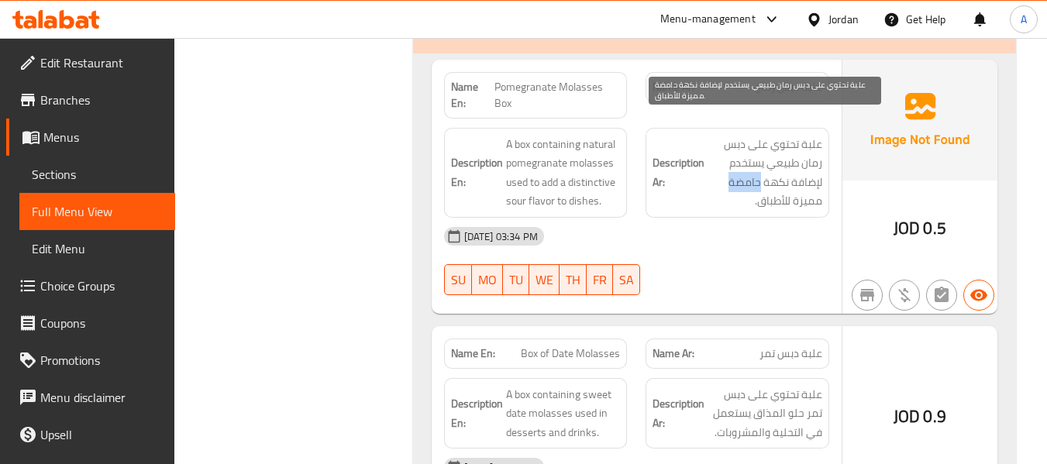
drag, startPoint x: 730, startPoint y: 164, endPoint x: 759, endPoint y: 167, distance: 28.8
click at [759, 167] on span "علبة تحتوي على دبس رمان طبيعي يستخدم لإضافة نكهة حامضة مميزة للأطباق." at bounding box center [765, 173] width 115 height 76
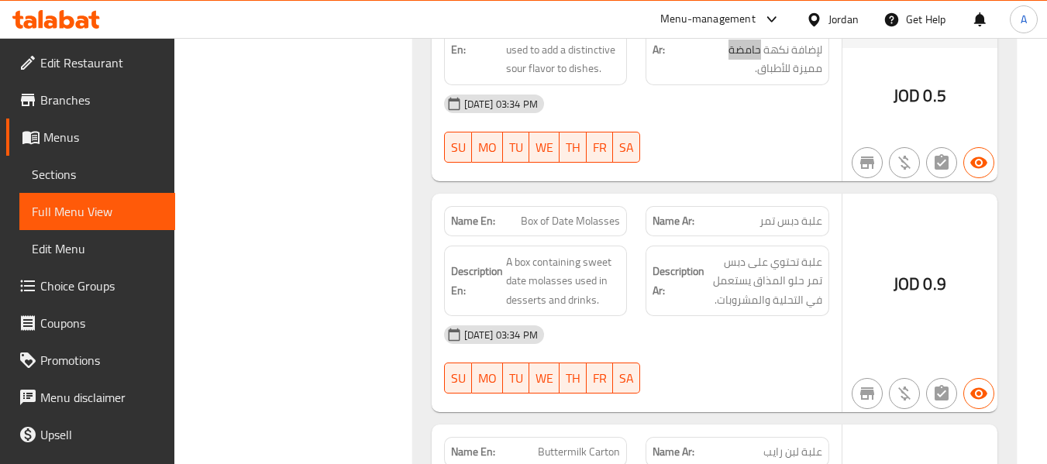
scroll to position [5117, 0]
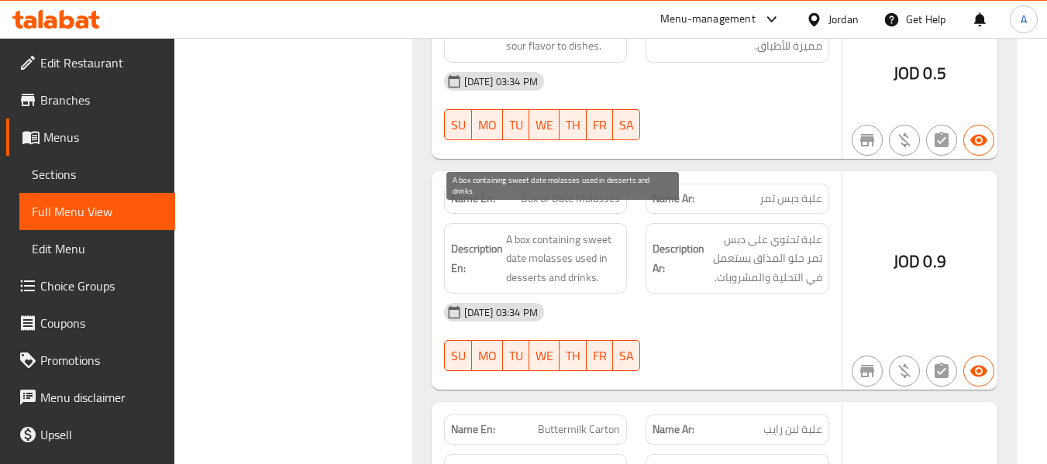
click at [555, 230] on span "A box containing sweet date molasses used in desserts and drinks." at bounding box center [563, 258] width 115 height 57
click at [527, 230] on span "A box containing sweet date molasses used in desserts and drinks." at bounding box center [563, 258] width 115 height 57
click at [546, 237] on span "A box containing sweet date molasses used in desserts and drinks." at bounding box center [563, 258] width 115 height 57
click at [515, 240] on span "A box containing sweet date molasses used in desserts and drinks." at bounding box center [563, 258] width 115 height 57
click at [604, 230] on span "A box containing sweet date molasses used in desserts and drinks." at bounding box center [563, 258] width 115 height 57
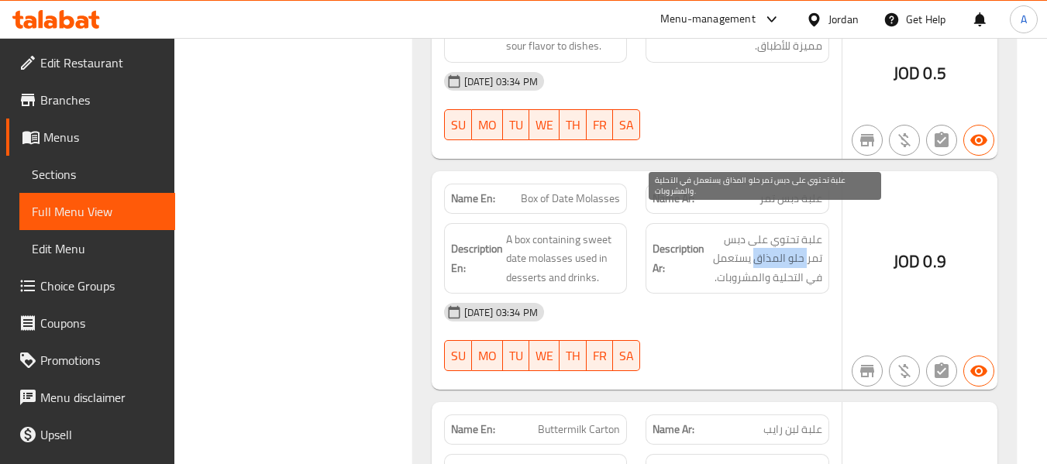
drag, startPoint x: 757, startPoint y: 241, endPoint x: 807, endPoint y: 240, distance: 50.4
click at [807, 240] on span "علبة تحتوي على دبس تمر حلو المذاق يستعمل في التحلية والمشروبات." at bounding box center [765, 258] width 115 height 57
drag, startPoint x: 775, startPoint y: 257, endPoint x: 804, endPoint y: 263, distance: 30.1
click at [804, 263] on span "علبة تحتوي على دبس تمر حلو المذاق يستعمل في التحلية والمشروبات." at bounding box center [765, 258] width 115 height 57
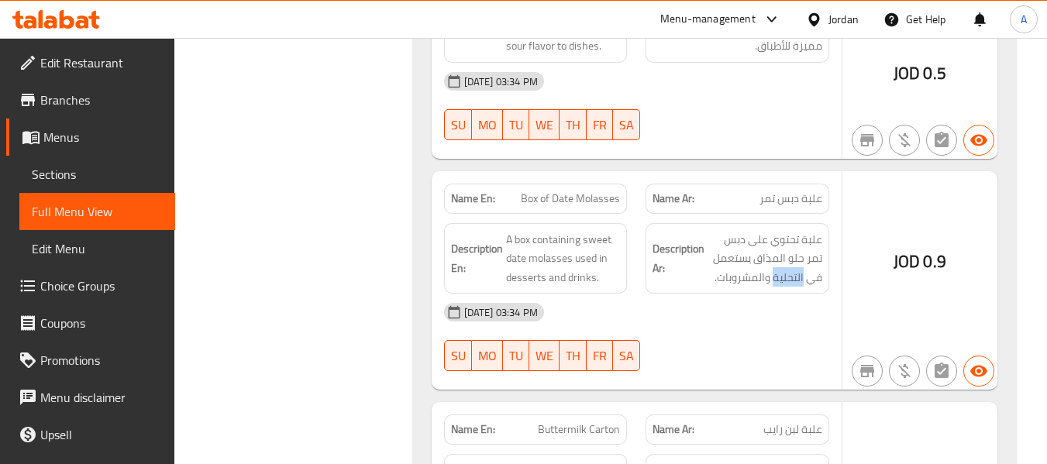
drag, startPoint x: 522, startPoint y: 295, endPoint x: 549, endPoint y: 299, distance: 27.3
click at [544, 305] on span "18-09-2025 03:34 PM" at bounding box center [501, 312] width 86 height 15
click at [541, 305] on span "18-09-2025 03:34 PM" at bounding box center [501, 312] width 86 height 15
drag, startPoint x: 519, startPoint y: 294, endPoint x: 529, endPoint y: 294, distance: 9.3
click at [529, 305] on span "18-09-2025 03:34 PM" at bounding box center [501, 312] width 86 height 15
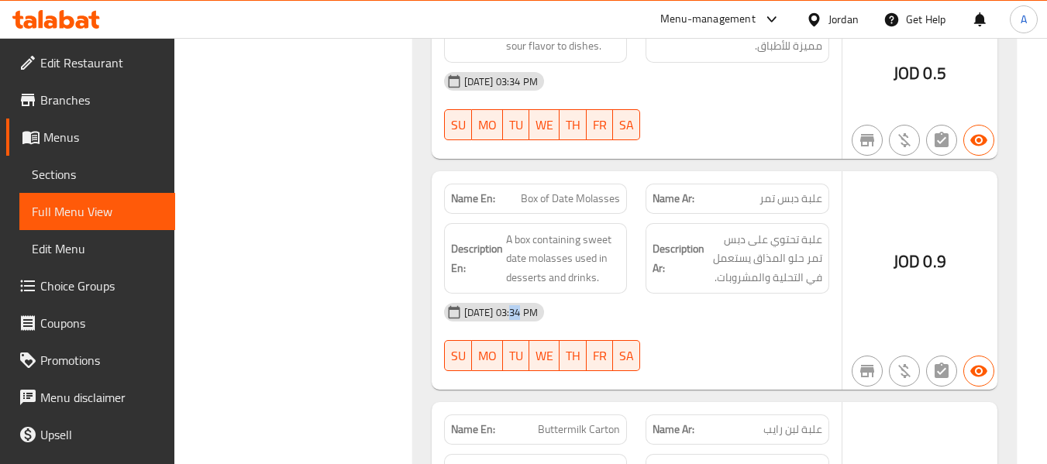
click at [521, 305] on span "18-09-2025 03:34 PM" at bounding box center [501, 312] width 86 height 15
drag, startPoint x: 522, startPoint y: 293, endPoint x: 536, endPoint y: 294, distance: 14.0
click at [536, 305] on span "18-09-2025 03:34 PM" at bounding box center [501, 312] width 86 height 15
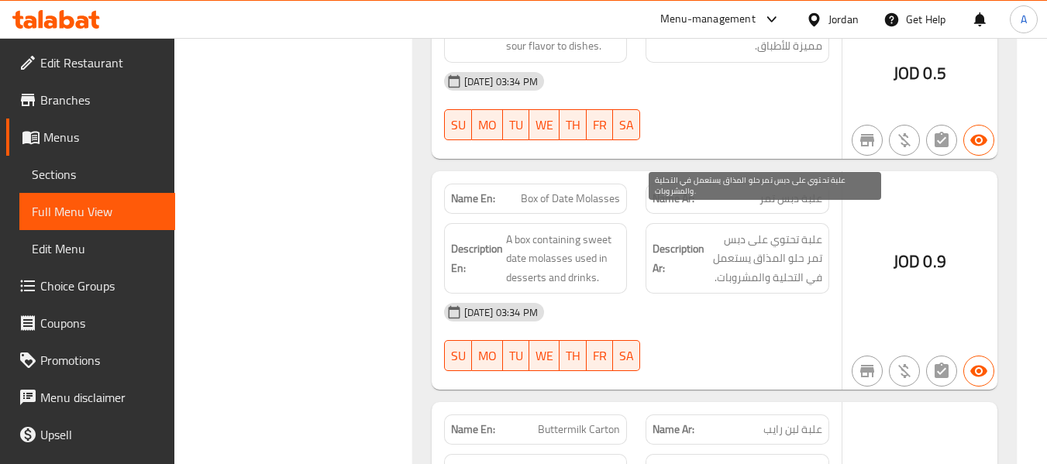
click at [763, 240] on span "علبة تحتوي على دبس تمر حلو المذاق يستعمل في التحلية والمشروبات." at bounding box center [765, 258] width 115 height 57
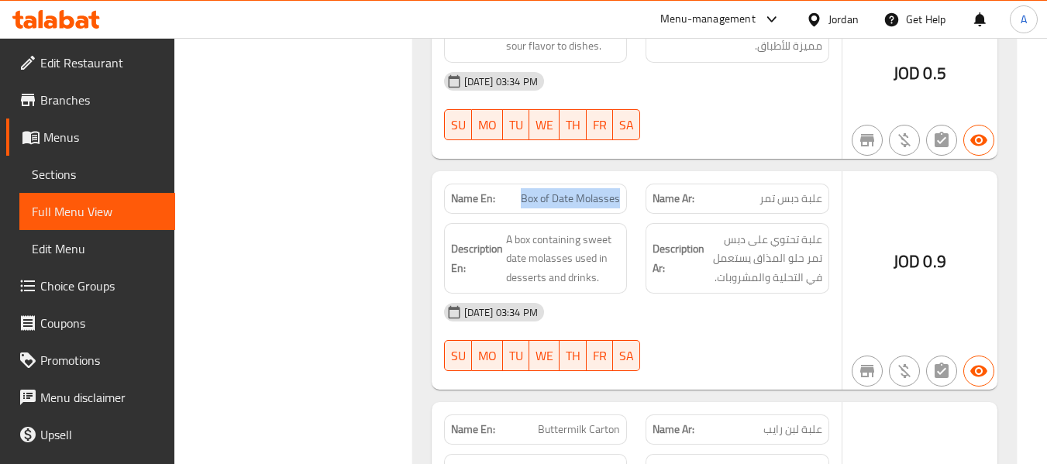
drag, startPoint x: 521, startPoint y: 167, endPoint x: 628, endPoint y: 177, distance: 107.5
click at [628, 177] on div "Name En: Box of Date Molasses" at bounding box center [536, 198] width 202 height 49
drag, startPoint x: 450, startPoint y: 178, endPoint x: 492, endPoint y: 184, distance: 42.2
click at [492, 184] on div "Name En: Box of Date Molasses" at bounding box center [536, 199] width 184 height 30
click at [461, 191] on strong "Name En:" at bounding box center [473, 199] width 44 height 16
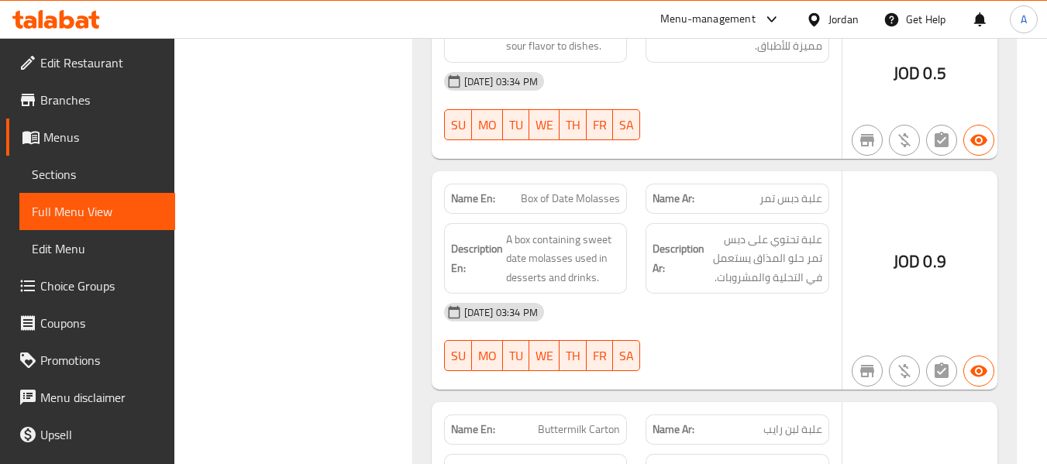
click at [454, 191] on strong "Name En:" at bounding box center [473, 199] width 44 height 16
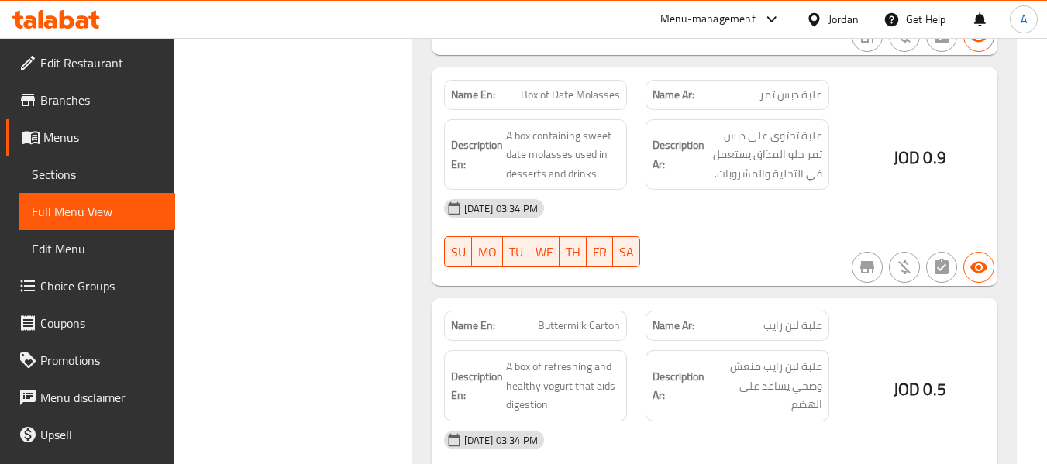
scroll to position [5272, 0]
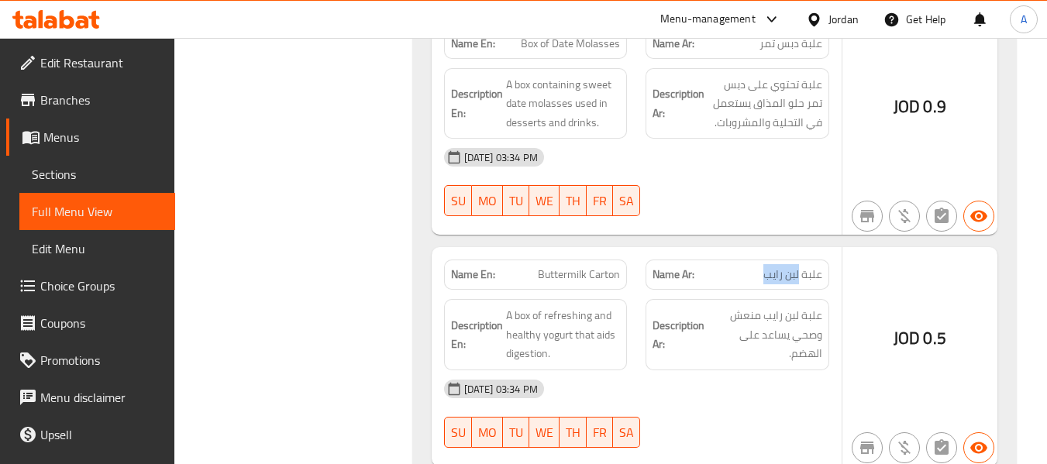
drag, startPoint x: 761, startPoint y: 259, endPoint x: 801, endPoint y: 267, distance: 40.5
click at [801, 267] on div "Name Ar: علبة لبن رايب" at bounding box center [738, 275] width 184 height 30
click at [713, 267] on p "Name Ar: علبة لبن رايب" at bounding box center [738, 275] width 170 height 16
drag, startPoint x: 761, startPoint y: 250, endPoint x: 823, endPoint y: 255, distance: 62.3
click at [823, 260] on div "Name Ar: علبة لبن رايب" at bounding box center [738, 275] width 184 height 30
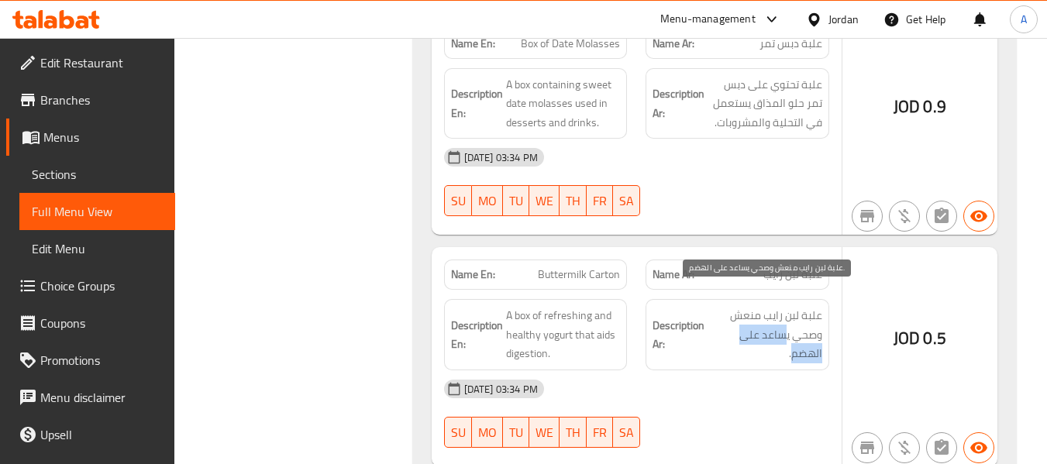
drag, startPoint x: 783, startPoint y: 313, endPoint x: 793, endPoint y: 342, distance: 30.4
click at [793, 342] on span "علبة لبن رايب منعش وصحي يساعد على الهضم." at bounding box center [765, 334] width 115 height 57
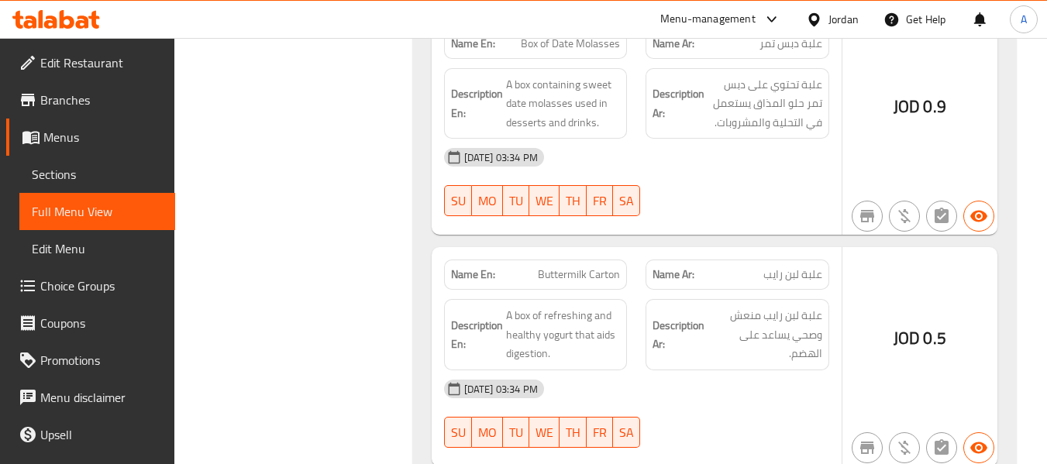
click at [490, 316] on strong "Description En:" at bounding box center [477, 335] width 52 height 38
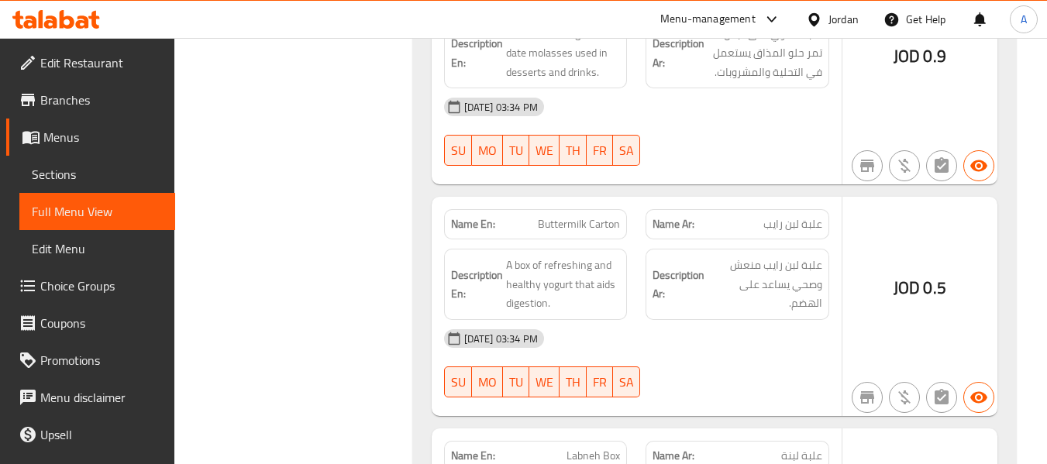
scroll to position [5350, 0]
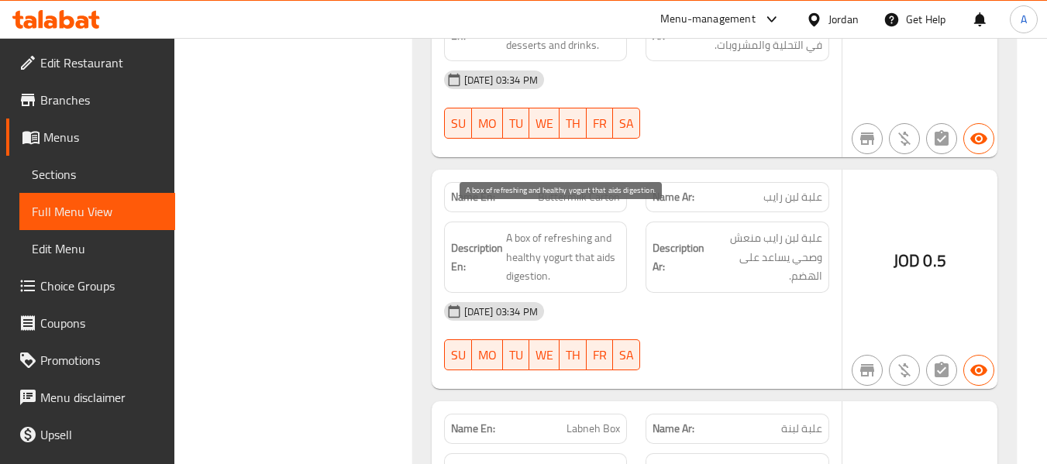
click at [559, 236] on span "A box of refreshing and healthy yogurt that aids digestion." at bounding box center [563, 257] width 115 height 57
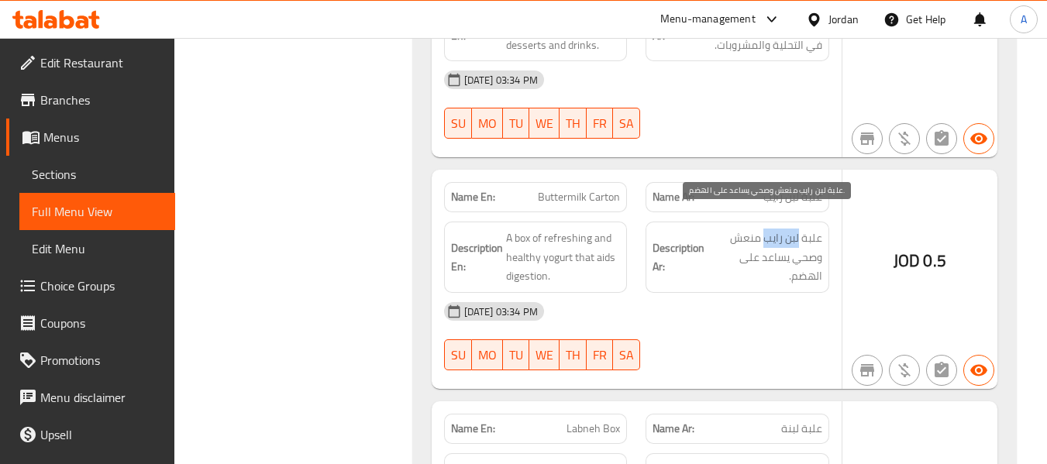
drag, startPoint x: 764, startPoint y: 216, endPoint x: 799, endPoint y: 223, distance: 35.4
click at [799, 229] on span "علبة لبن رايب منعش وصحي يساعد على الهضم." at bounding box center [765, 257] width 115 height 57
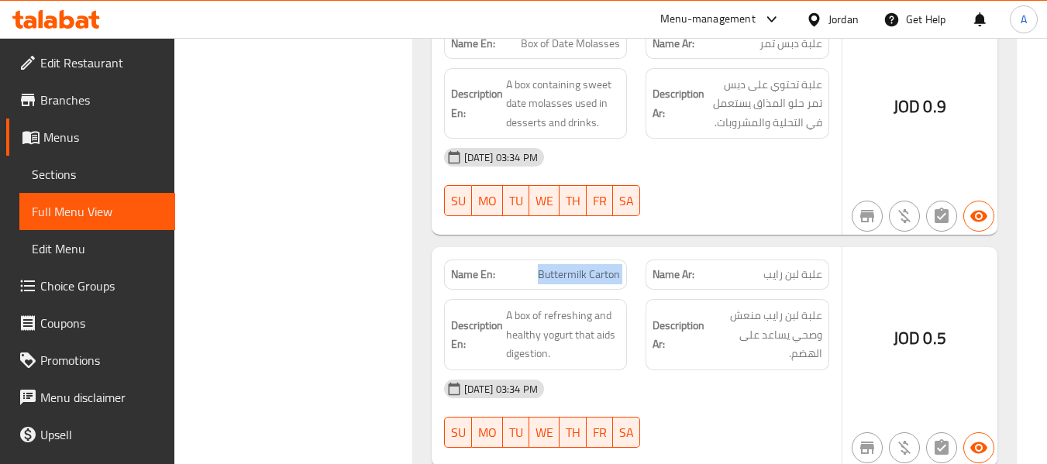
drag, startPoint x: 536, startPoint y: 256, endPoint x: 640, endPoint y: 249, distance: 104.1
click at [640, 250] on div "Name En: Buttermilk Carton Name Ar: علبة لبن رايب" at bounding box center [637, 274] width 404 height 49
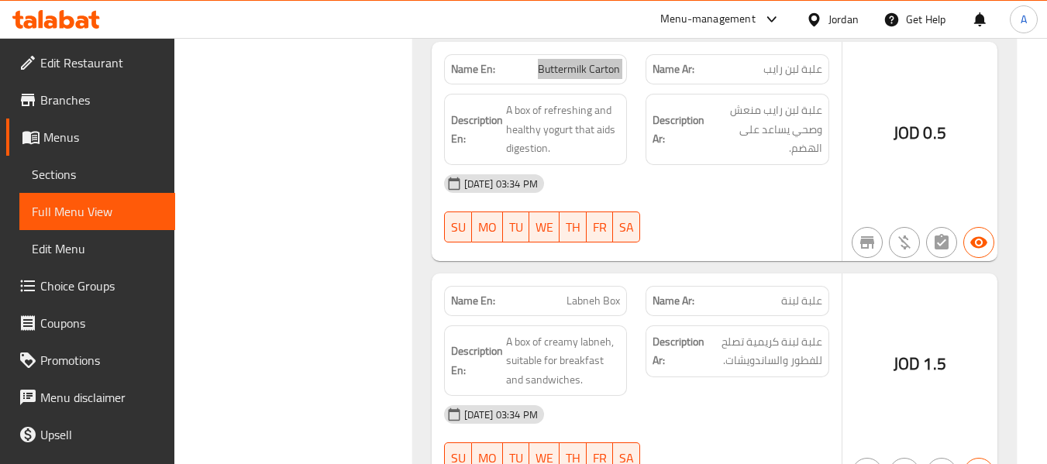
scroll to position [5505, 0]
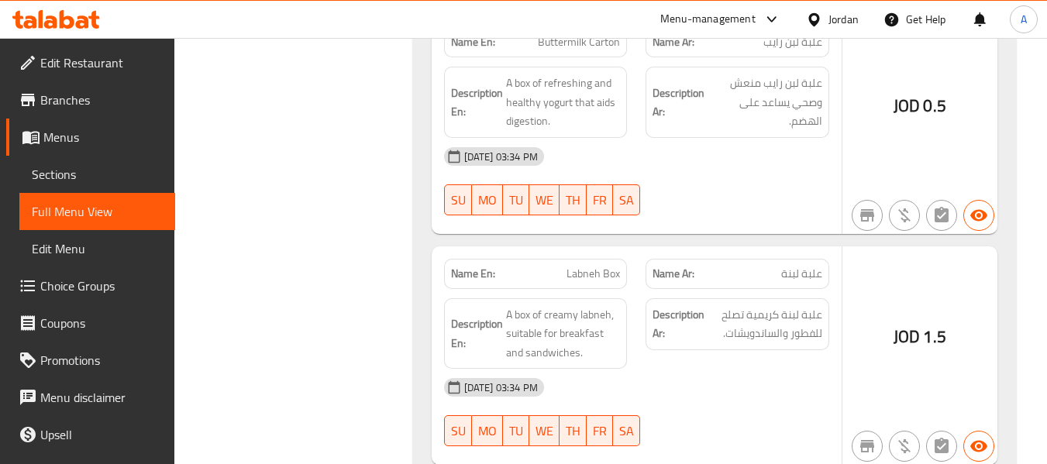
click at [562, 265] on div "Name En: Labneh Box" at bounding box center [536, 274] width 184 height 30
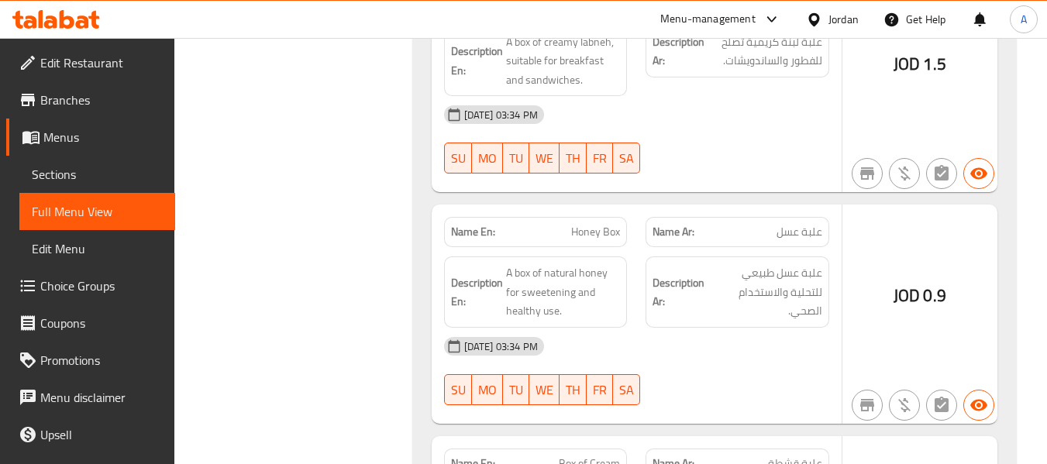
scroll to position [5815, 0]
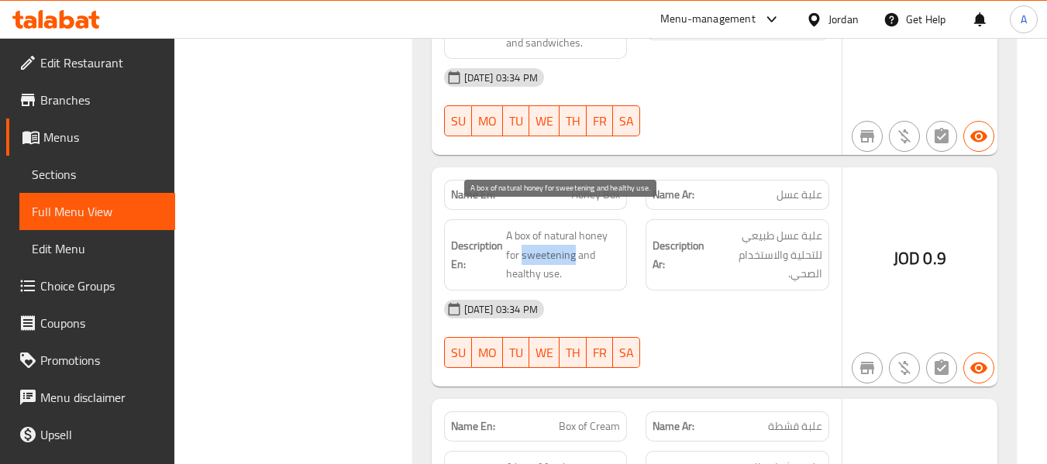
drag, startPoint x: 523, startPoint y: 238, endPoint x: 575, endPoint y: 245, distance: 52.4
click at [575, 245] on span "A box of natural honey for sweetening and healthy use." at bounding box center [563, 254] width 115 height 57
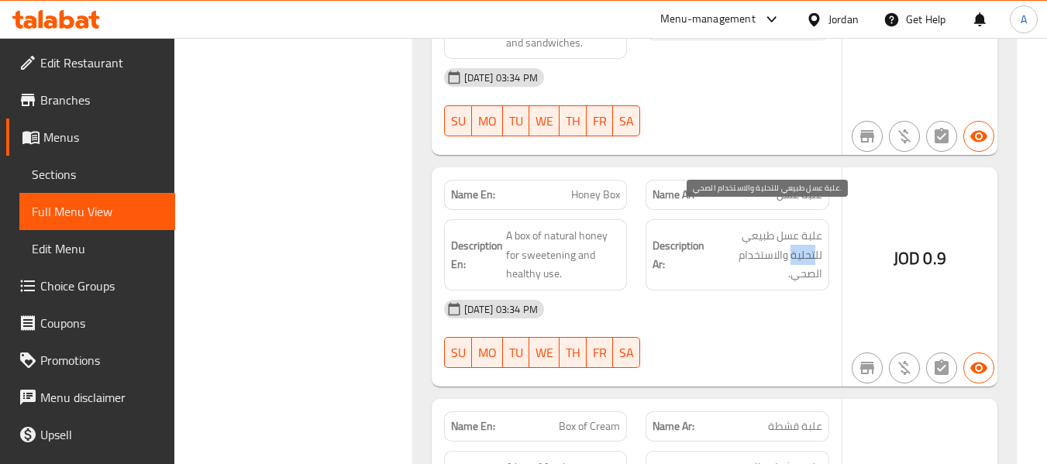
drag, startPoint x: 726, startPoint y: 228, endPoint x: 733, endPoint y: 218, distance: 12.3
click at [733, 226] on h6 "Description Ar: علبة عسل طبيعي للتحلية والاستخدام الصحي." at bounding box center [738, 254] width 170 height 57
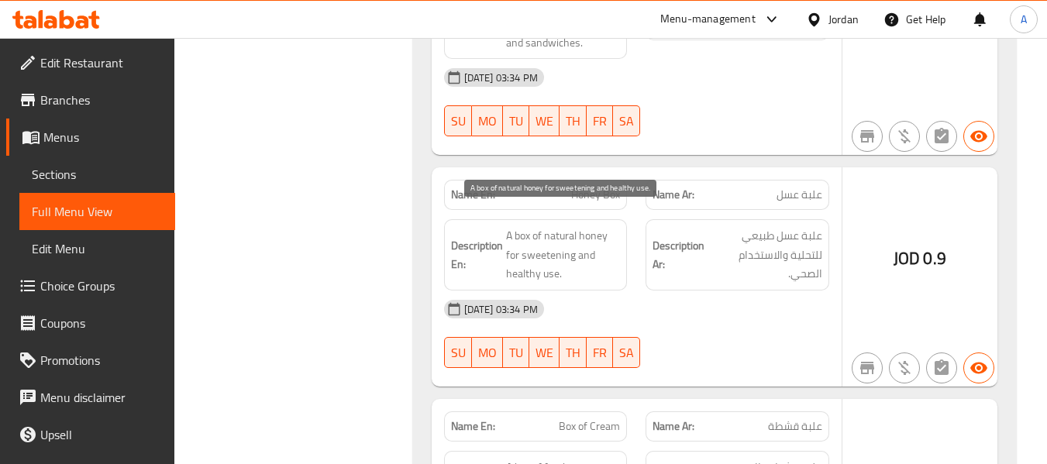
click at [526, 233] on span "A box of natural honey for sweetening and healthy use." at bounding box center [563, 254] width 115 height 57
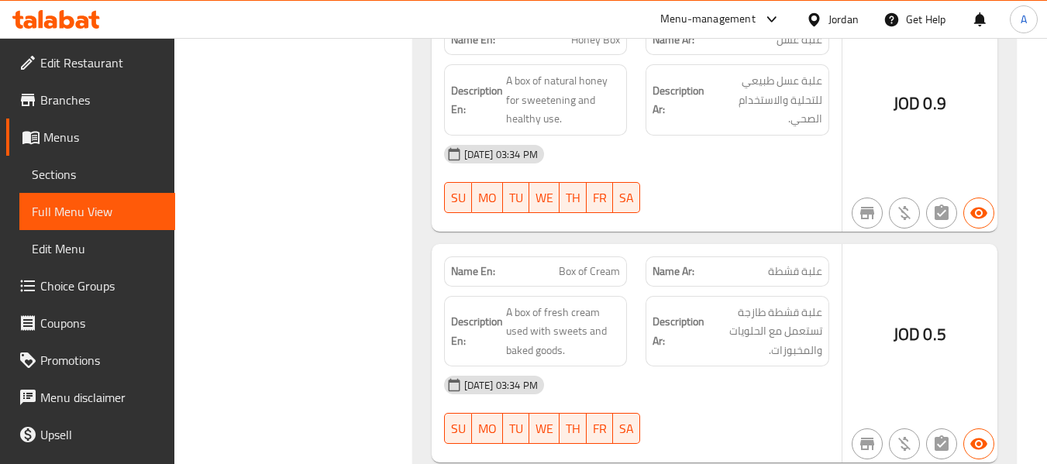
scroll to position [6048, 0]
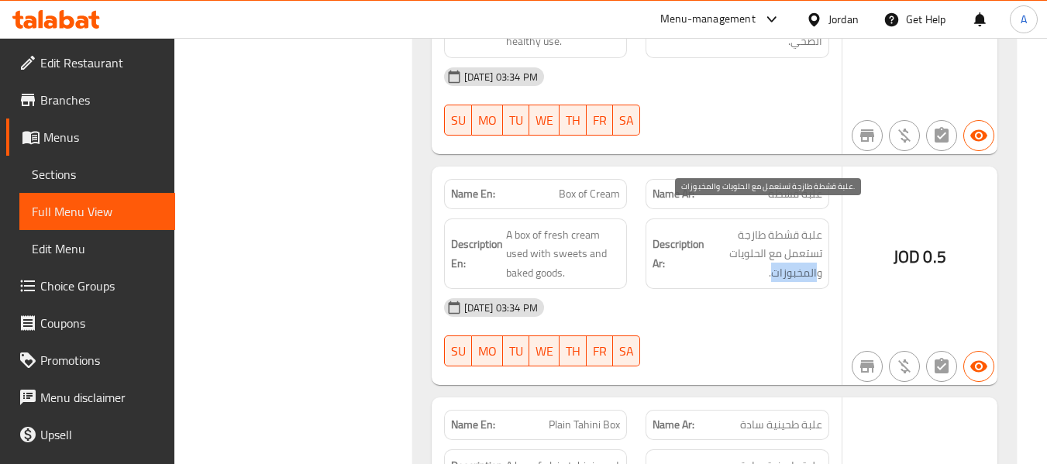
drag, startPoint x: 773, startPoint y: 254, endPoint x: 818, endPoint y: 262, distance: 45.8
click at [818, 262] on span "علبة قشطة طازجة تستعمل مع الحلويات والمخبوزات." at bounding box center [765, 254] width 115 height 57
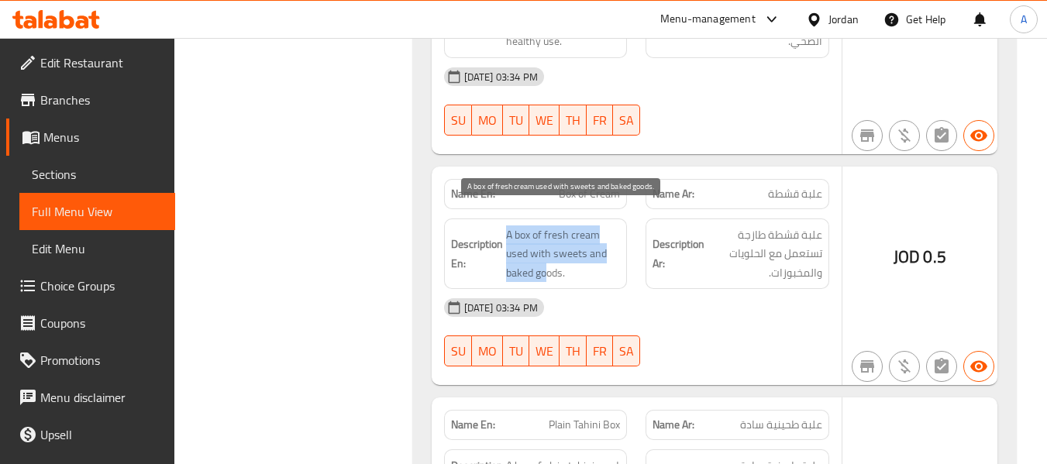
drag, startPoint x: 503, startPoint y: 254, endPoint x: 547, endPoint y: 257, distance: 44.3
click at [547, 257] on h6 "Description En: A box of fresh cream used with sweets and baked goods." at bounding box center [536, 254] width 170 height 57
click at [537, 254] on span "A box of fresh cream used with sweets and baked goods." at bounding box center [563, 254] width 115 height 57
drag, startPoint x: 503, startPoint y: 251, endPoint x: 542, endPoint y: 254, distance: 38.9
click at [542, 254] on h6 "Description En: A box of fresh cream used with sweets and baked goods." at bounding box center [536, 254] width 170 height 57
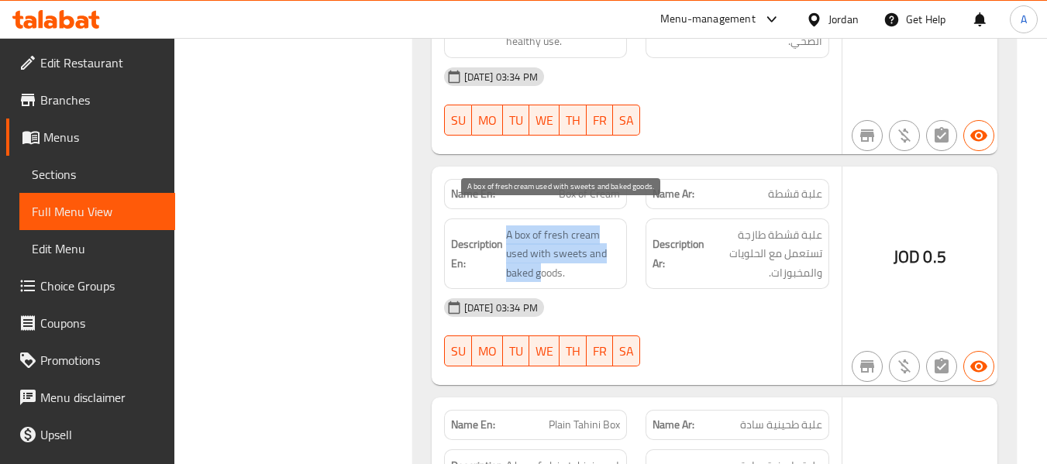
click at [526, 250] on span "A box of fresh cream used with sweets and baked goods." at bounding box center [563, 254] width 115 height 57
drag, startPoint x: 507, startPoint y: 253, endPoint x: 563, endPoint y: 258, distance: 56.1
click at [563, 258] on span "A box of fresh cream used with sweets and baked goods." at bounding box center [563, 254] width 115 height 57
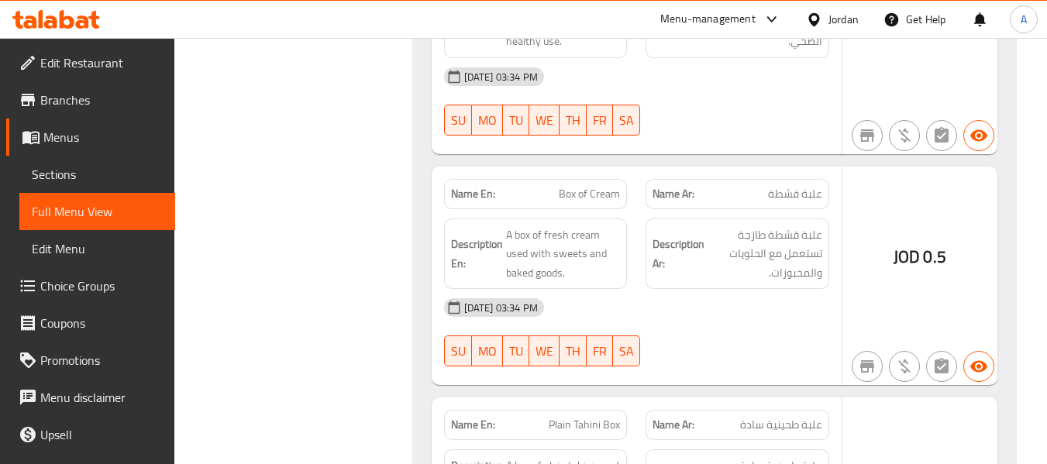
click at [633, 253] on div "Description En: A box of fresh cream used with sweets and baked goods." at bounding box center [536, 254] width 202 height 90
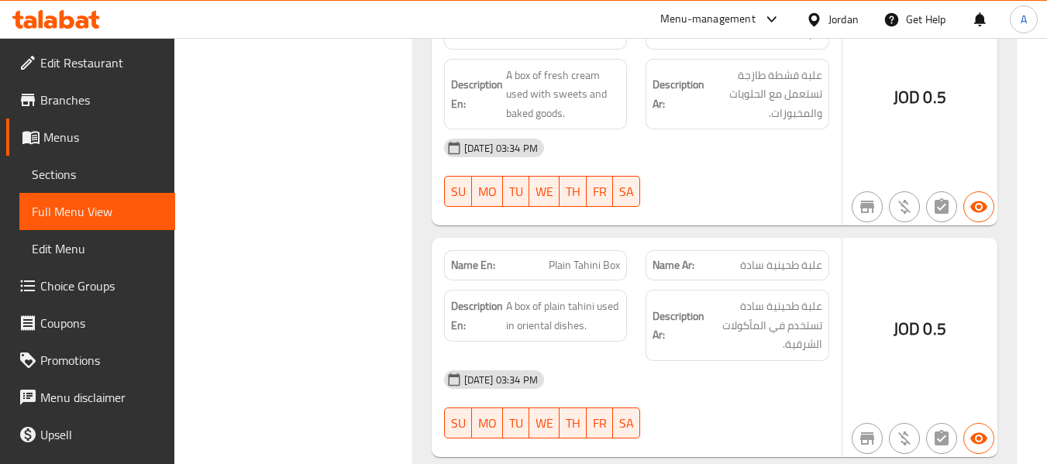
scroll to position [6280, 0]
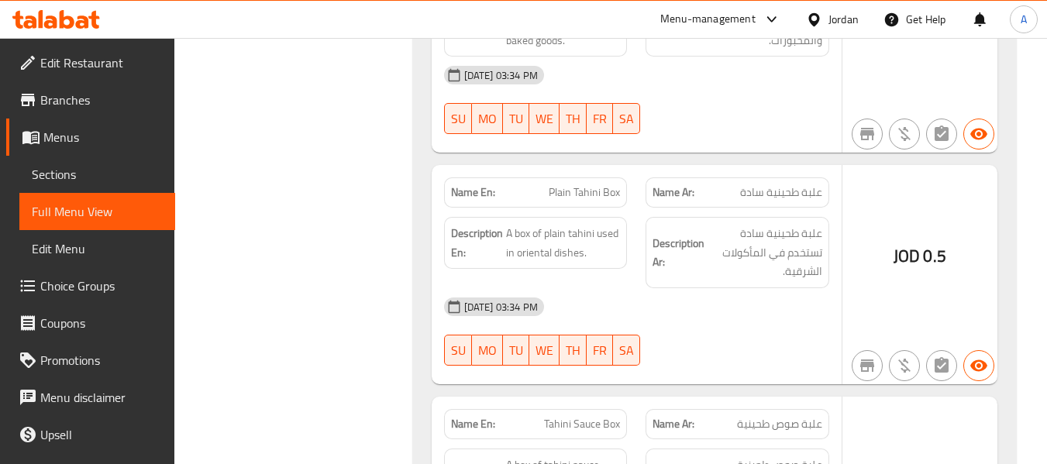
click at [733, 288] on div "18-09-2025 03:34 PM" at bounding box center [637, 306] width 404 height 37
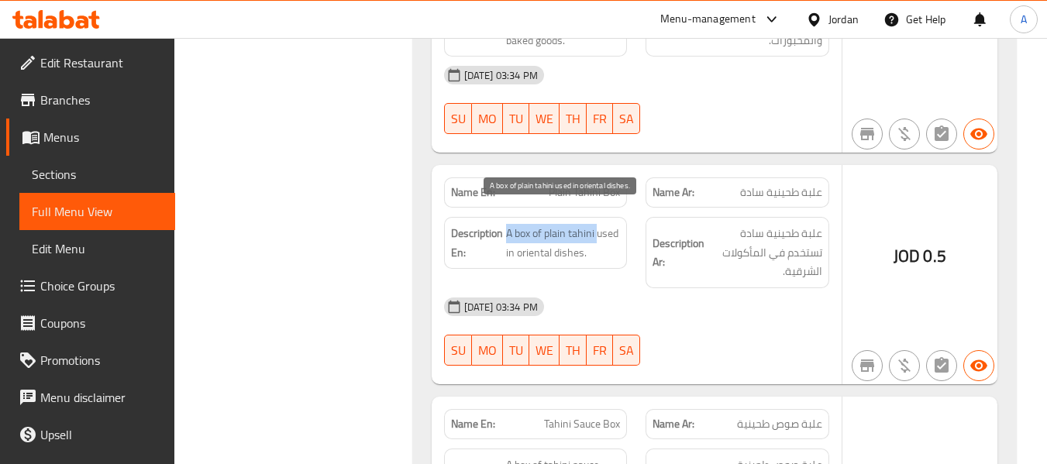
drag, startPoint x: 507, startPoint y: 213, endPoint x: 597, endPoint y: 223, distance: 90.4
click at [597, 224] on span "A box of plain tahini used in oriental dishes." at bounding box center [563, 243] width 115 height 38
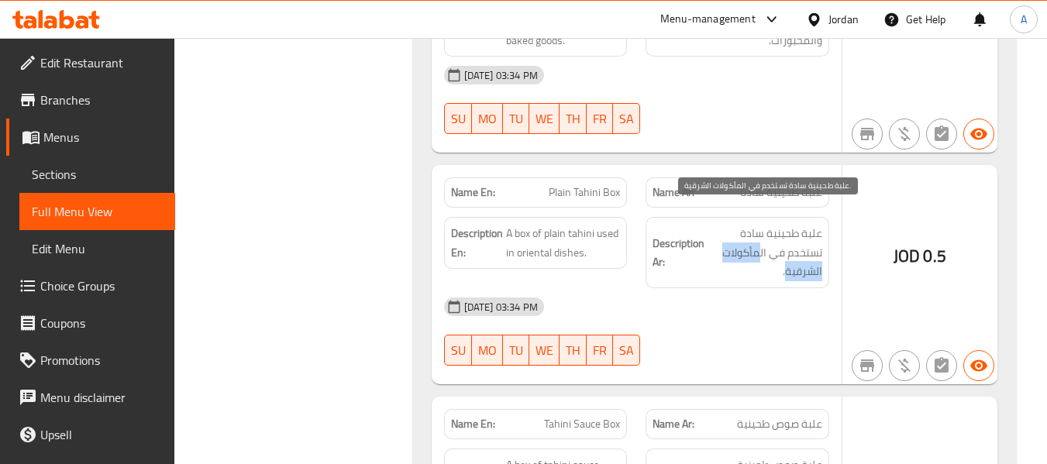
drag, startPoint x: 760, startPoint y: 230, endPoint x: 787, endPoint y: 250, distance: 33.8
click at [787, 250] on span "علبة طحينية سادة تستخدم في المأكولات الشرقية." at bounding box center [765, 252] width 115 height 57
click at [764, 225] on span "علبة طحينية سادة تستخدم في المأكولات الشرقية." at bounding box center [765, 252] width 115 height 57
click at [764, 229] on span "علبة طحينية سادة تستخدم في المأكولات الشرقية." at bounding box center [765, 252] width 115 height 57
drag, startPoint x: 764, startPoint y: 230, endPoint x: 786, endPoint y: 247, distance: 28.1
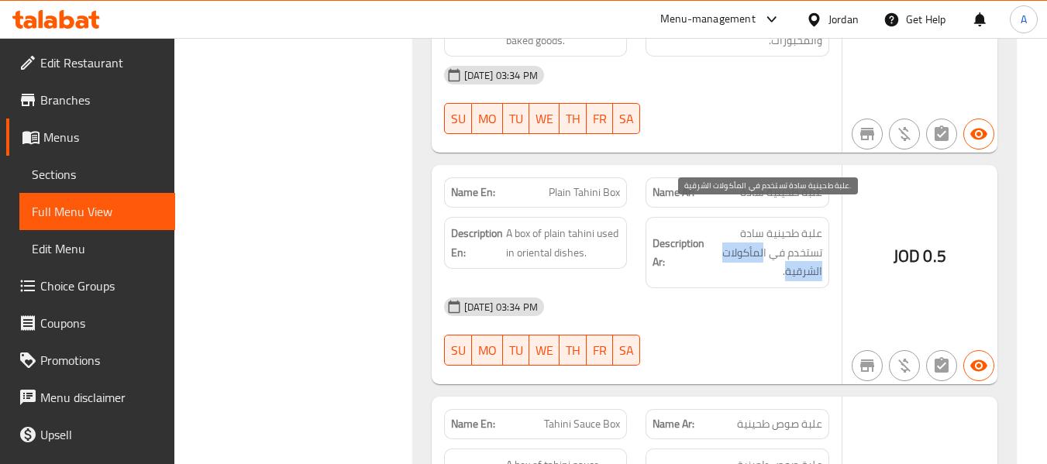
click at [789, 249] on span "علبة طحينية سادة تستخدم في المأكولات الشرقية." at bounding box center [765, 252] width 115 height 57
drag, startPoint x: 752, startPoint y: 247, endPoint x: 759, endPoint y: 237, distance: 12.3
click at [752, 247] on span "علبة طحينية سادة تستخدم في المأكولات الشرقية." at bounding box center [765, 252] width 115 height 57
drag, startPoint x: 765, startPoint y: 232, endPoint x: 788, endPoint y: 249, distance: 28.2
click at [788, 249] on span "علبة طحينية سادة تستخدم في المأكولات الشرقية." at bounding box center [765, 252] width 115 height 57
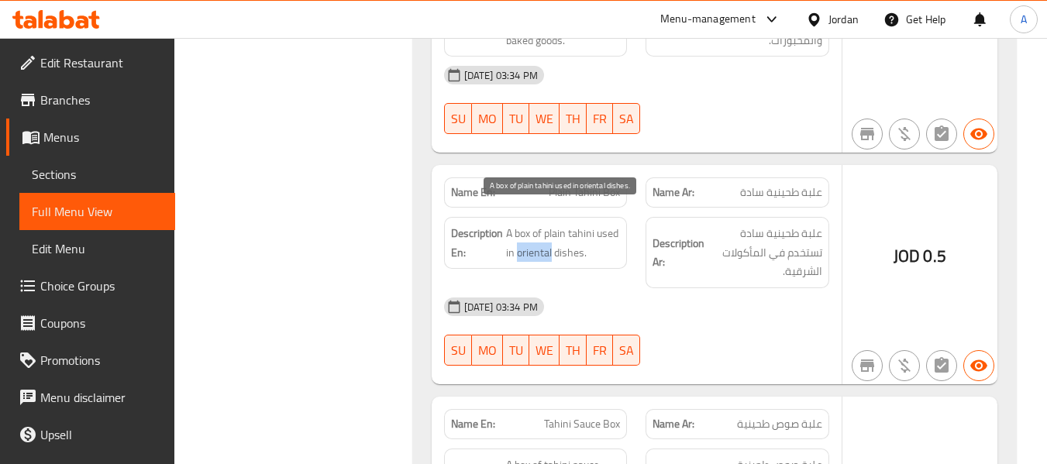
drag, startPoint x: 516, startPoint y: 233, endPoint x: 551, endPoint y: 239, distance: 36.2
click at [551, 239] on span "A box of plain tahini used in oriental dishes." at bounding box center [563, 243] width 115 height 38
click at [627, 208] on div "Description En: A box of plain tahini used in oriental dishes." at bounding box center [536, 253] width 202 height 90
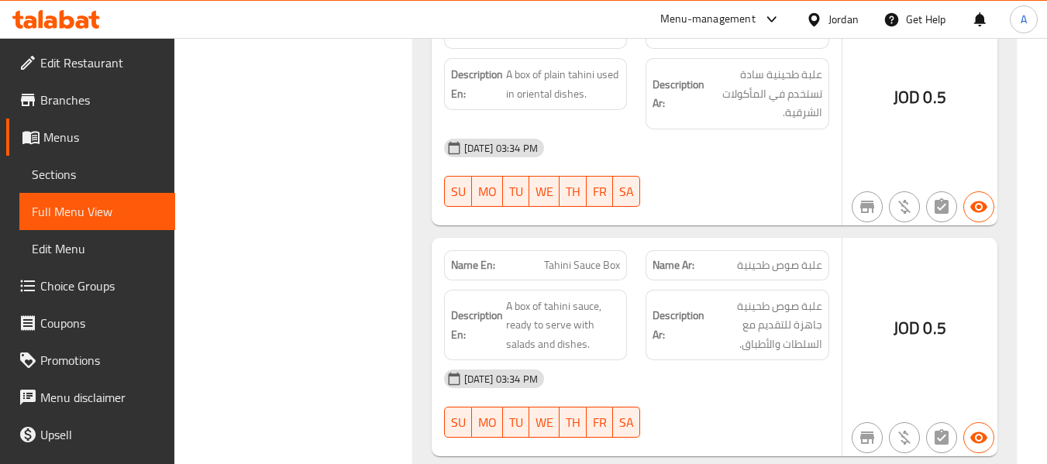
scroll to position [6513, 0]
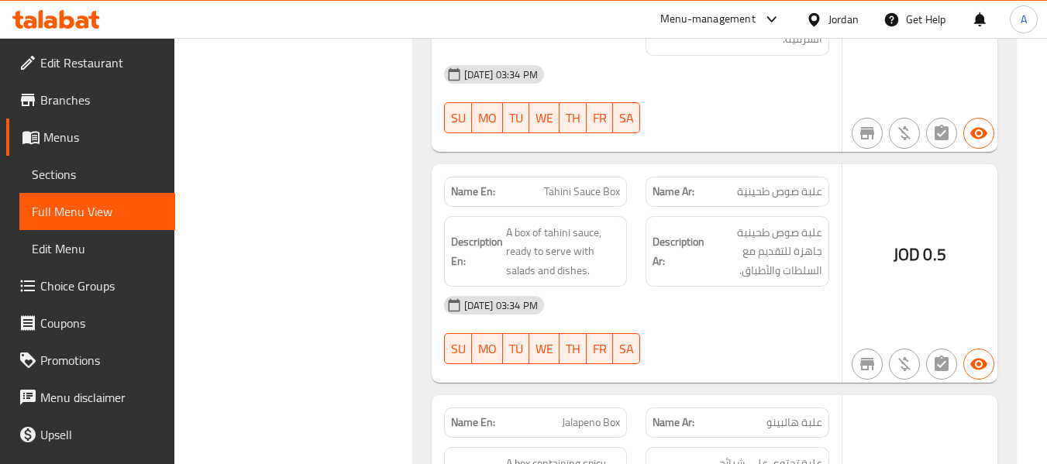
click at [592, 184] on span "Tahini Sauce Box" at bounding box center [582, 192] width 76 height 16
drag, startPoint x: 727, startPoint y: 174, endPoint x: 768, endPoint y: 174, distance: 41.1
click at [768, 184] on p "Name Ar: علبة صوص طحينية" at bounding box center [738, 192] width 170 height 16
click at [659, 287] on div "18-09-2025 03:34 PM" at bounding box center [637, 305] width 404 height 37
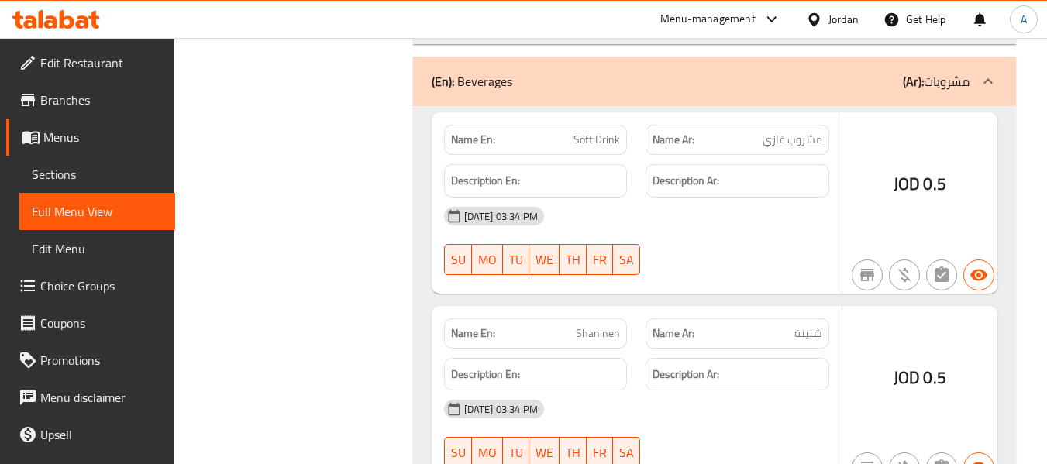
scroll to position [7199, 0]
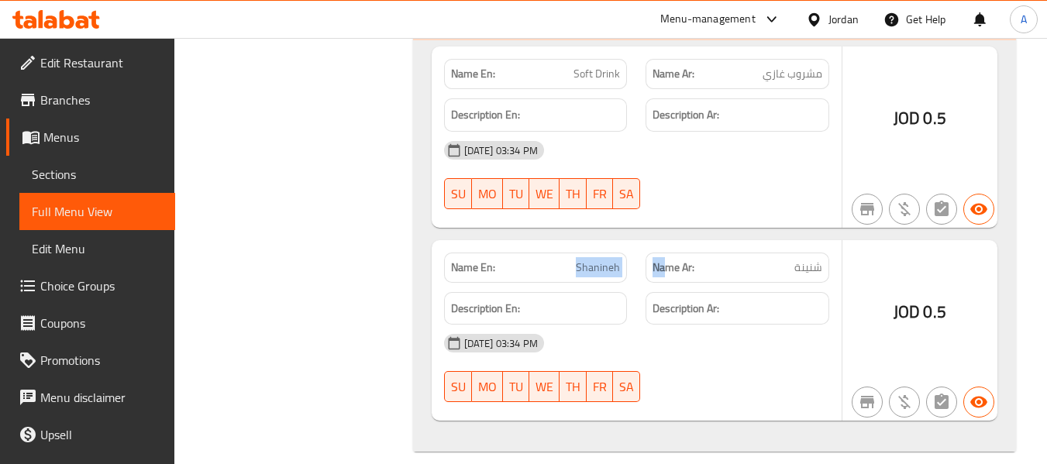
drag, startPoint x: 564, startPoint y: 250, endPoint x: 669, endPoint y: 232, distance: 106.3
click at [669, 243] on div "Name En: Shanineh Name Ar: شنينة" at bounding box center [637, 267] width 404 height 49
click at [613, 260] on span "Shanineh" at bounding box center [598, 268] width 44 height 16
drag, startPoint x: 580, startPoint y: 247, endPoint x: 622, endPoint y: 247, distance: 41.9
click at [622, 253] on div "Name En: Shanineh" at bounding box center [536, 268] width 184 height 30
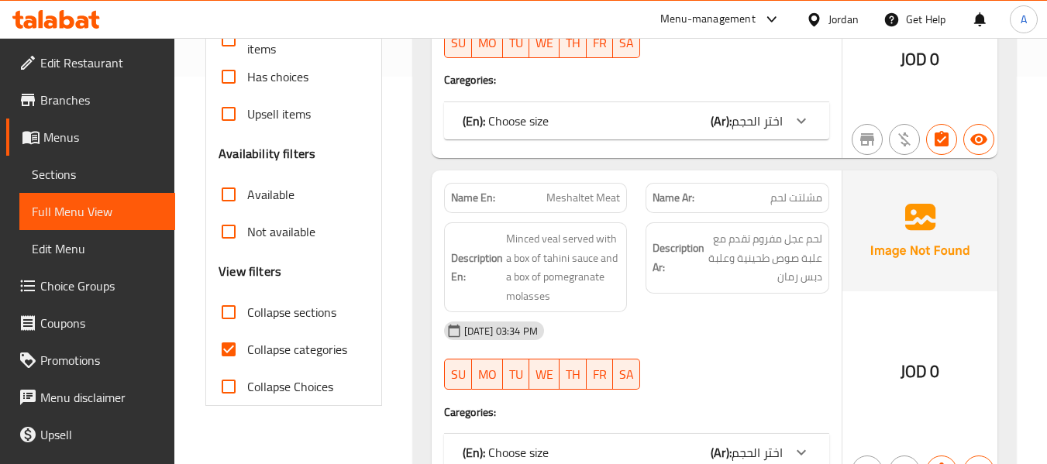
click at [326, 347] on span "Collapse categories" at bounding box center [297, 349] width 100 height 19
click at [247, 347] on input "Collapse categories" at bounding box center [228, 349] width 37 height 37
checkbox input "false"
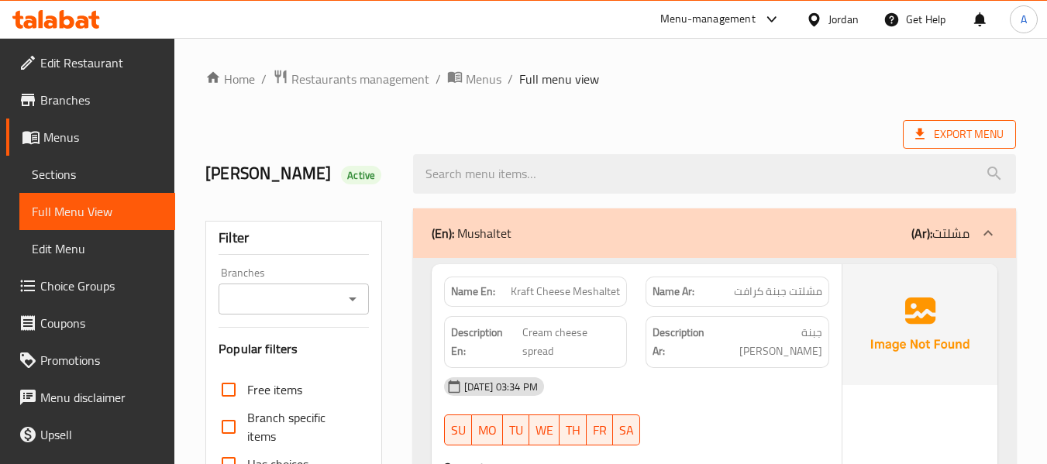
click at [942, 132] on span "Export Menu" at bounding box center [960, 134] width 88 height 19
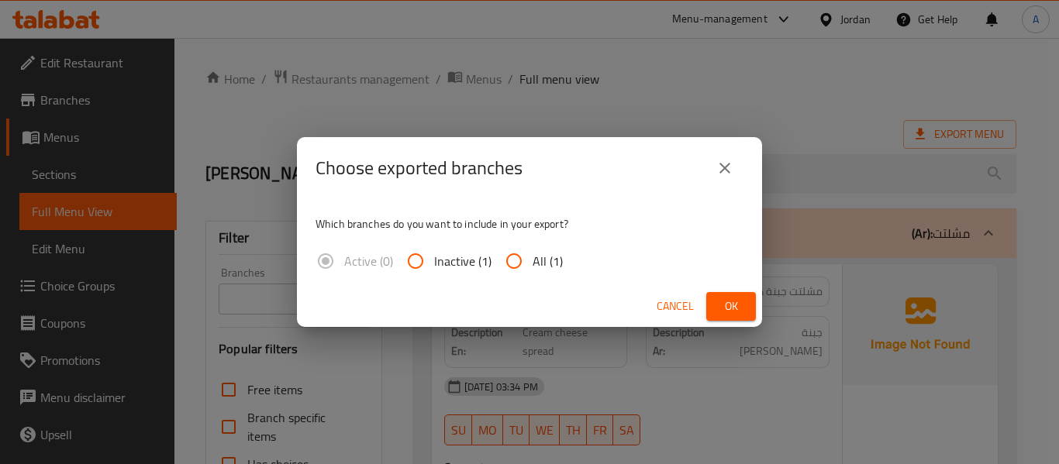
click at [537, 260] on span "All (1)" at bounding box center [548, 261] width 30 height 19
click at [533, 260] on input "All (1)" at bounding box center [513, 261] width 37 height 37
radio input "true"
click at [725, 307] on span "Ok" at bounding box center [731, 306] width 25 height 19
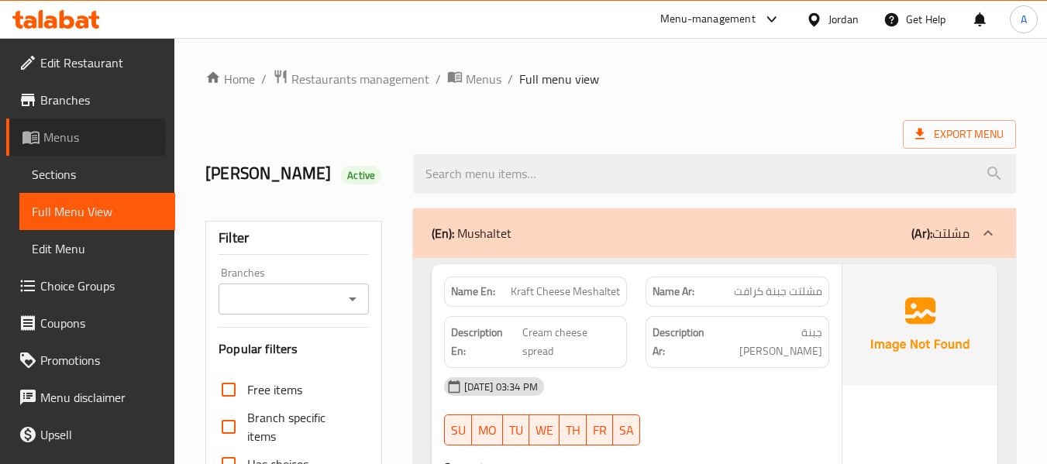
click at [33, 138] on icon at bounding box center [34, 138] width 5 height 6
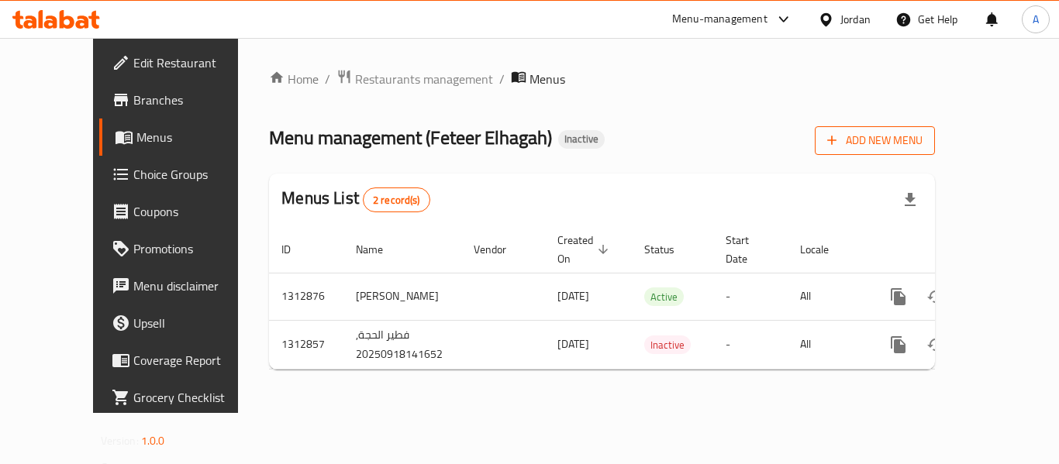
click at [923, 140] on span "Add New Menu" at bounding box center [874, 140] width 95 height 19
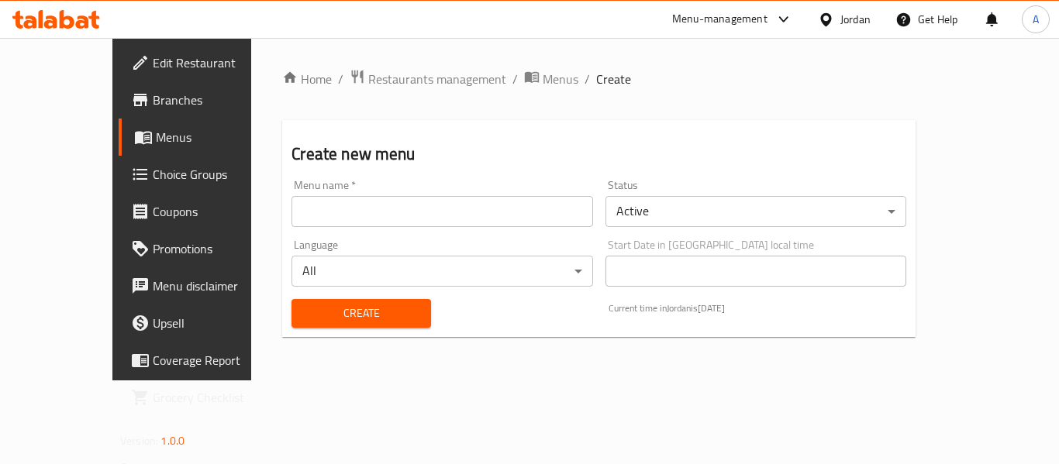
click at [416, 213] on input "text" at bounding box center [442, 211] width 301 height 31
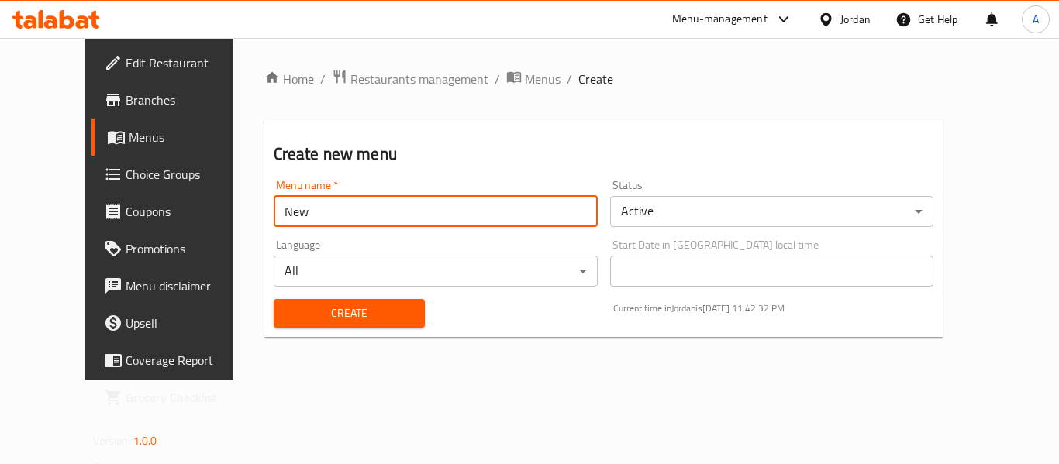
type input "New"
click at [274, 299] on button "Create" at bounding box center [349, 313] width 151 height 29
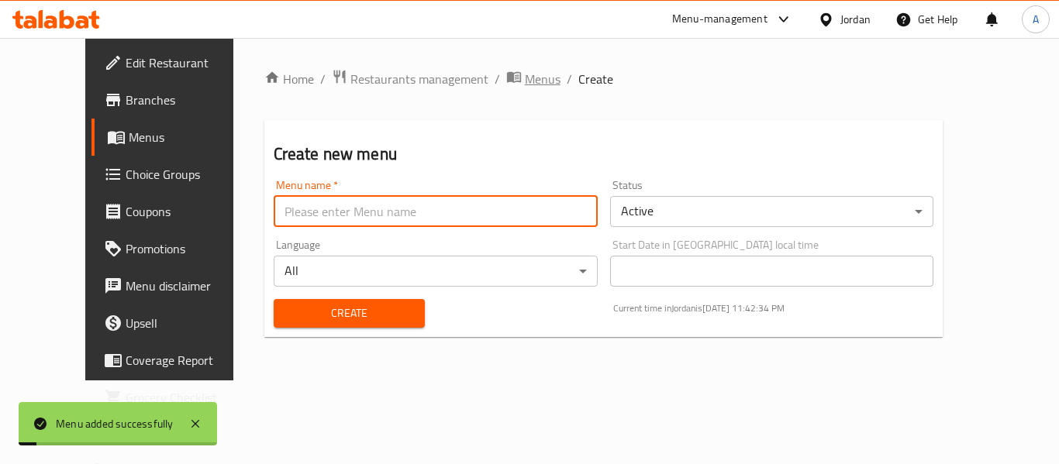
click at [506, 81] on span "breadcrumb" at bounding box center [515, 79] width 19 height 20
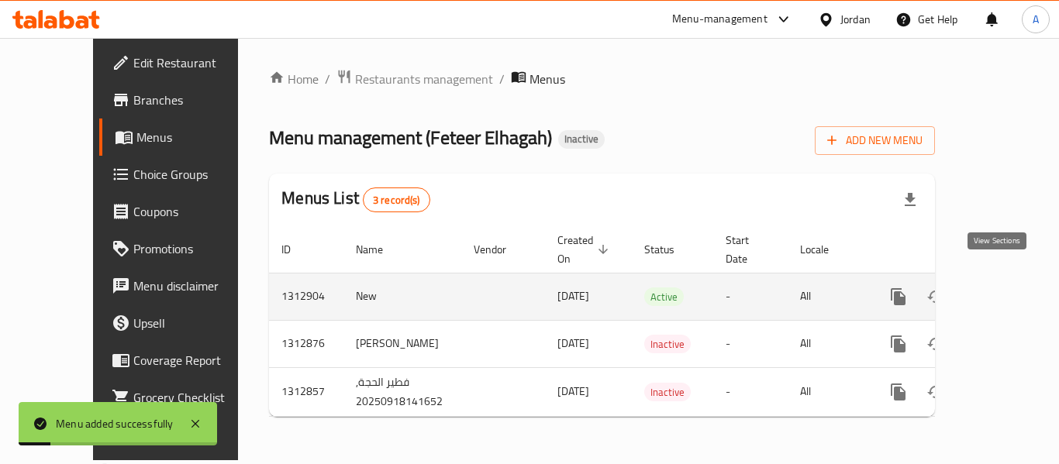
click at [1001, 288] on icon "enhanced table" at bounding box center [1010, 297] width 19 height 19
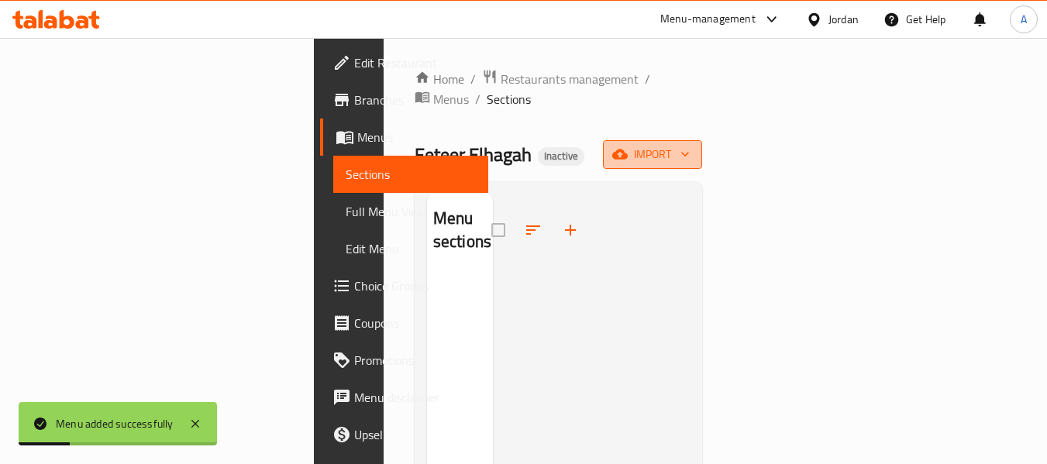
click at [628, 150] on icon "button" at bounding box center [621, 155] width 16 height 10
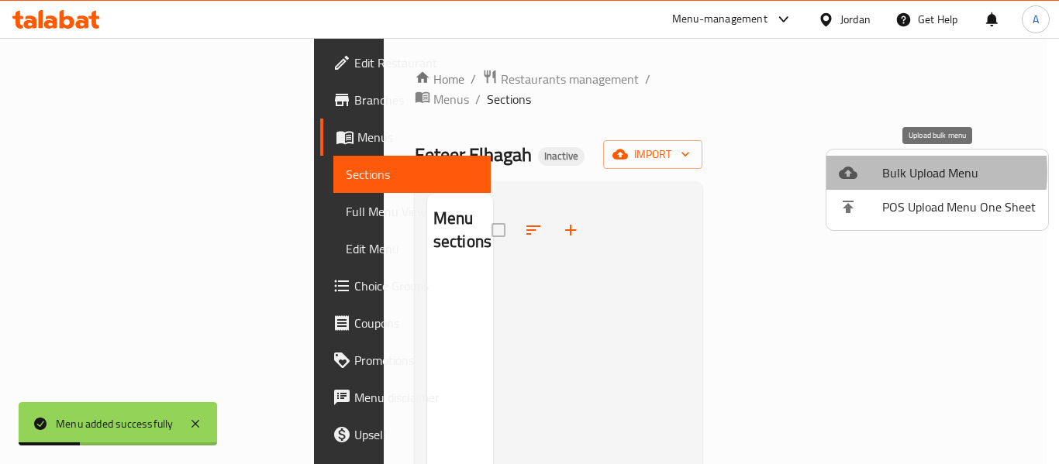
click at [890, 172] on span "Bulk Upload Menu" at bounding box center [959, 173] width 154 height 19
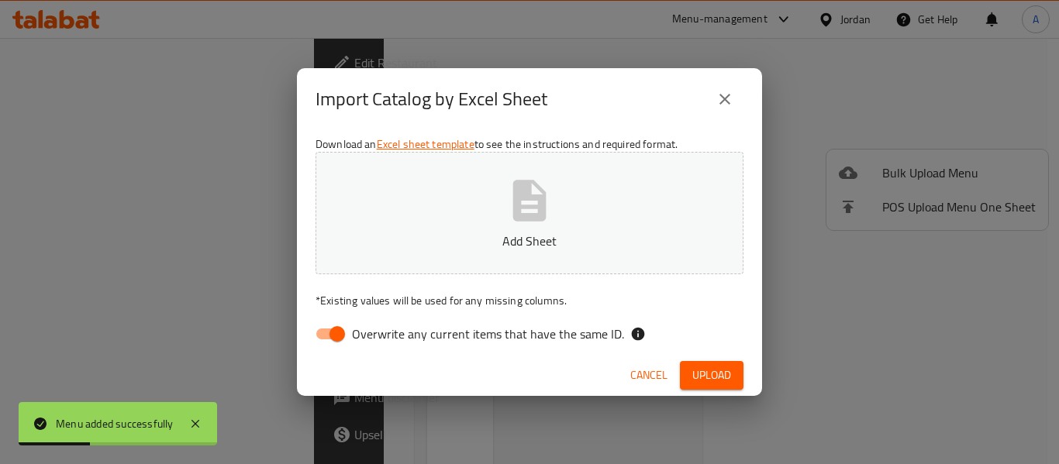
drag, startPoint x: 595, startPoint y: 337, endPoint x: 586, endPoint y: 193, distance: 144.5
click at [590, 330] on span "Overwrite any current items that have the same ID." at bounding box center [488, 334] width 272 height 19
click at [381, 330] on input "Overwrite any current items that have the same ID." at bounding box center [337, 333] width 88 height 29
checkbox input "false"
click at [585, 192] on button "Add Sheet" at bounding box center [530, 213] width 428 height 123
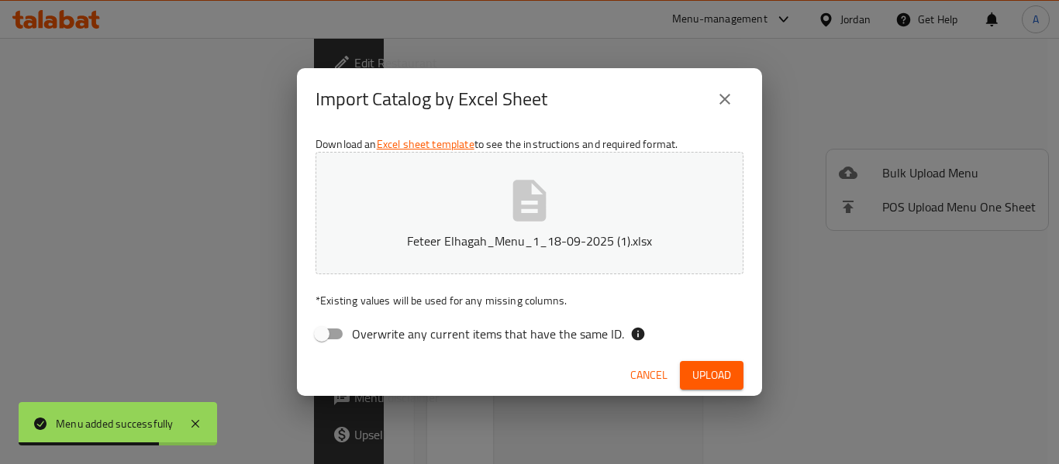
click at [720, 375] on span "Upload" at bounding box center [711, 375] width 39 height 19
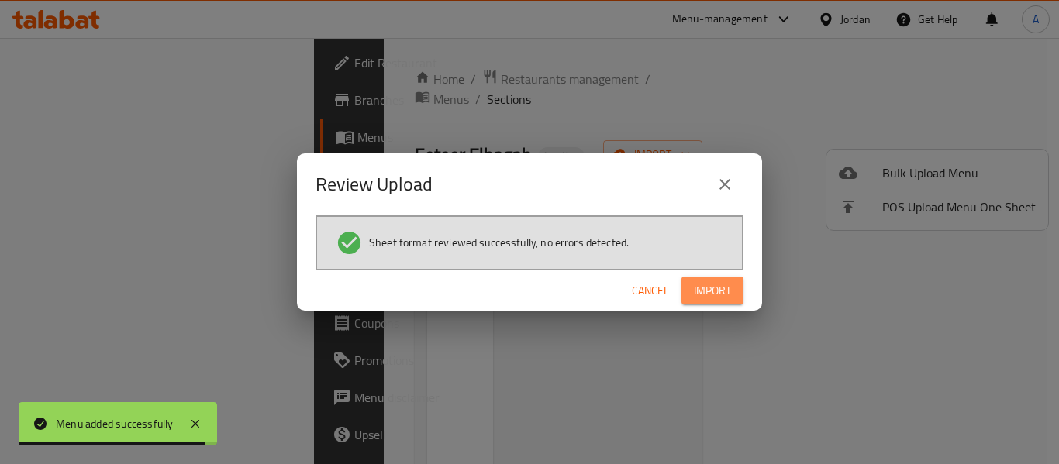
click at [723, 279] on button "Import" at bounding box center [713, 291] width 62 height 29
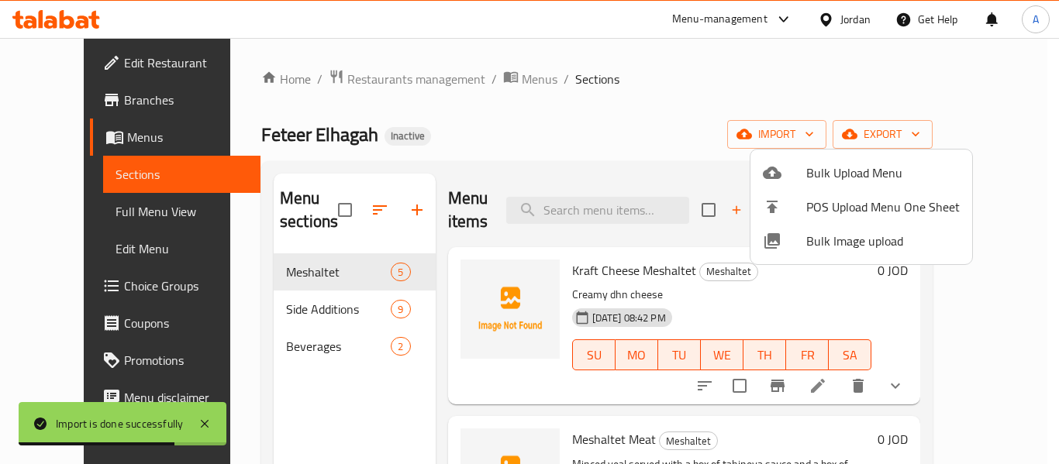
click at [582, 112] on div at bounding box center [529, 232] width 1059 height 464
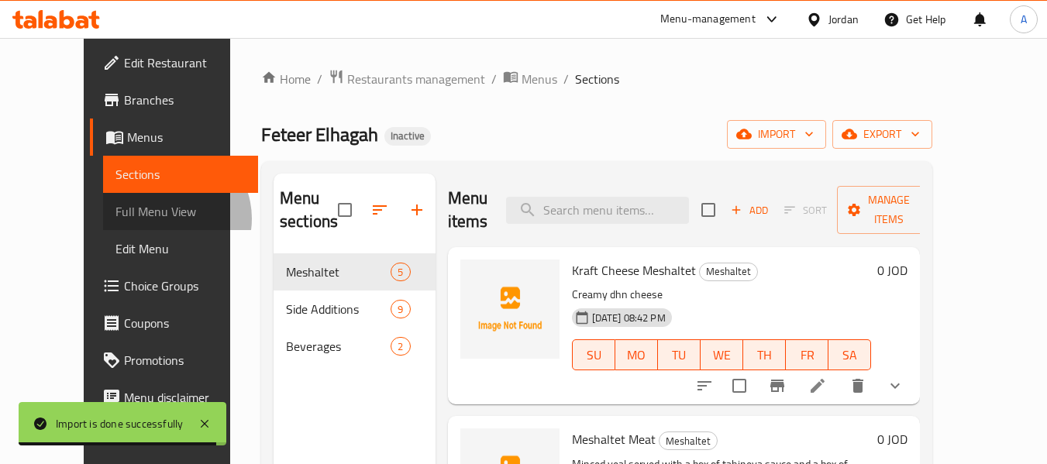
click at [116, 219] on span "Full Menu View" at bounding box center [181, 211] width 131 height 19
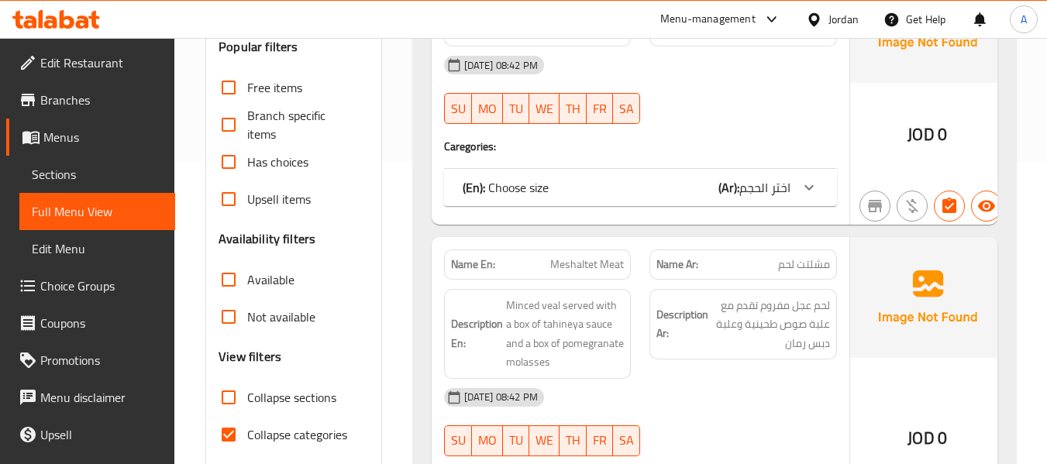
scroll to position [388, 0]
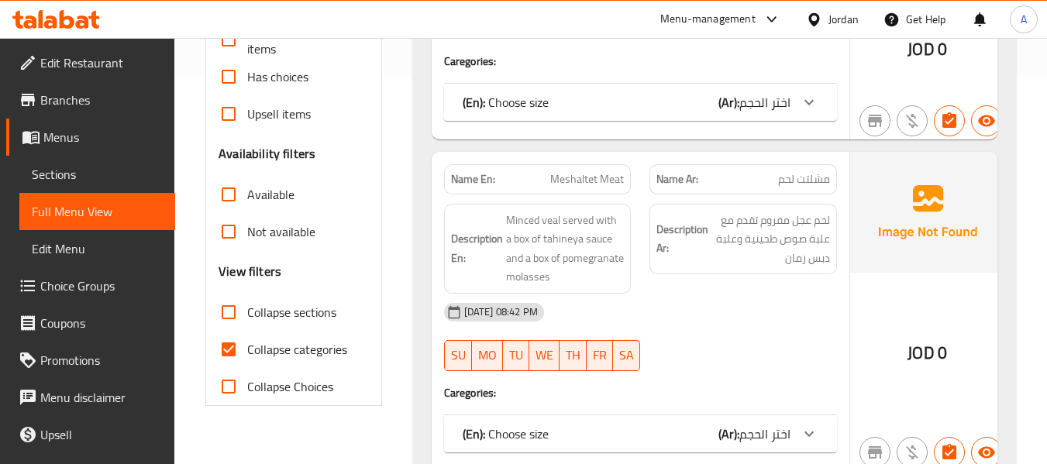
click at [316, 337] on label "Collapse categories" at bounding box center [278, 349] width 137 height 37
click at [247, 337] on input "Collapse categories" at bounding box center [228, 349] width 37 height 37
checkbox input "false"
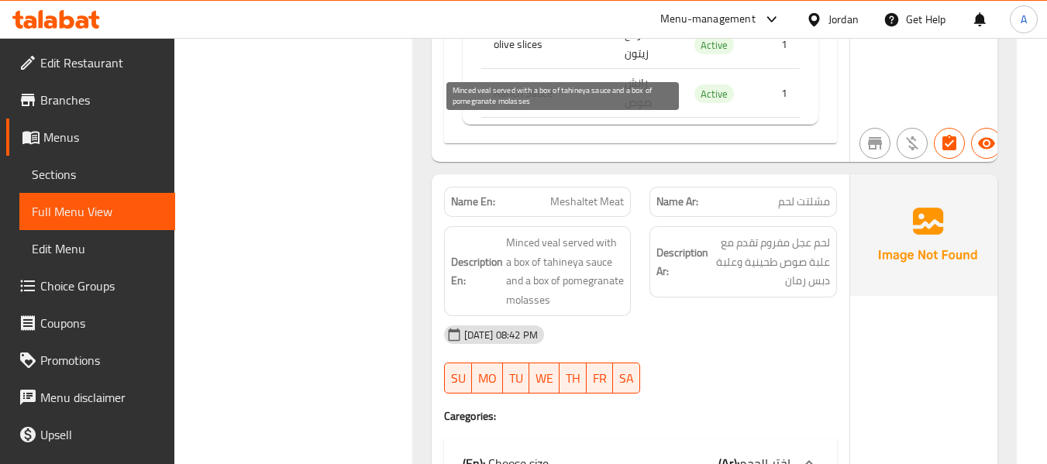
scroll to position [1075, 0]
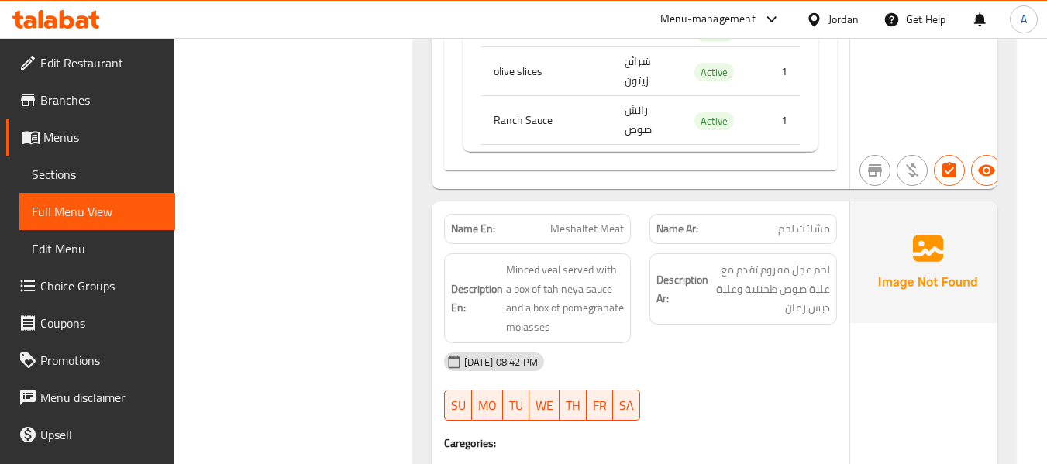
click at [472, 221] on strong "Name En:" at bounding box center [473, 229] width 44 height 16
copy strong "Name En:"
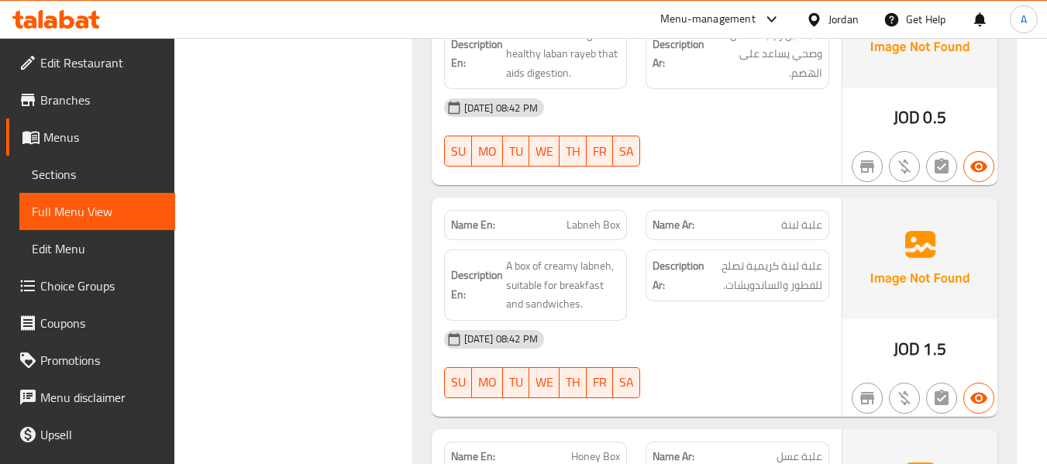
scroll to position [6133, 0]
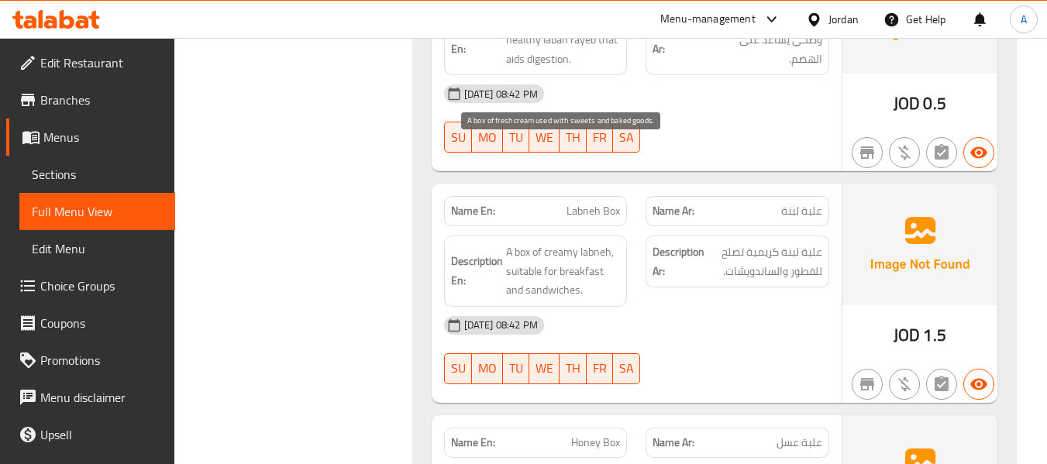
drag, startPoint x: 506, startPoint y: 188, endPoint x: 563, endPoint y: 195, distance: 57.8
copy span "baked goods"
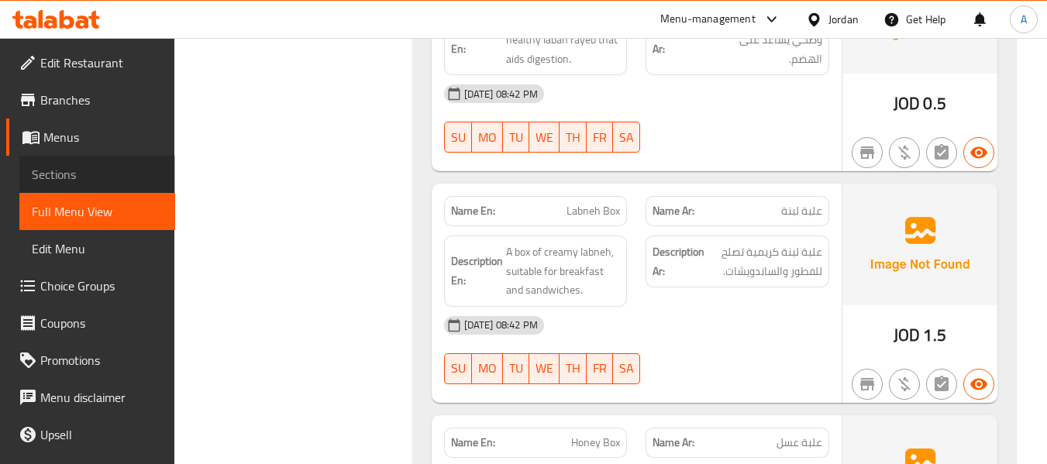
click at [119, 160] on link "Sections" at bounding box center [97, 174] width 156 height 37
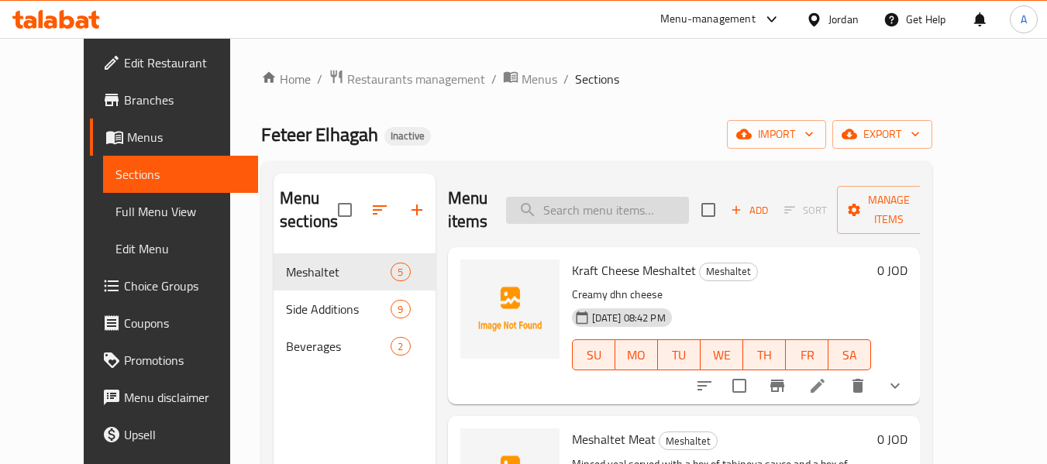
click at [566, 197] on input "search" at bounding box center [597, 210] width 183 height 27
paste input "baked goods"
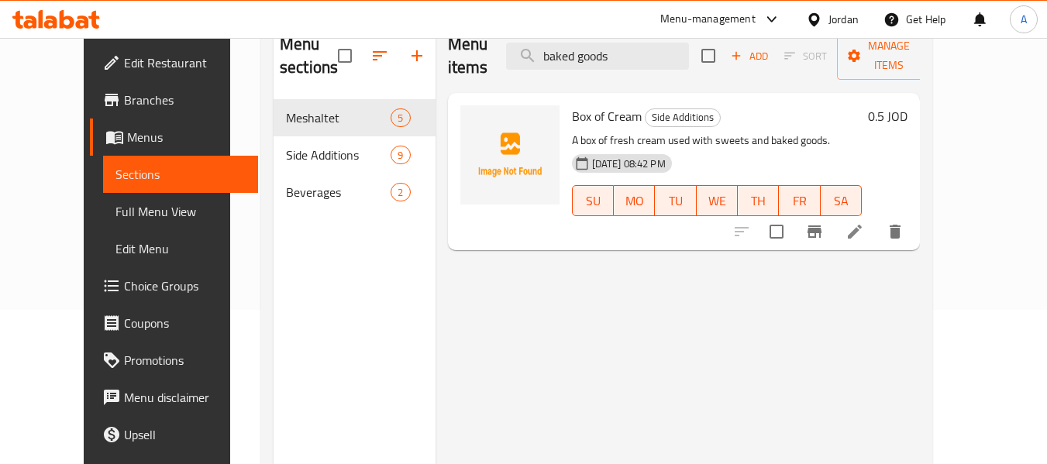
scroll to position [155, 0]
type input "baked goods"
click at [877, 217] on li at bounding box center [854, 231] width 43 height 28
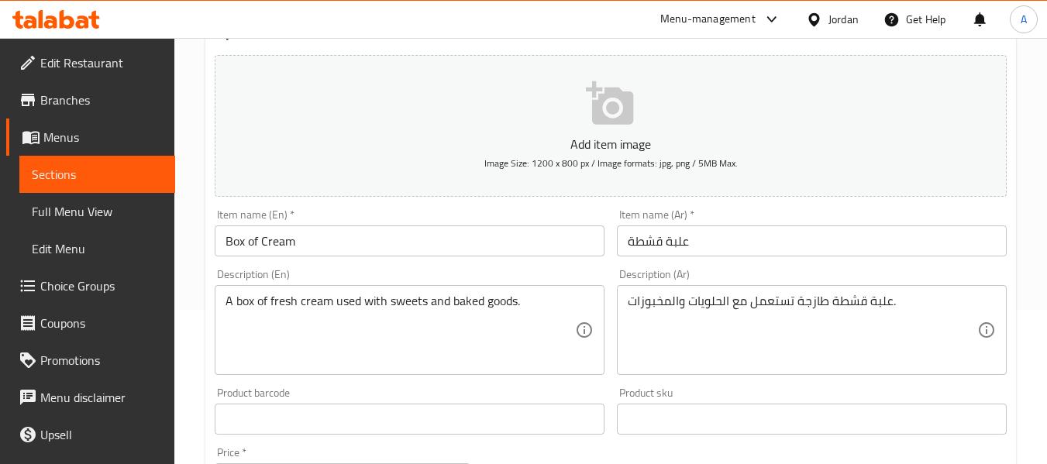
scroll to position [155, 0]
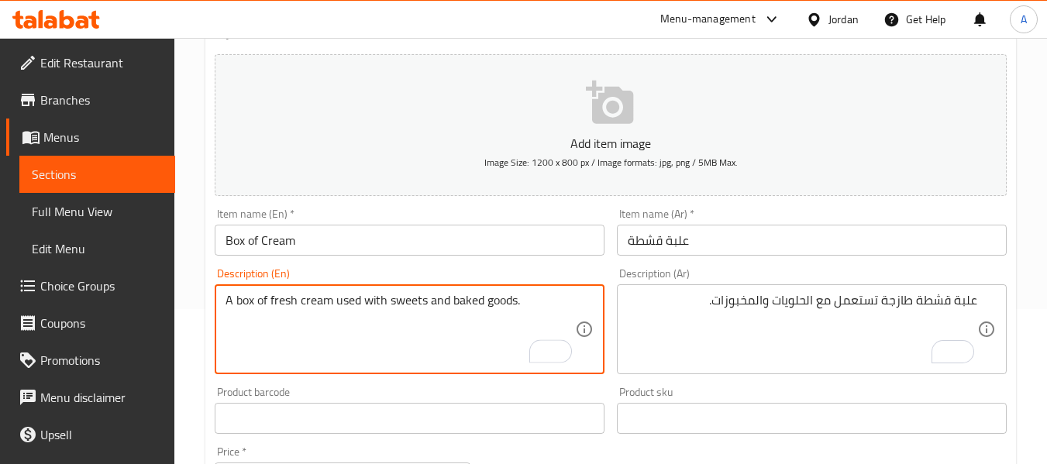
drag, startPoint x: 454, startPoint y: 299, endPoint x: 516, endPoint y: 311, distance: 63.1
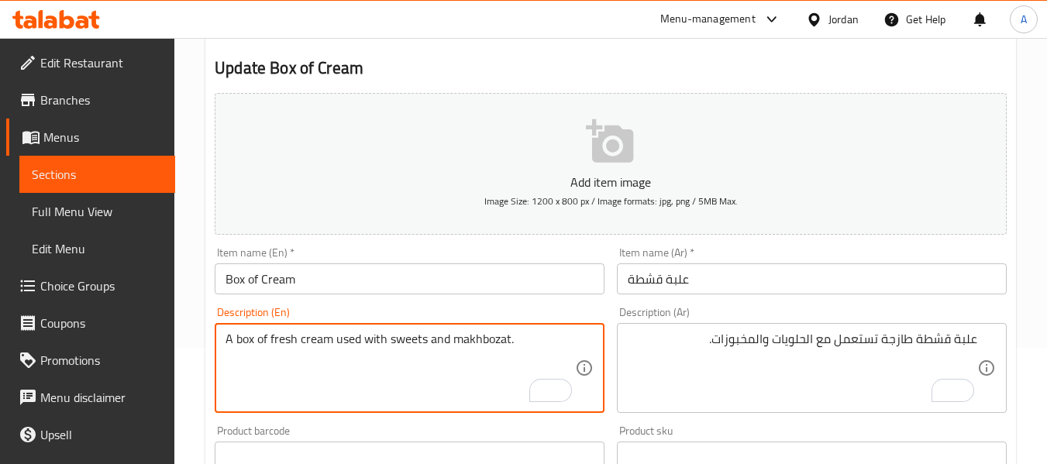
scroll to position [0, 0]
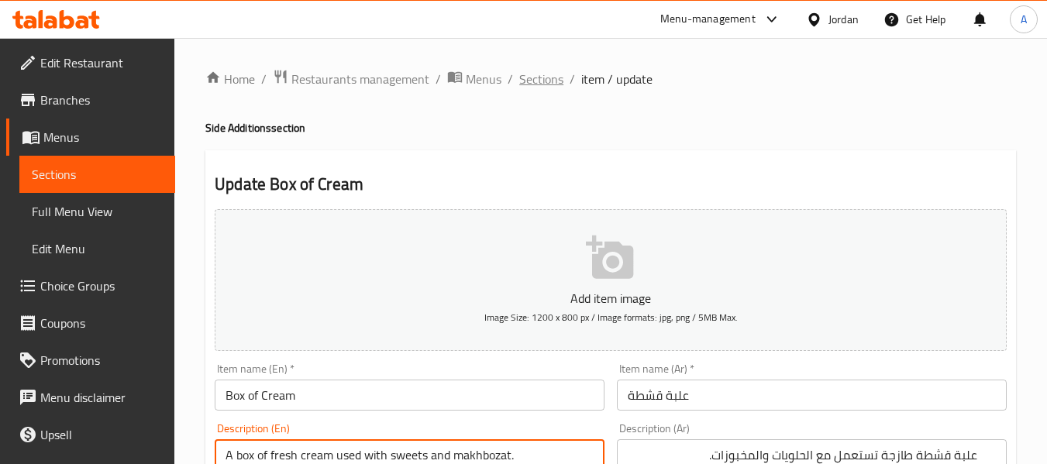
type textarea "A box of fresh cream used with sweets and makhbozat."
click at [537, 78] on span "Sections" at bounding box center [541, 79] width 44 height 19
